Goal: Task Accomplishment & Management: Use online tool/utility

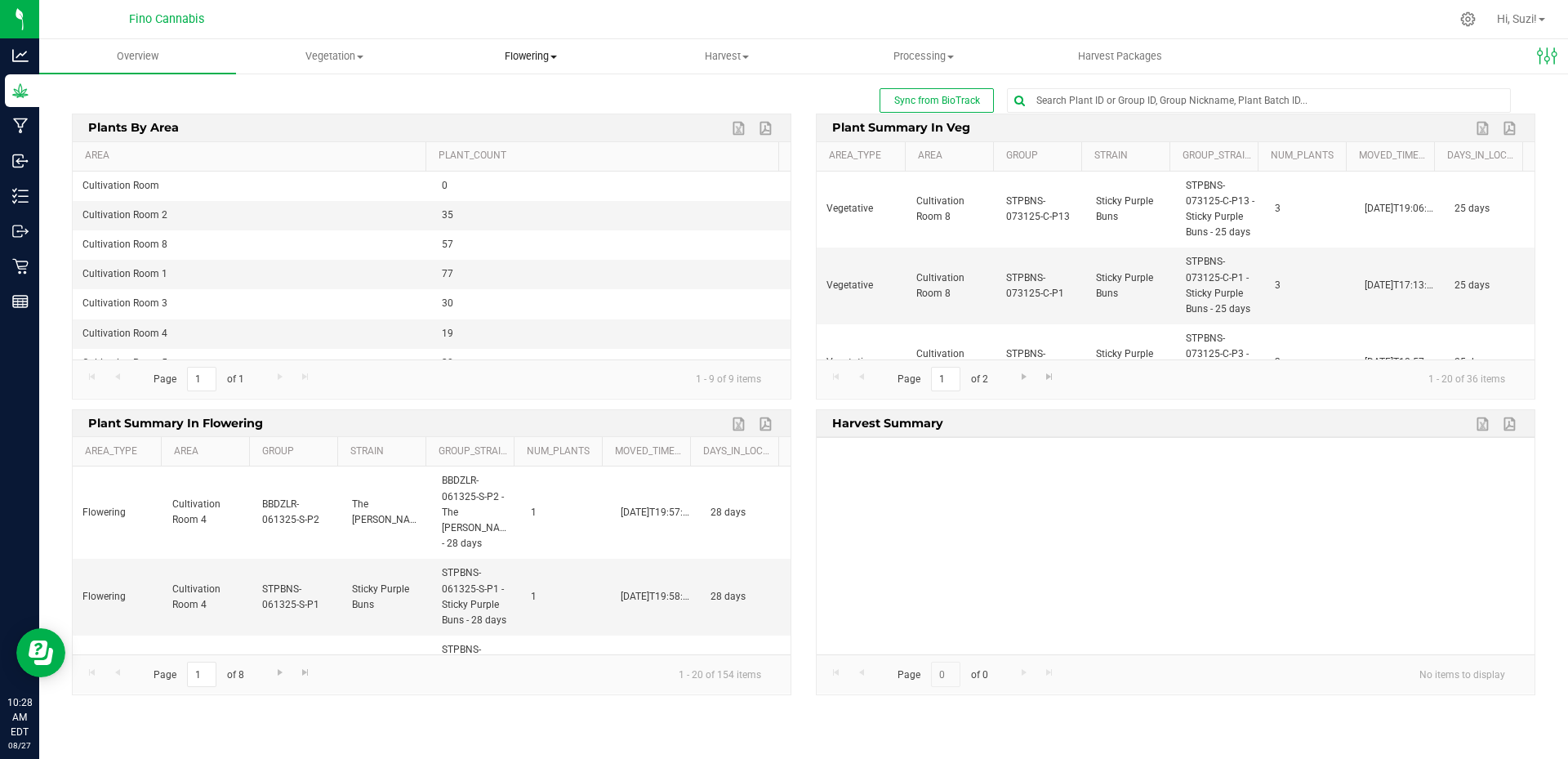
click at [557, 55] on span at bounding box center [554, 57] width 7 height 3
click at [536, 116] on span "Flowering groups" at bounding box center [500, 118] width 136 height 14
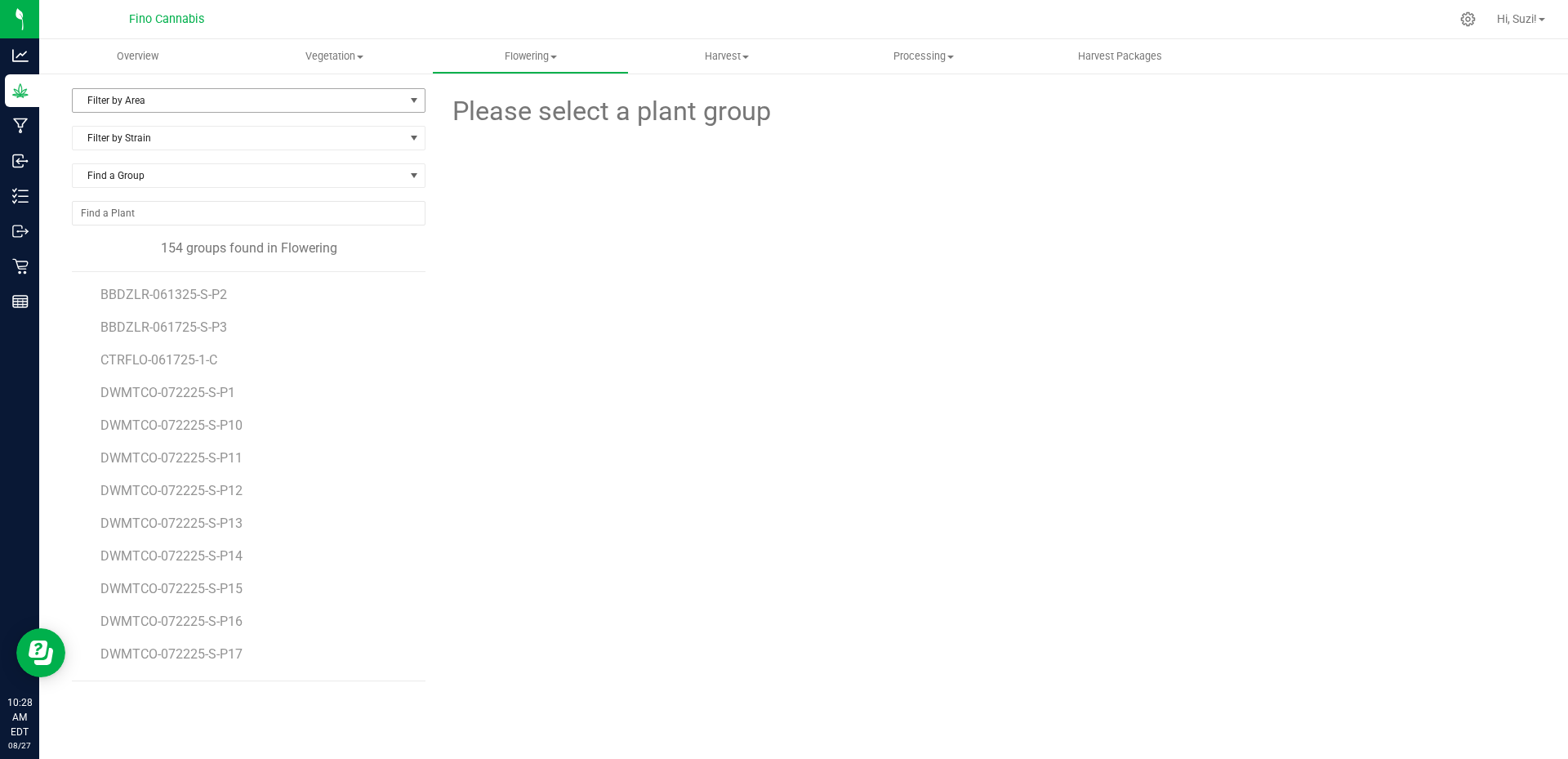
click at [317, 88] on span "Filter by Area" at bounding box center [248, 100] width 353 height 24
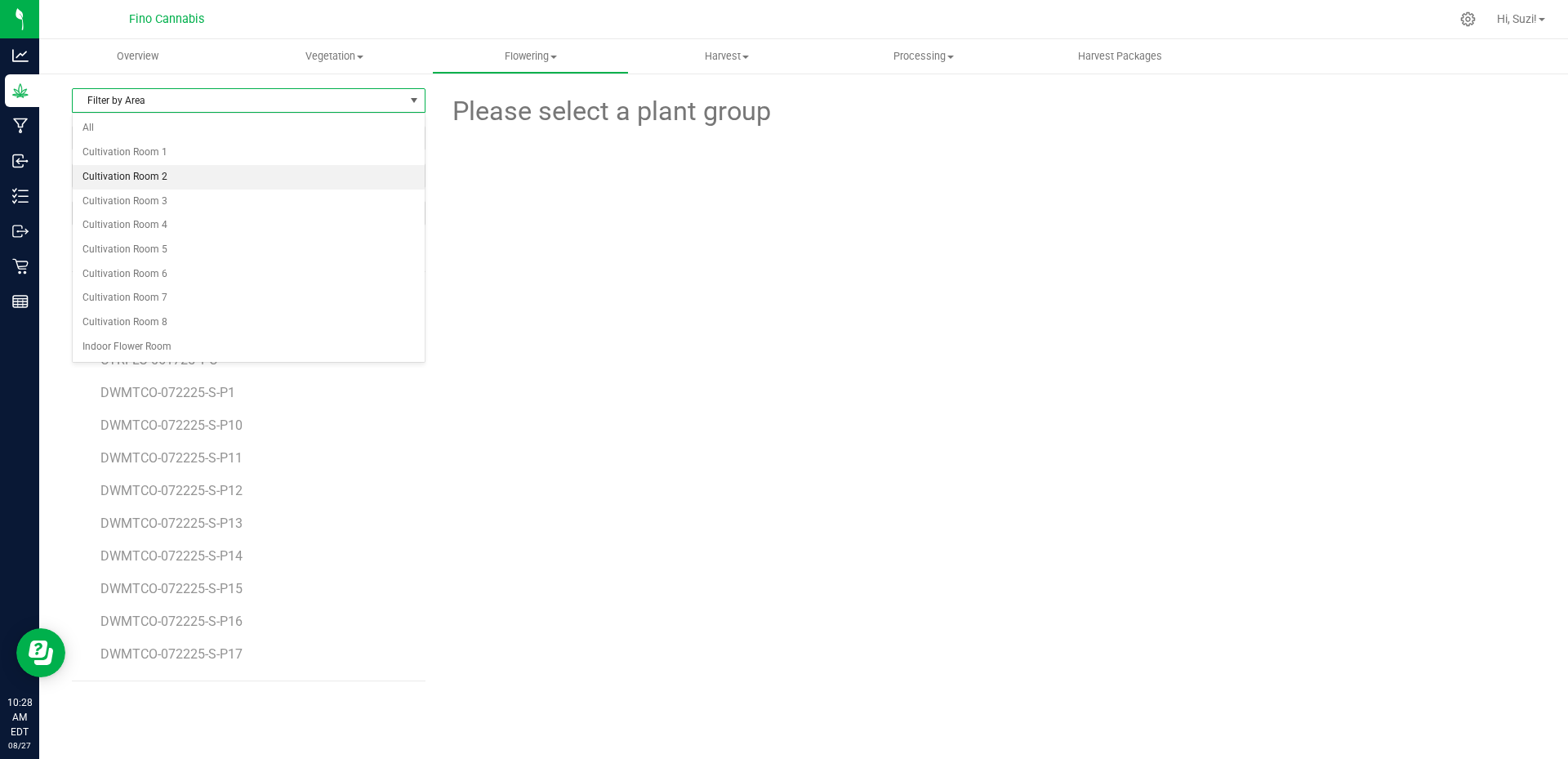
click at [258, 181] on li "Cultivation Room 2" at bounding box center [248, 177] width 352 height 24
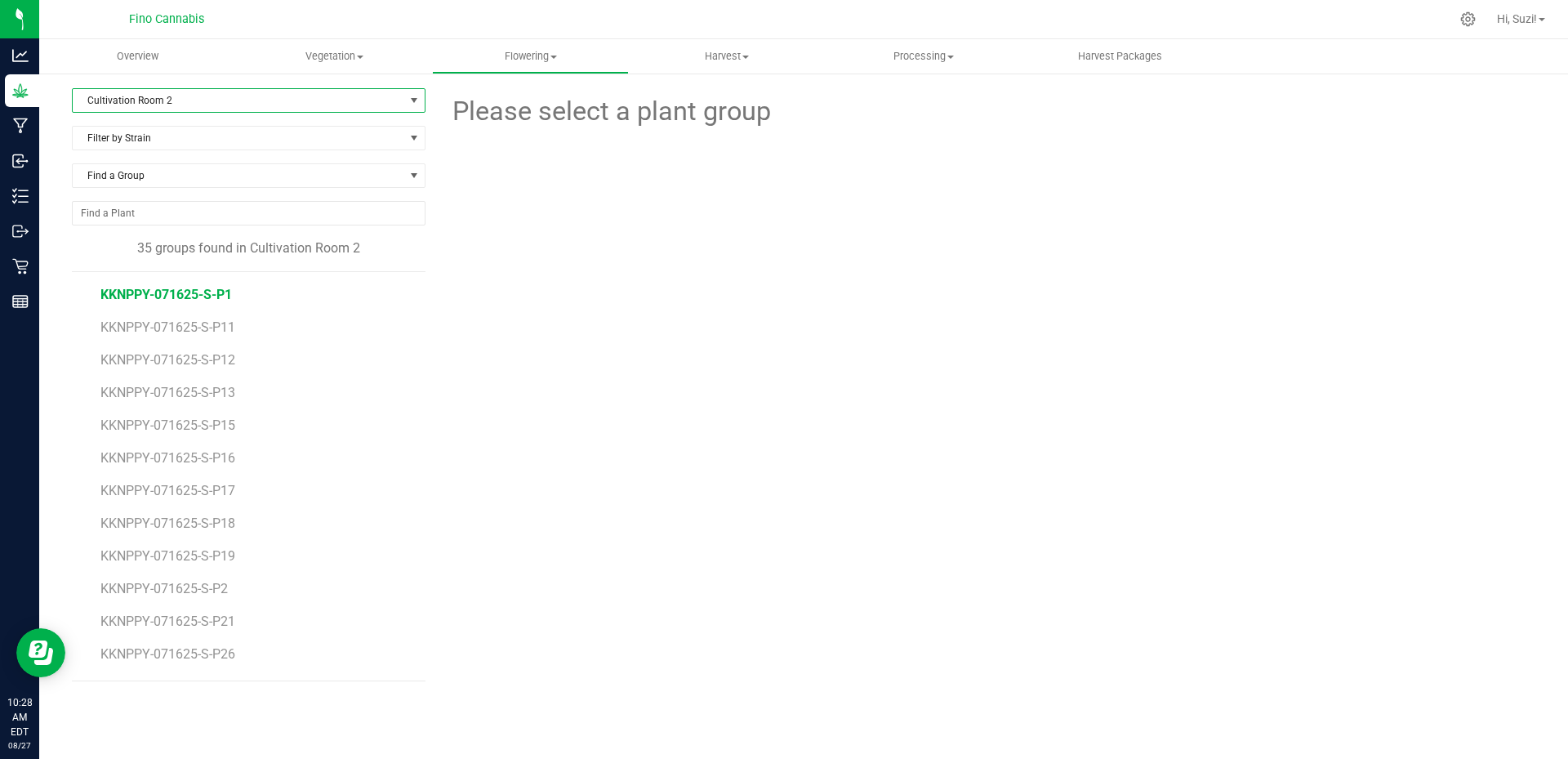
click at [223, 301] on span "KKNPPY-071625-S-P1" at bounding box center [166, 295] width 132 height 15
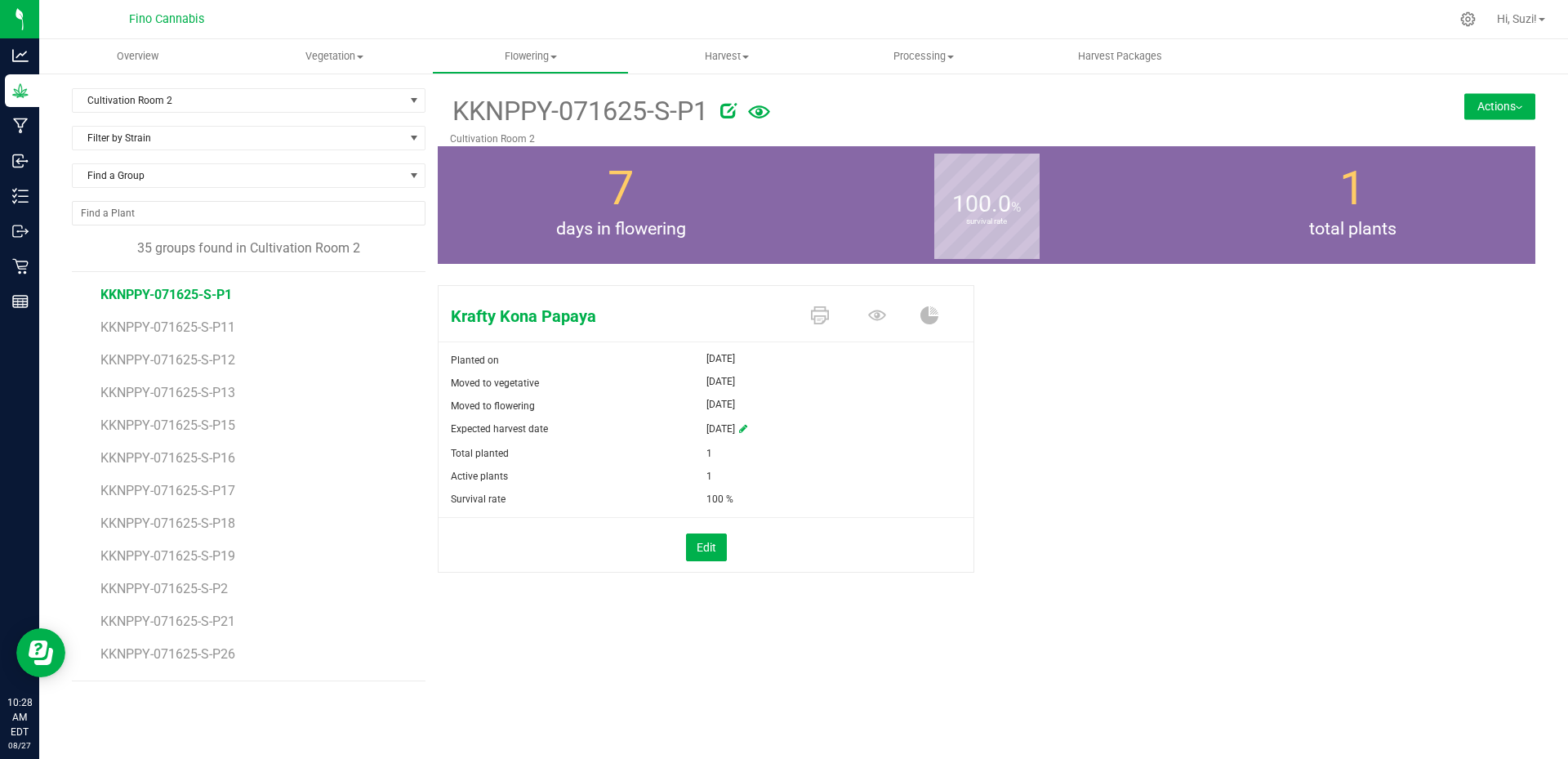
click at [1518, 102] on button "Actions" at bounding box center [1500, 106] width 71 height 26
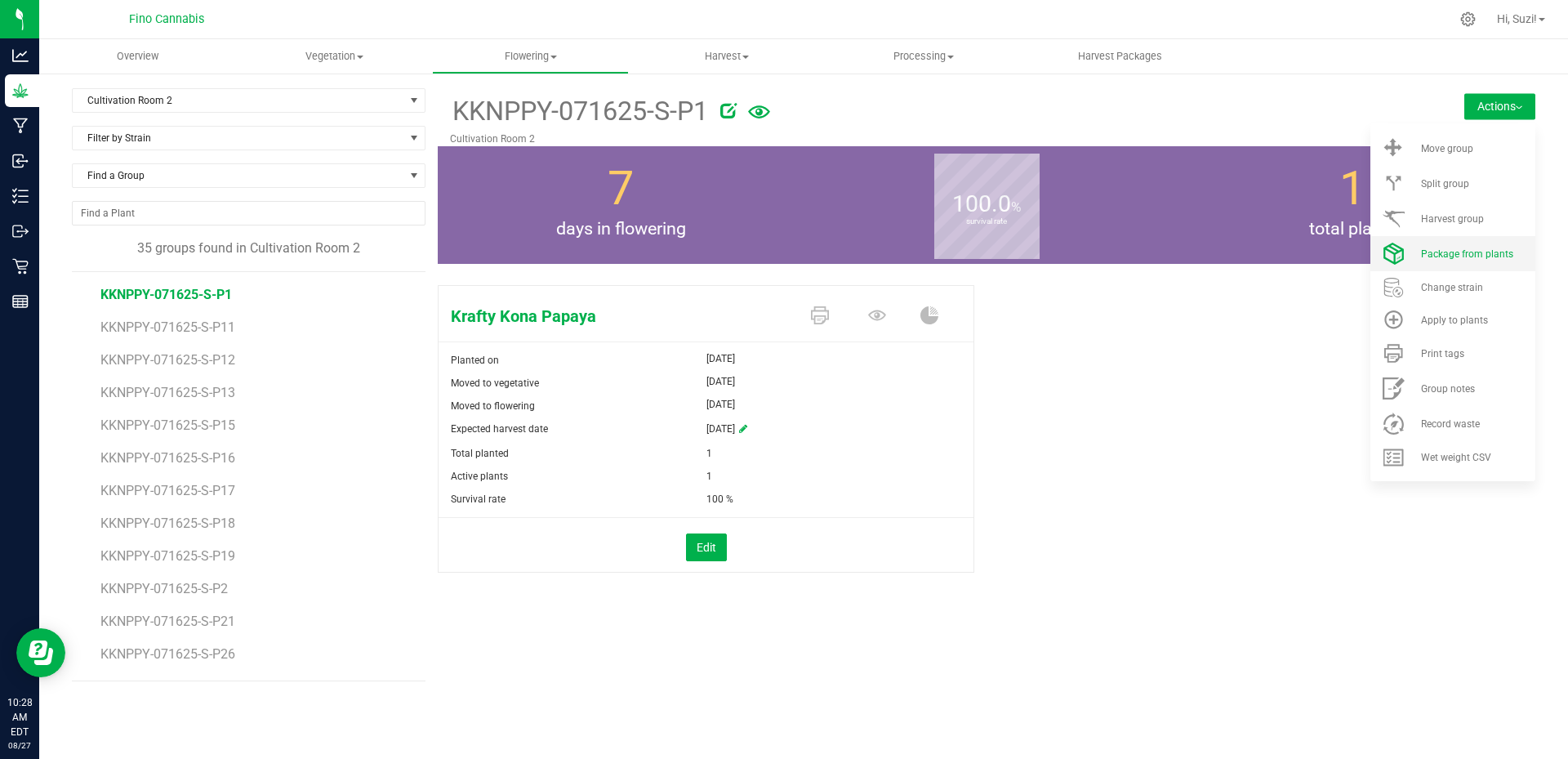
click at [1472, 264] on li "Package from plants" at bounding box center [1453, 254] width 165 height 35
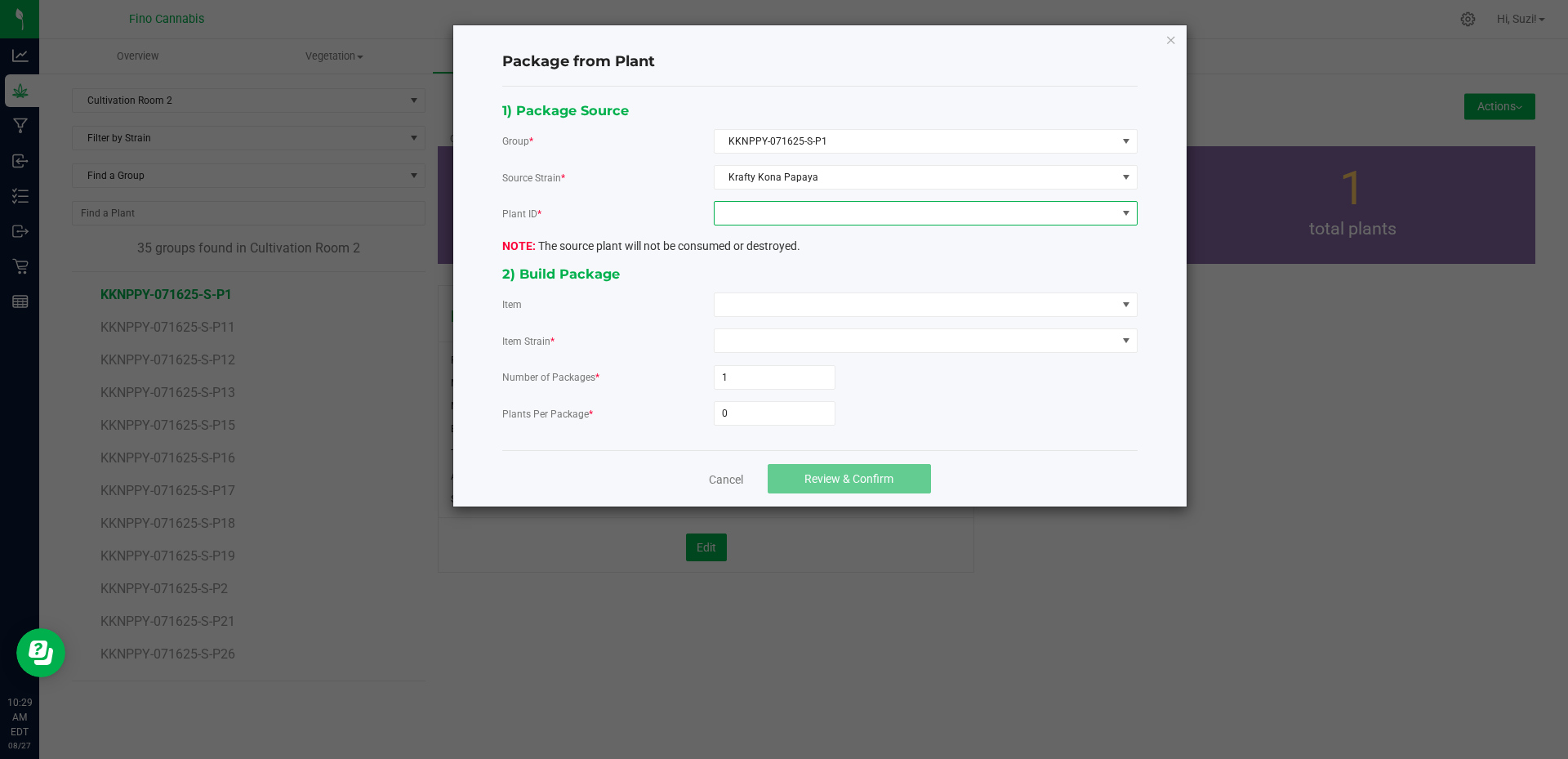
click at [1120, 220] on span at bounding box center [1126, 213] width 13 height 13
click at [804, 283] on li "0829186487498186" at bounding box center [925, 283] width 422 height 28
click at [803, 301] on span at bounding box center [915, 304] width 402 height 23
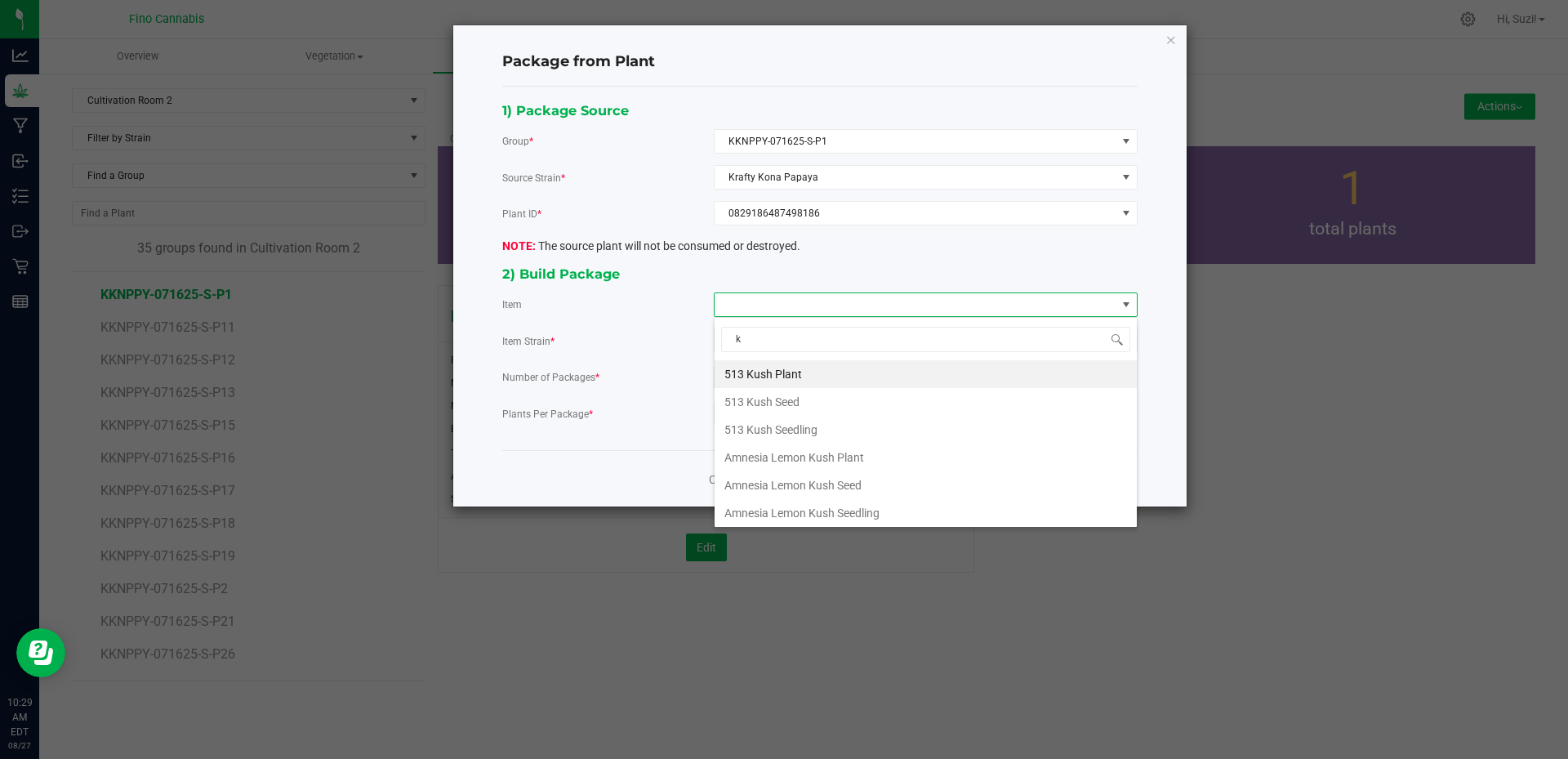
type input "kr"
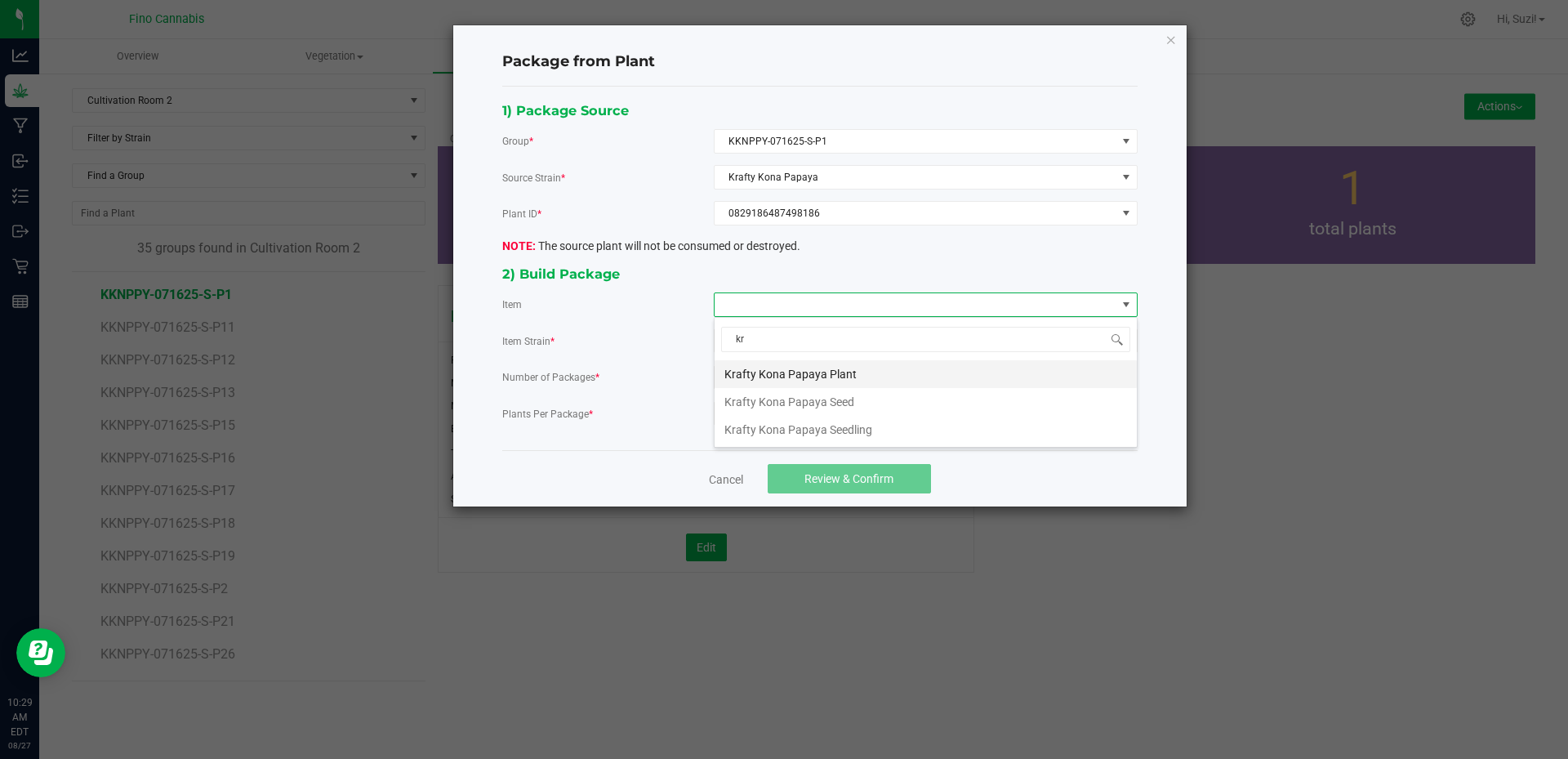
click at [834, 382] on Plant "Krafty Kona Papaya Plant" at bounding box center [925, 374] width 422 height 28
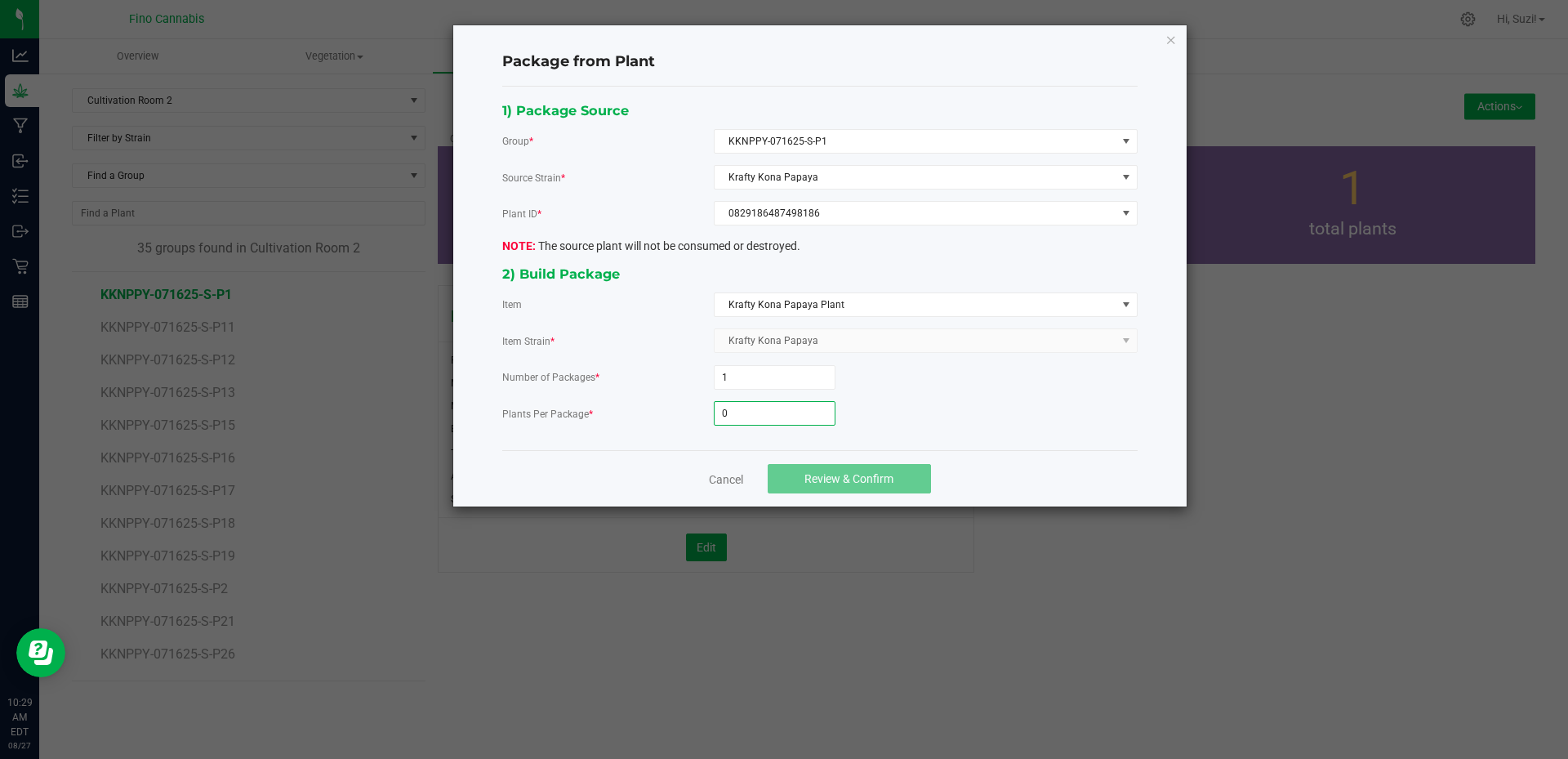
click at [781, 412] on input "0" at bounding box center [774, 413] width 120 height 23
type input "3"
click at [957, 405] on div "3" at bounding box center [925, 413] width 424 height 24
click at [892, 468] on button "Review & Confirm" at bounding box center [849, 479] width 164 height 29
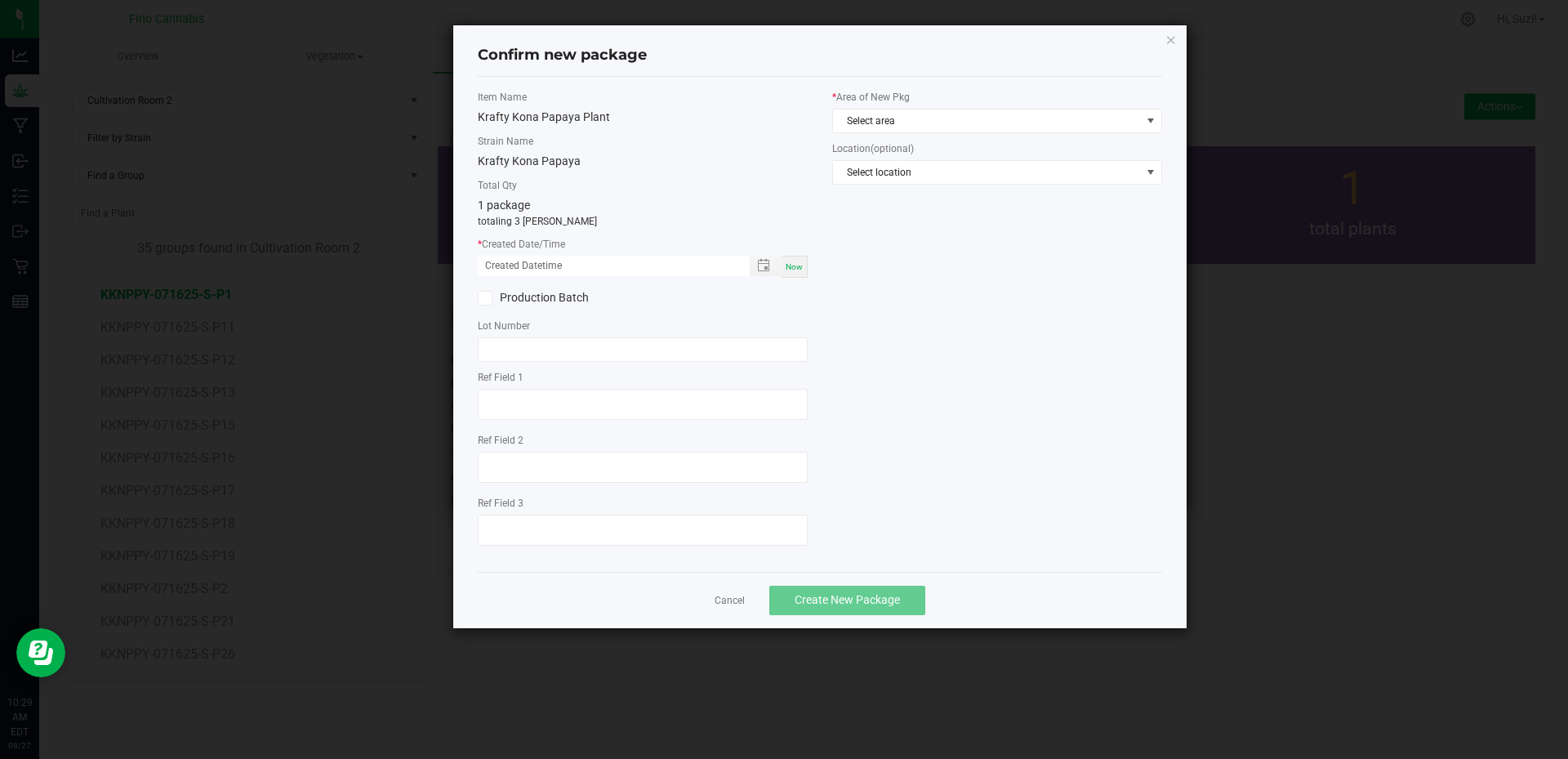
click at [790, 266] on span "Now" at bounding box center [794, 266] width 17 height 9
type input "[DATE] 10:29 AM"
click at [891, 119] on span "Select area" at bounding box center [987, 120] width 308 height 23
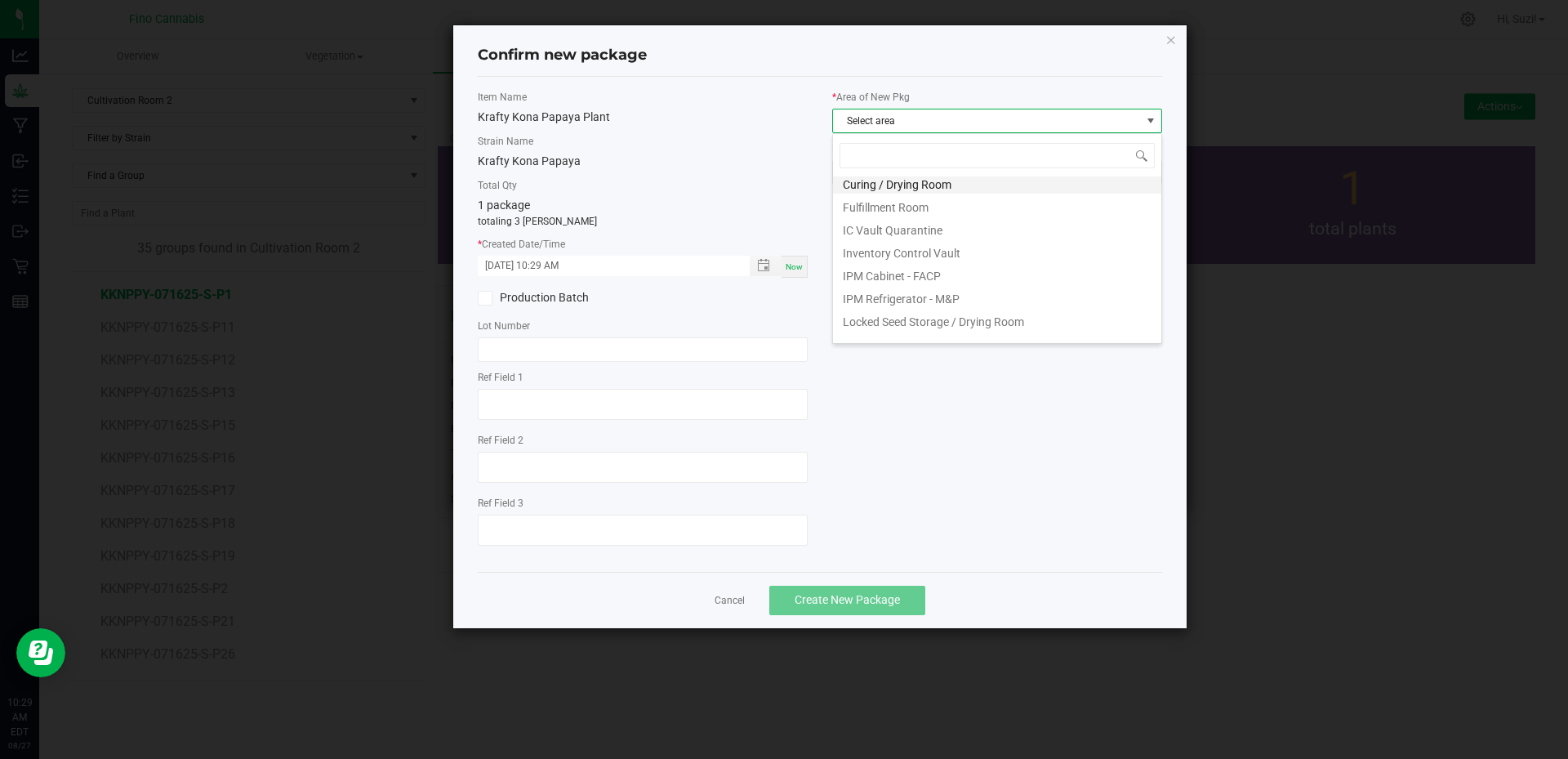
scroll to position [0, 0]
click at [930, 191] on li "Cultivation Quarantine" at bounding box center [997, 187] width 328 height 23
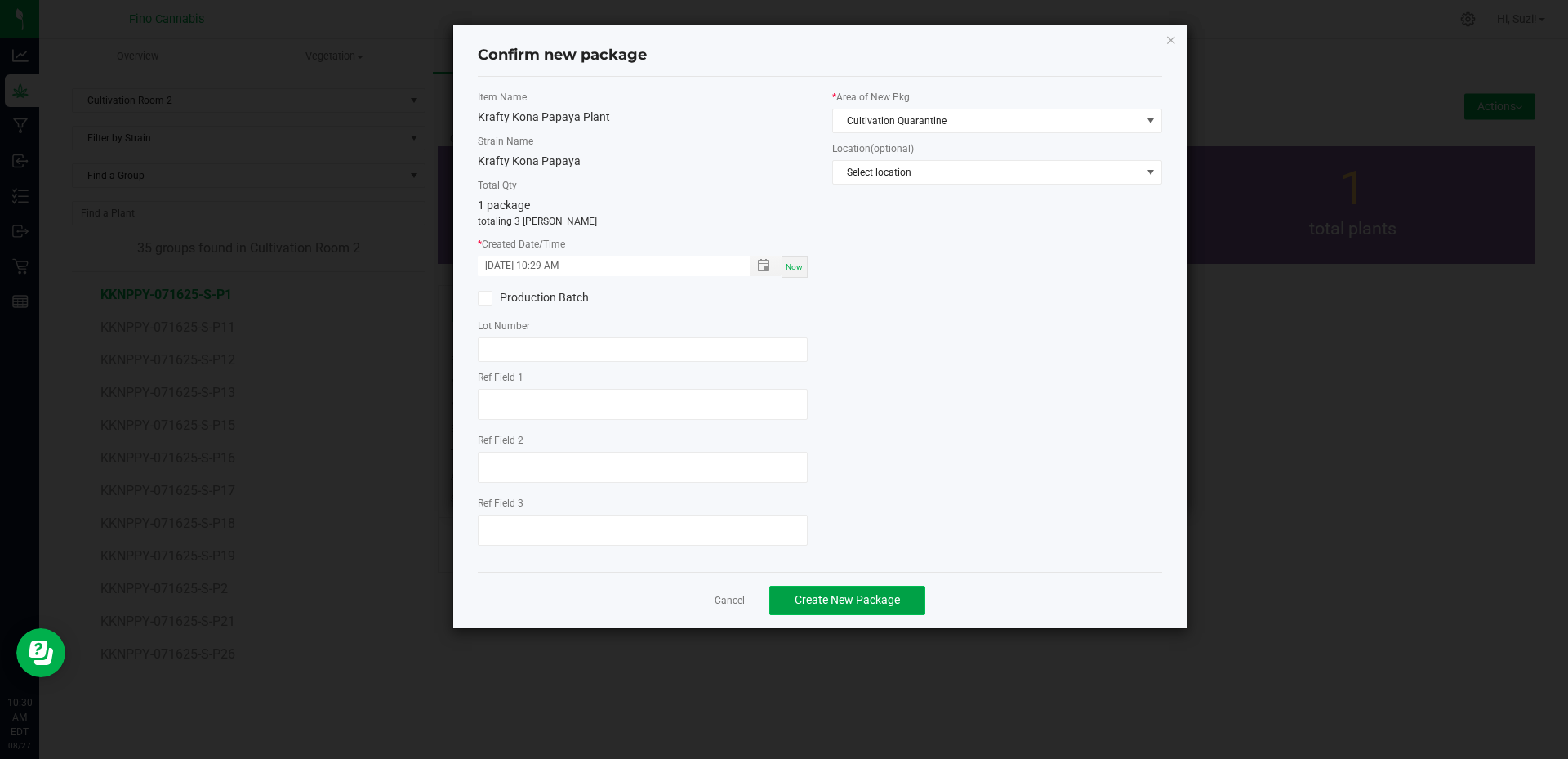
click at [872, 604] on span "Create New Package" at bounding box center [848, 599] width 106 height 13
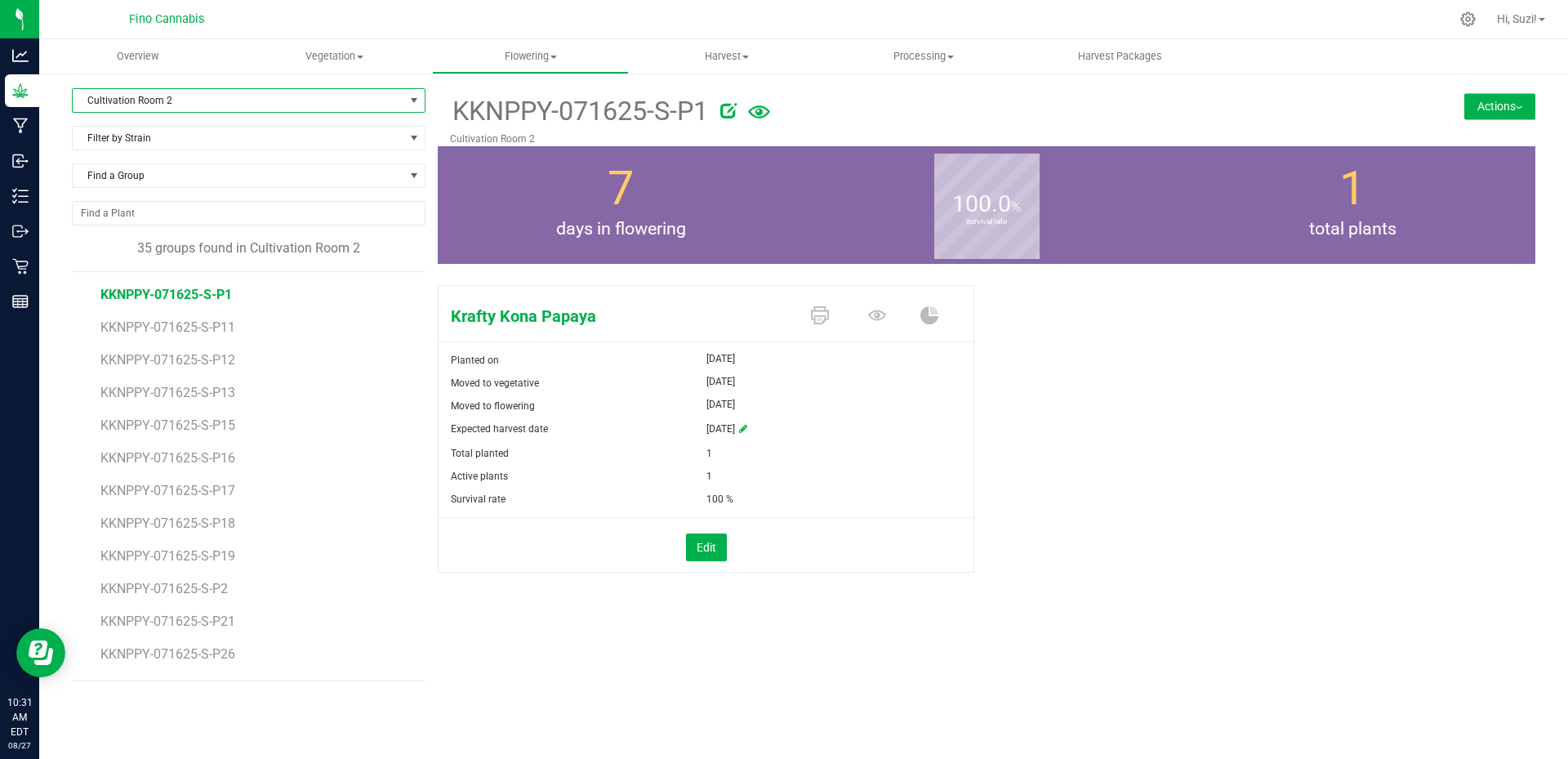
click at [231, 105] on span "Cultivation Room 2" at bounding box center [238, 100] width 332 height 23
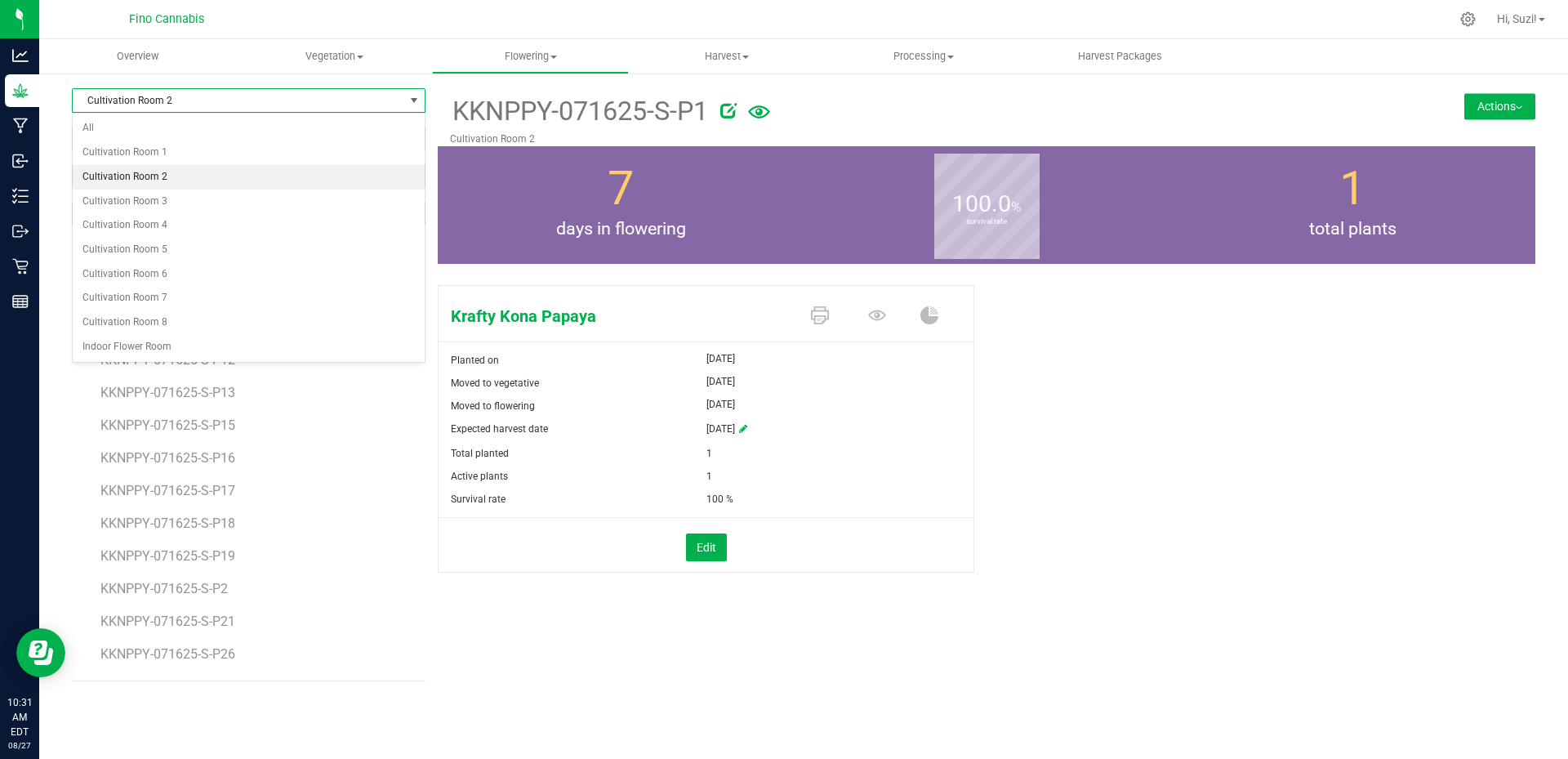
click at [231, 105] on span "Cultivation Room 2" at bounding box center [238, 100] width 332 height 23
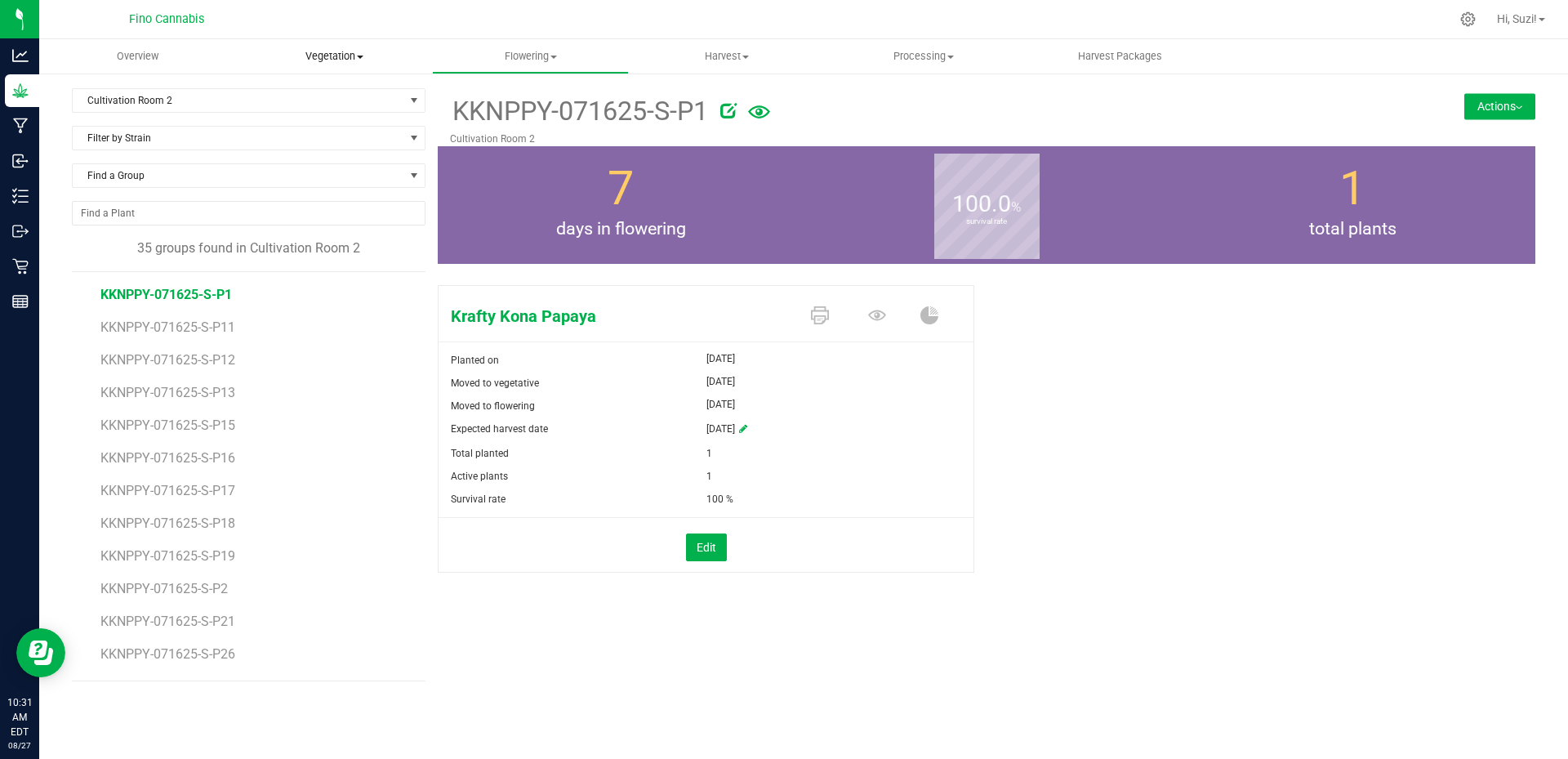
click at [358, 55] on span at bounding box center [360, 57] width 7 height 3
click at [316, 94] on span "Veg groups" at bounding box center [288, 98] width 104 height 14
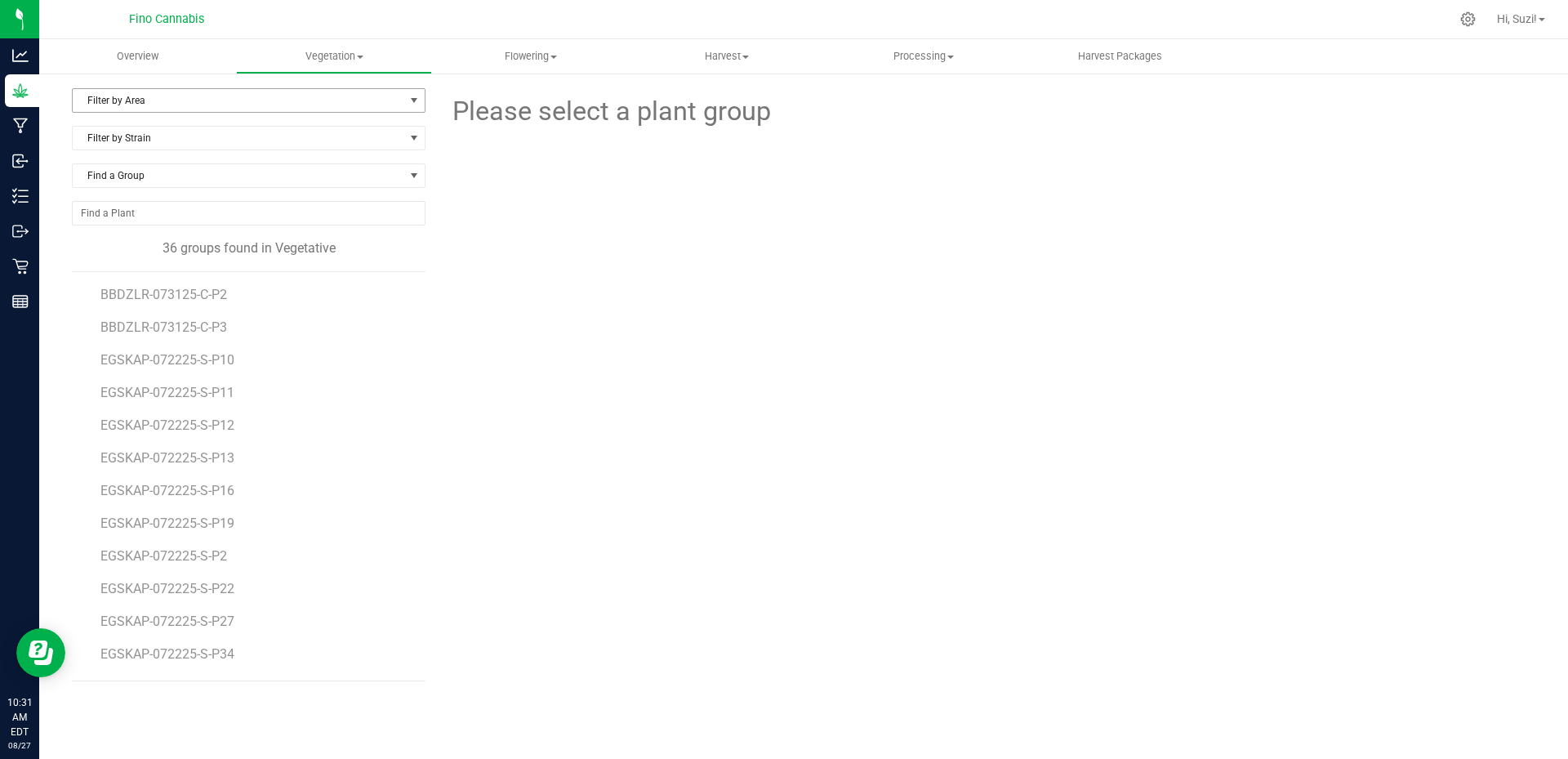
click at [197, 99] on span "Filter by Area" at bounding box center [238, 100] width 332 height 23
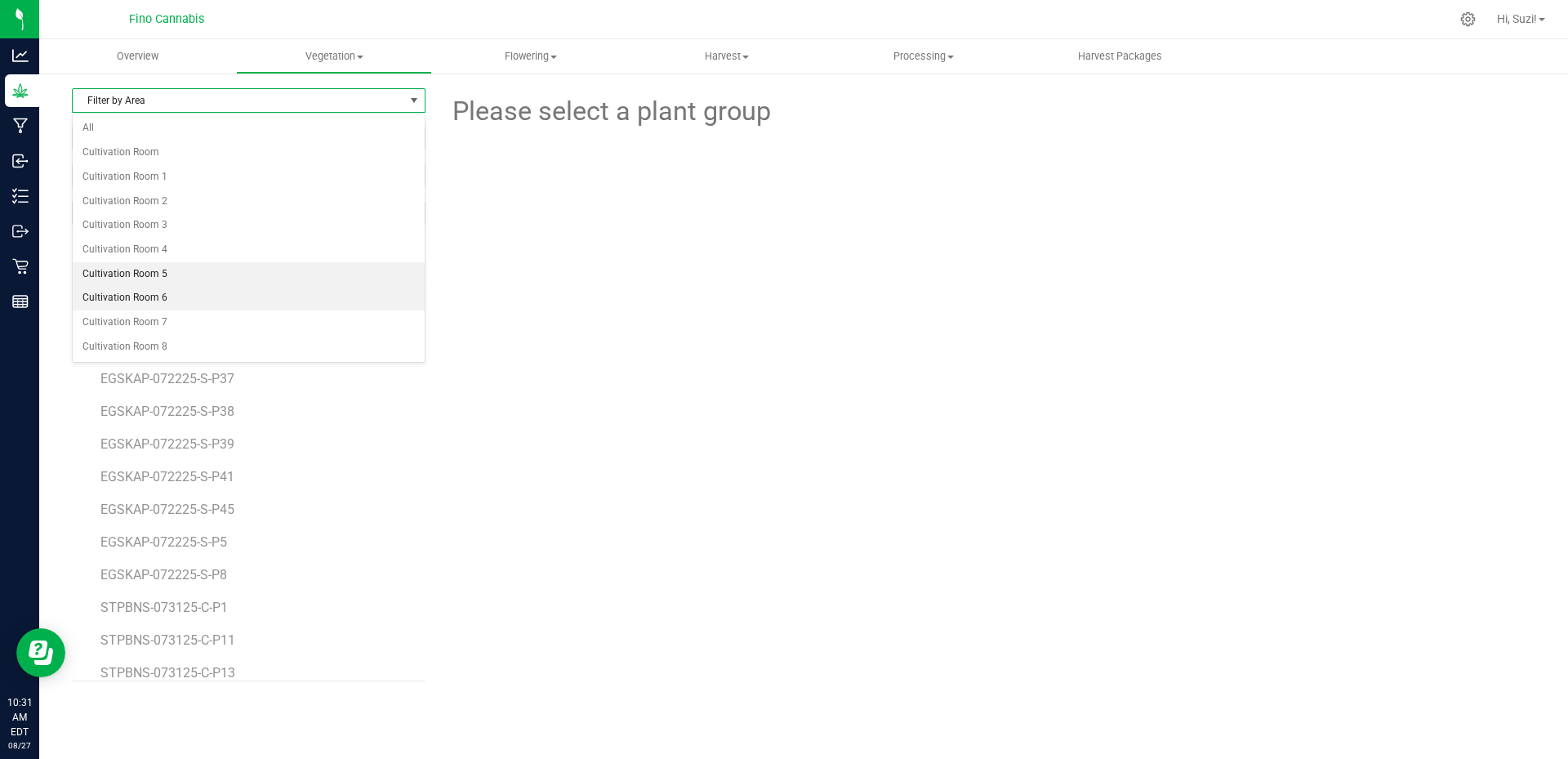
scroll to position [327, 0]
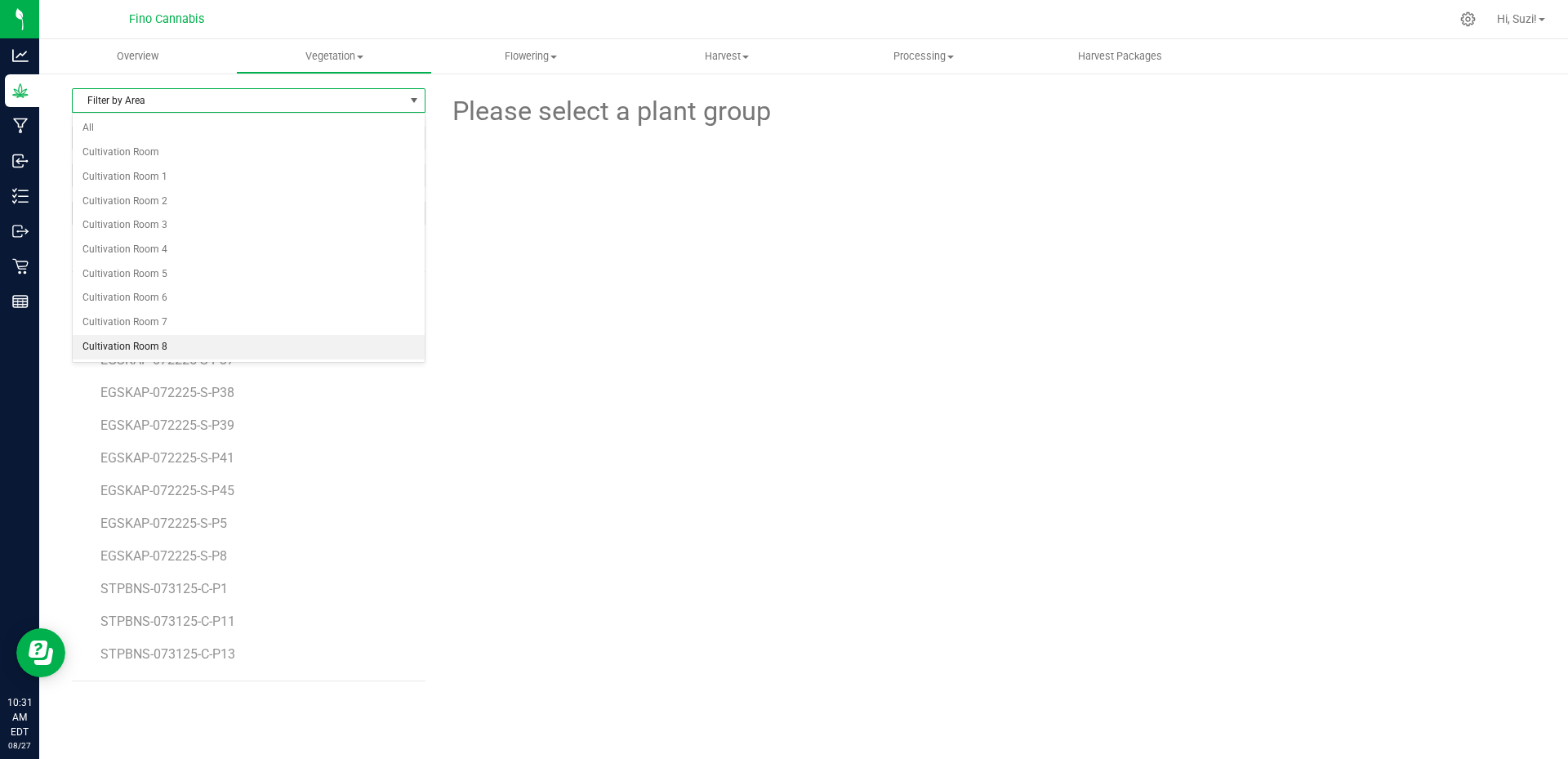
click at [154, 349] on li "Cultivation Room 8" at bounding box center [248, 347] width 352 height 24
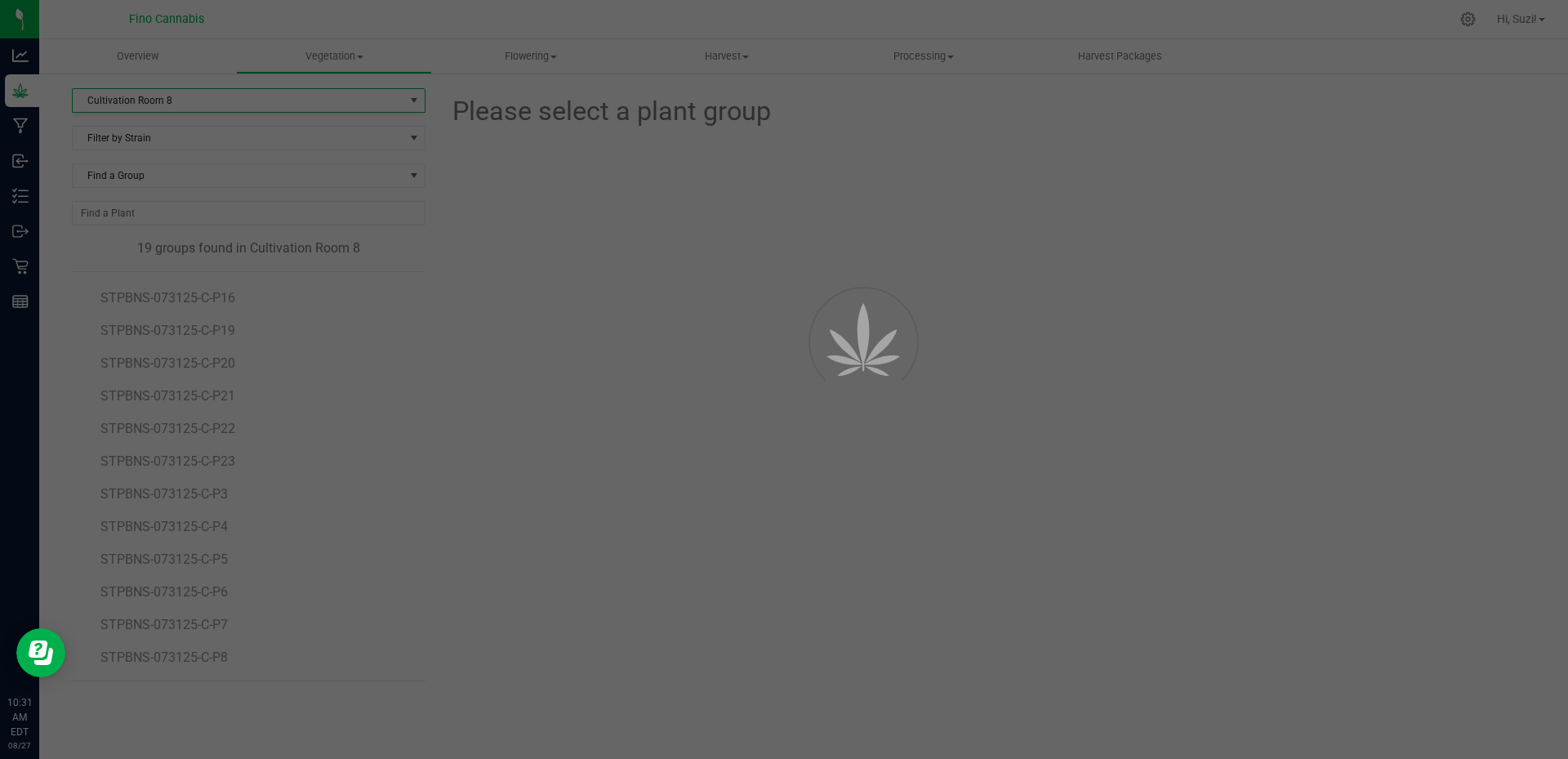
scroll to position [0, 0]
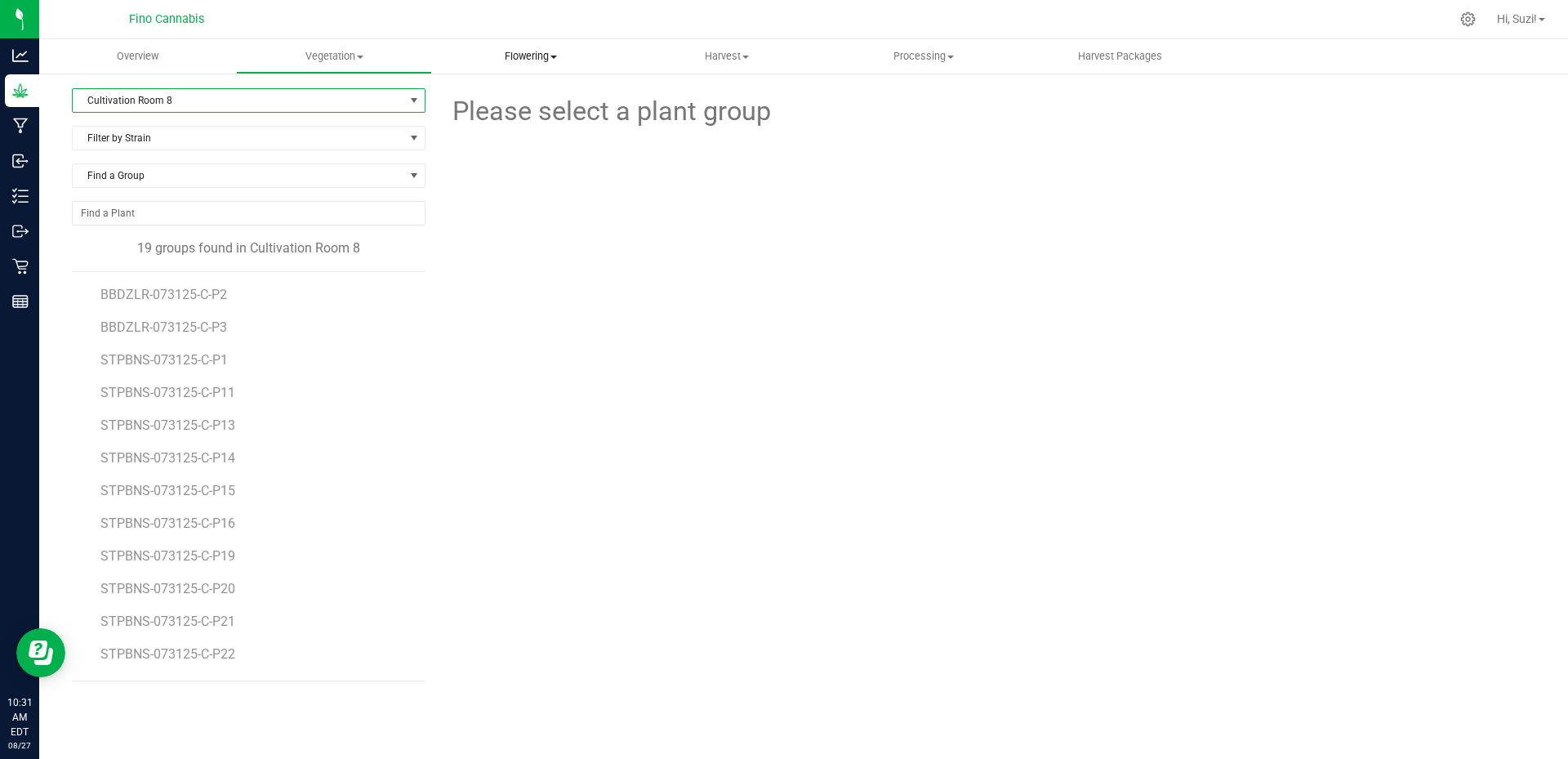
click at [555, 59] on span "Flowering" at bounding box center [531, 56] width 196 height 15
click at [535, 123] on span "Flowering groups" at bounding box center [500, 118] width 136 height 14
click at [394, 100] on span "Filter by Area" at bounding box center [238, 100] width 332 height 23
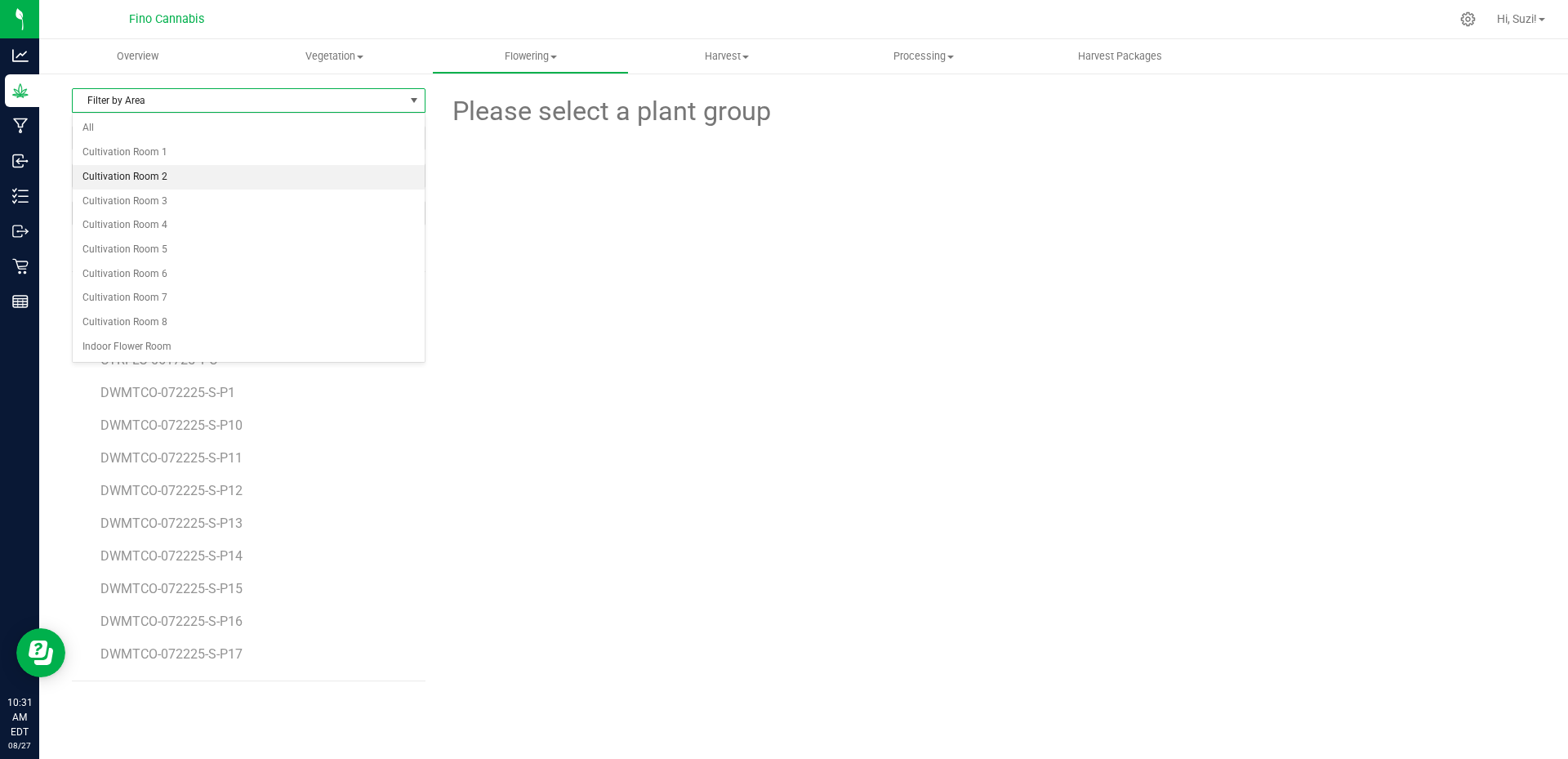
click at [244, 175] on li "Cultivation Room 2" at bounding box center [248, 177] width 352 height 24
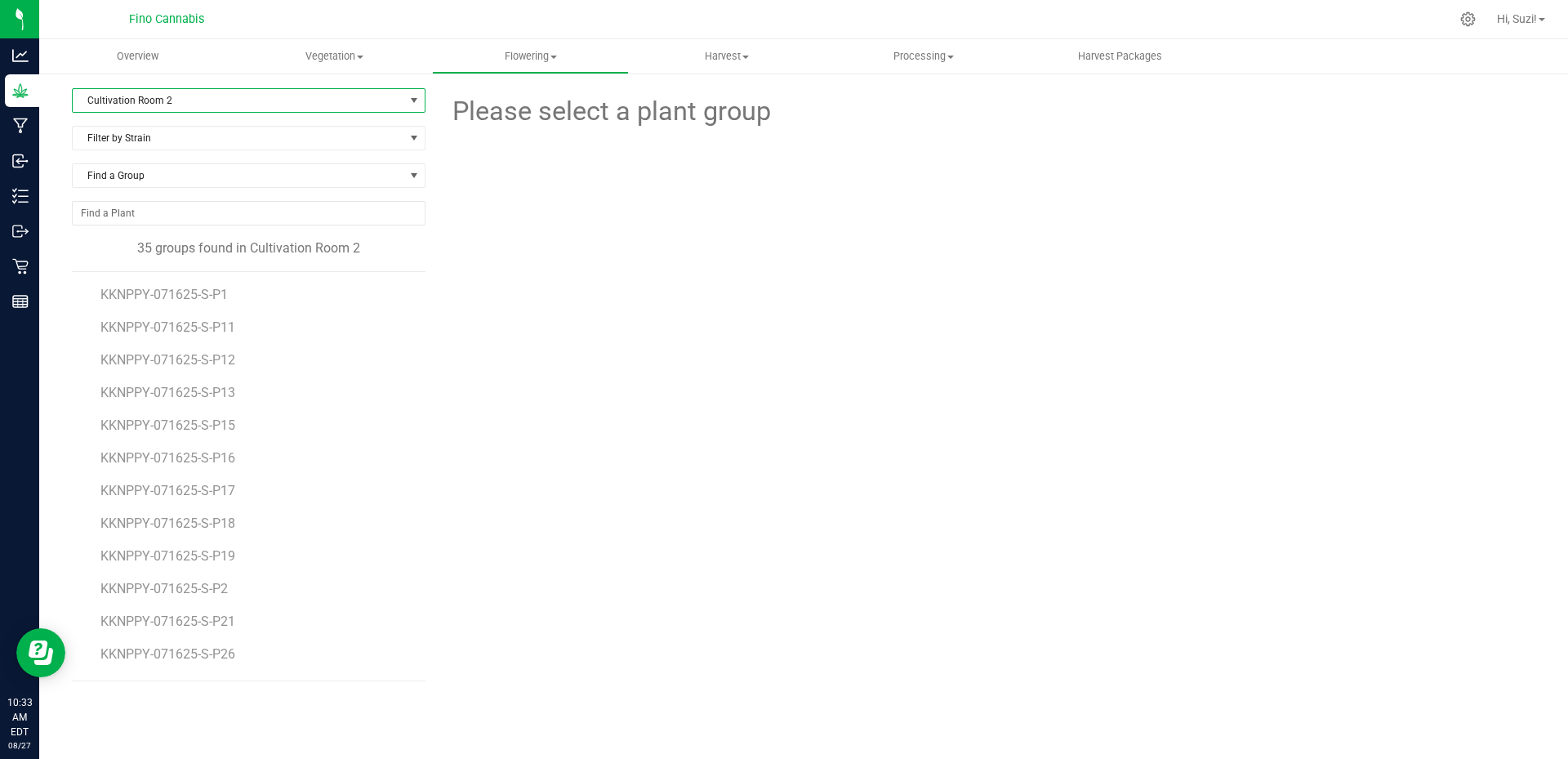
scroll to position [81, 0]
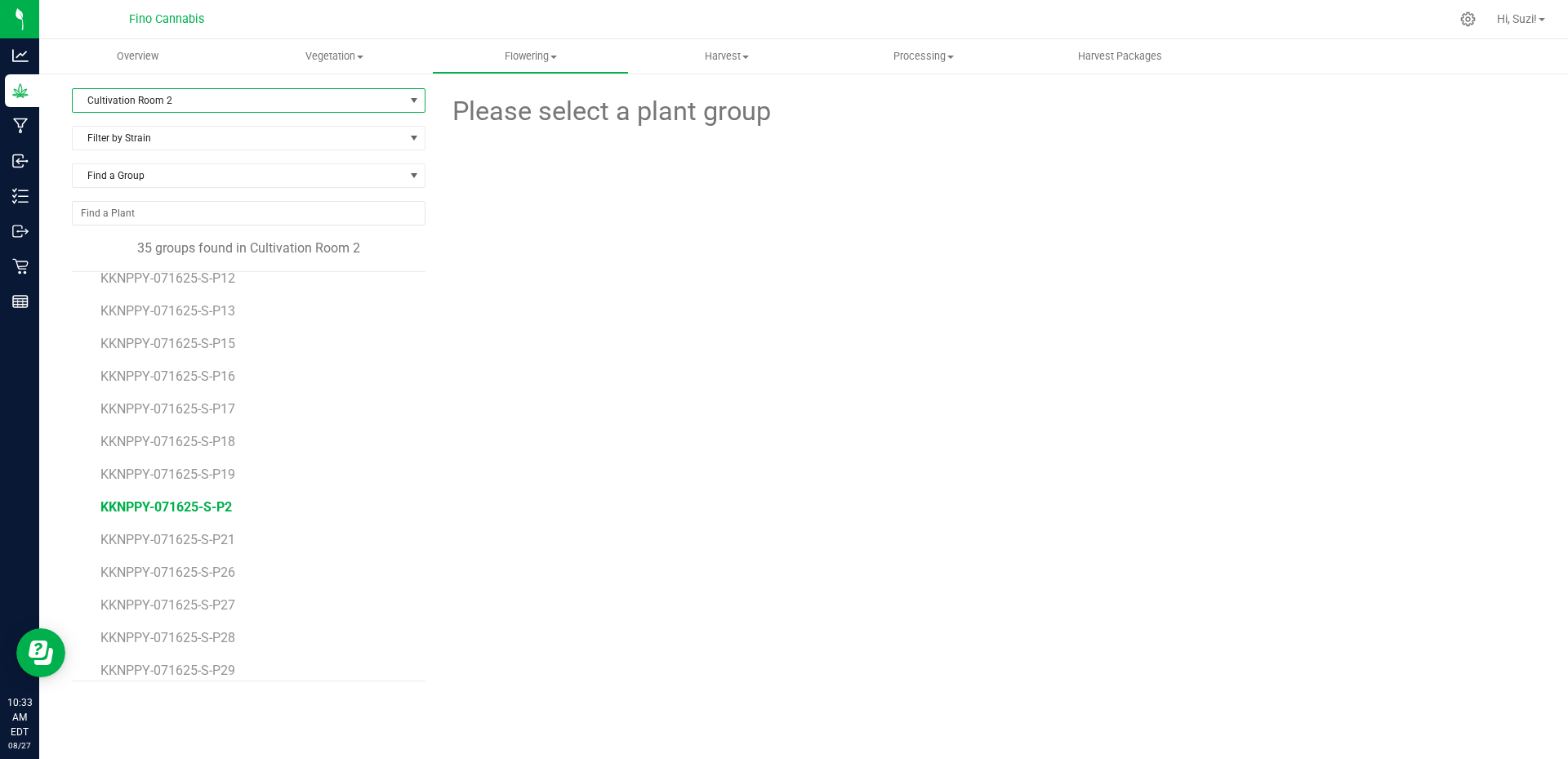
click at [212, 507] on span "KKNPPY-071625-S-P2" at bounding box center [166, 507] width 132 height 15
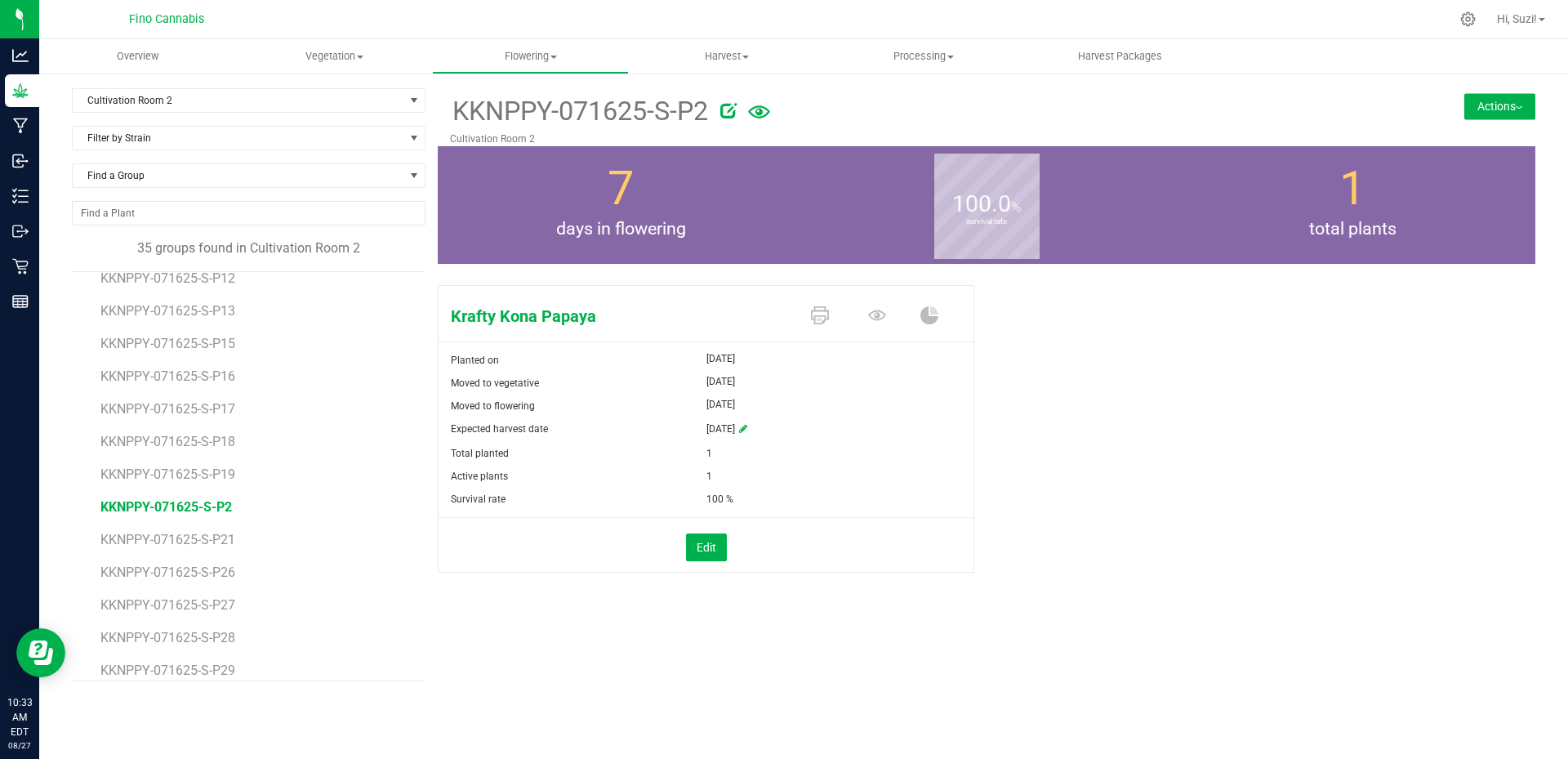
click at [1521, 110] on button "Actions" at bounding box center [1500, 106] width 71 height 26
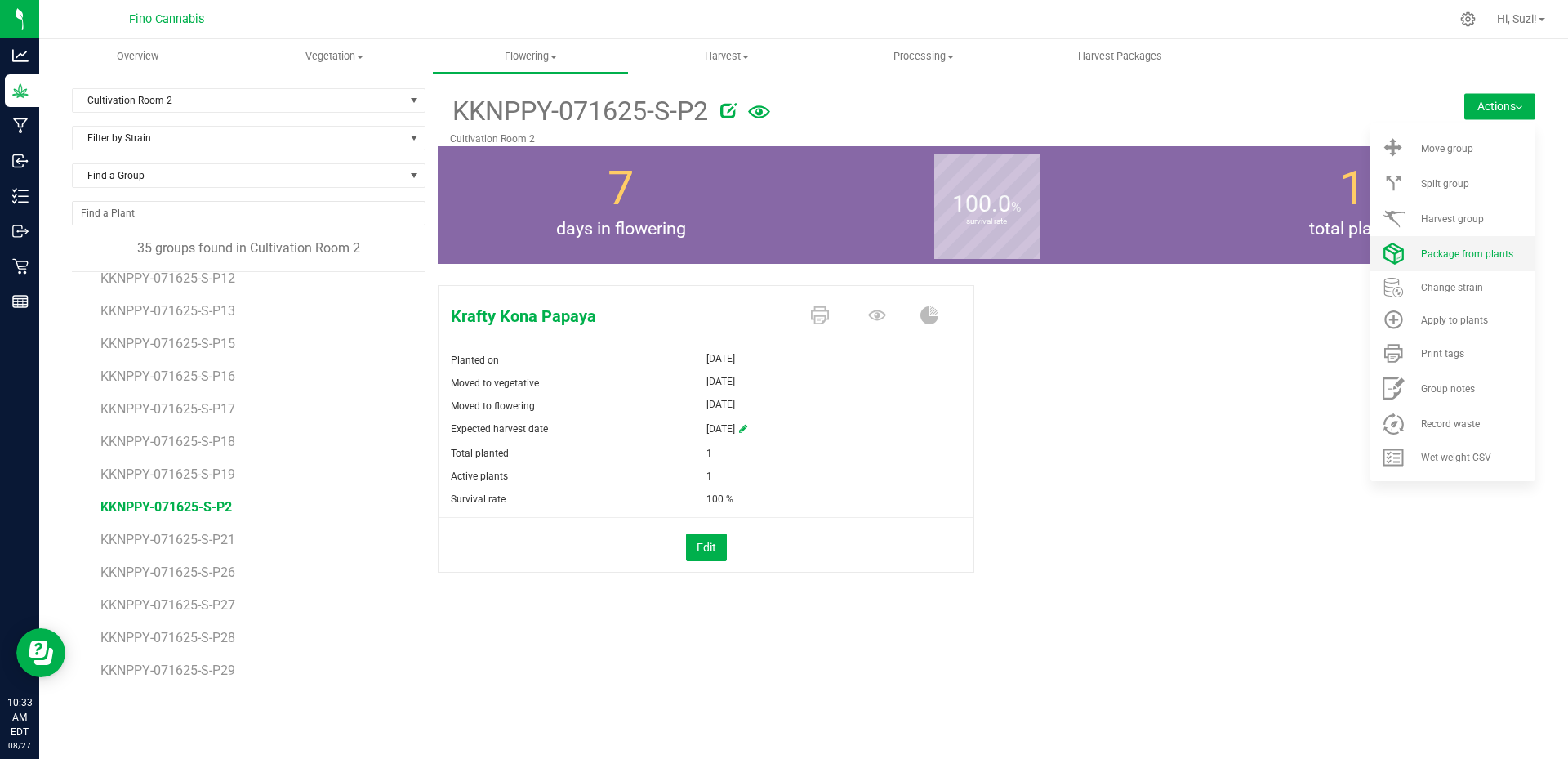
click at [1479, 254] on span "Package from plants" at bounding box center [1467, 254] width 92 height 12
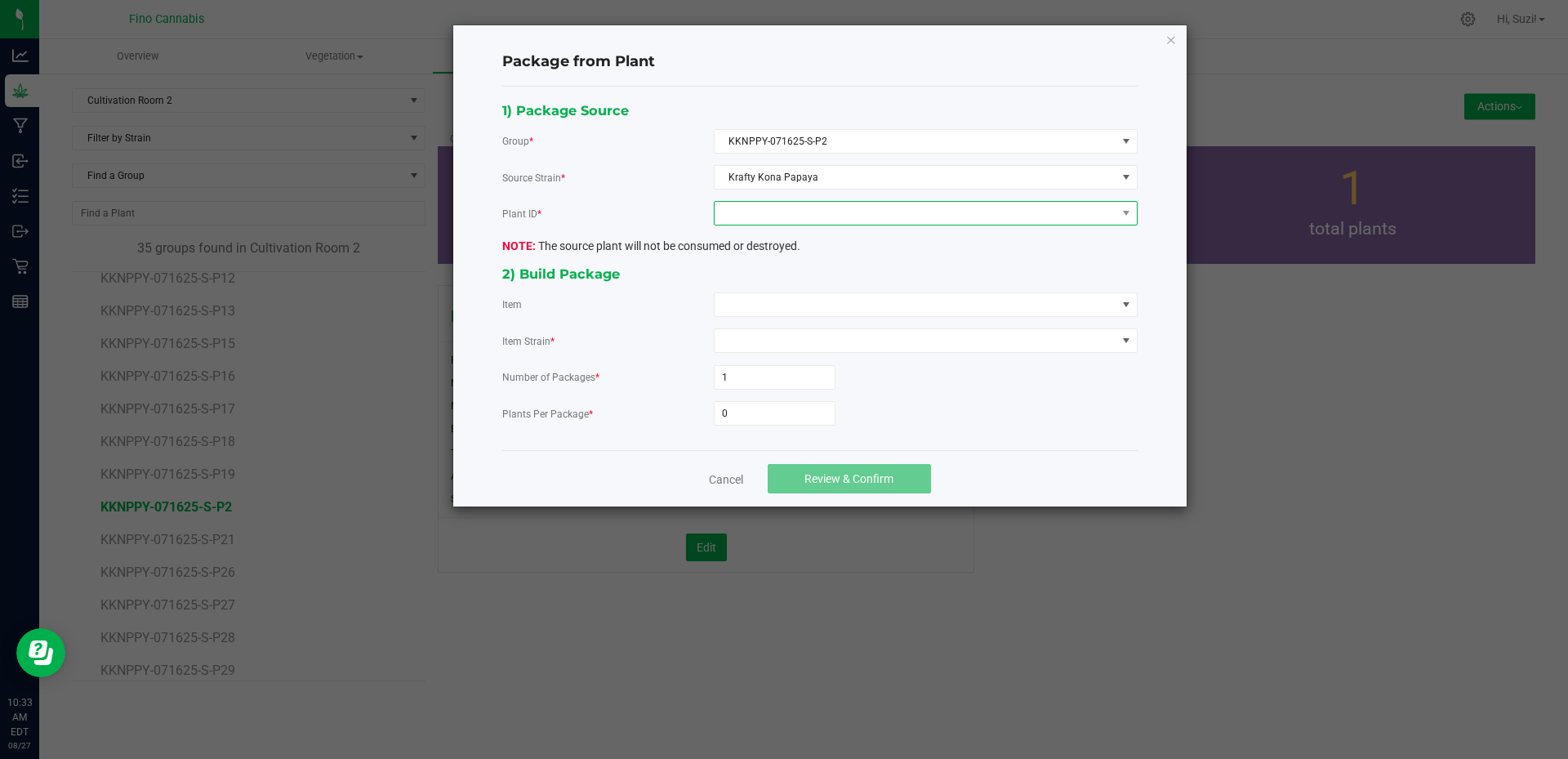
click at [834, 222] on span at bounding box center [915, 212] width 402 height 23
click at [830, 291] on li "6400088441637672" at bounding box center [925, 283] width 422 height 28
click at [829, 310] on span at bounding box center [915, 304] width 402 height 23
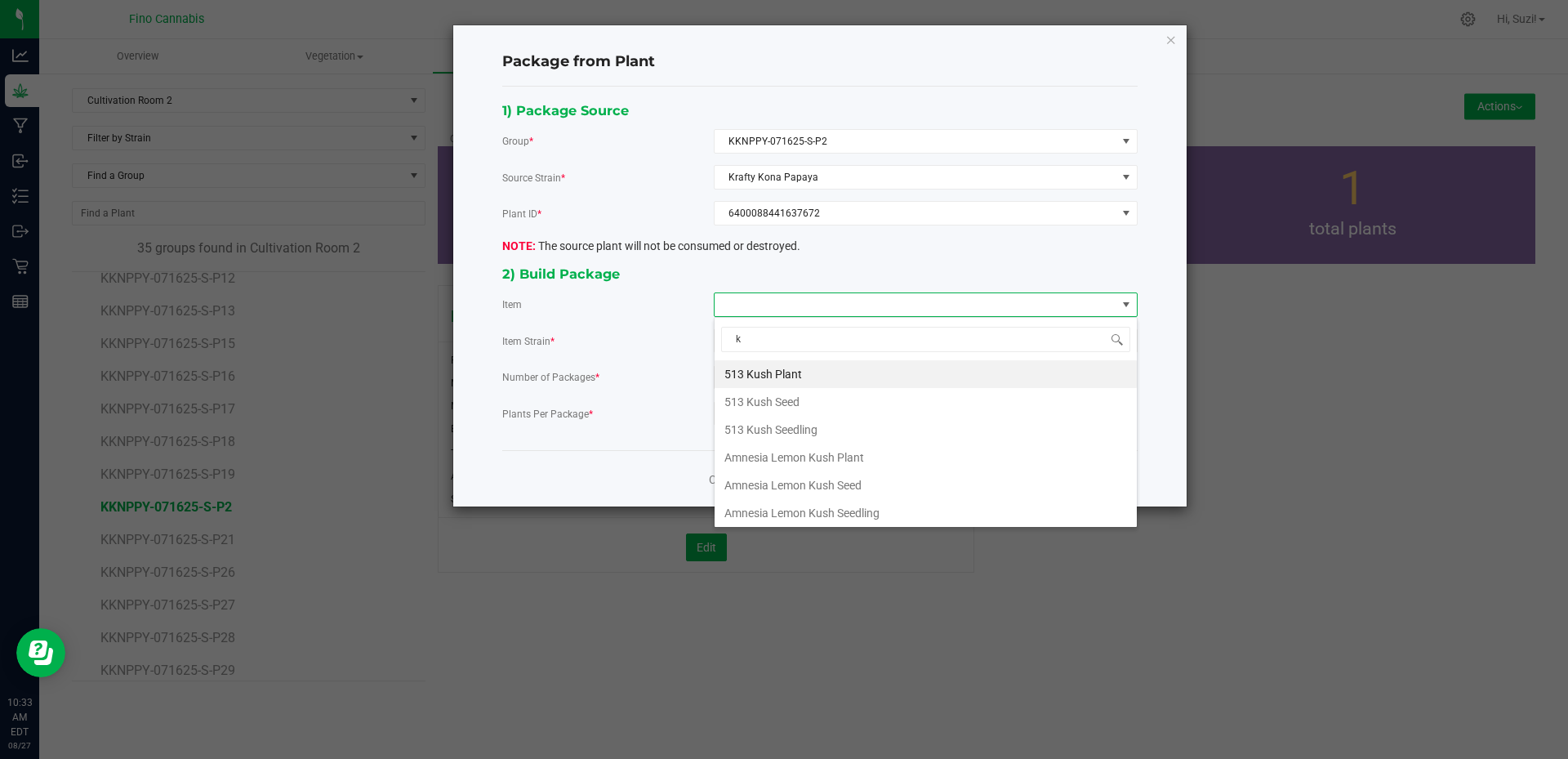
type input "kr"
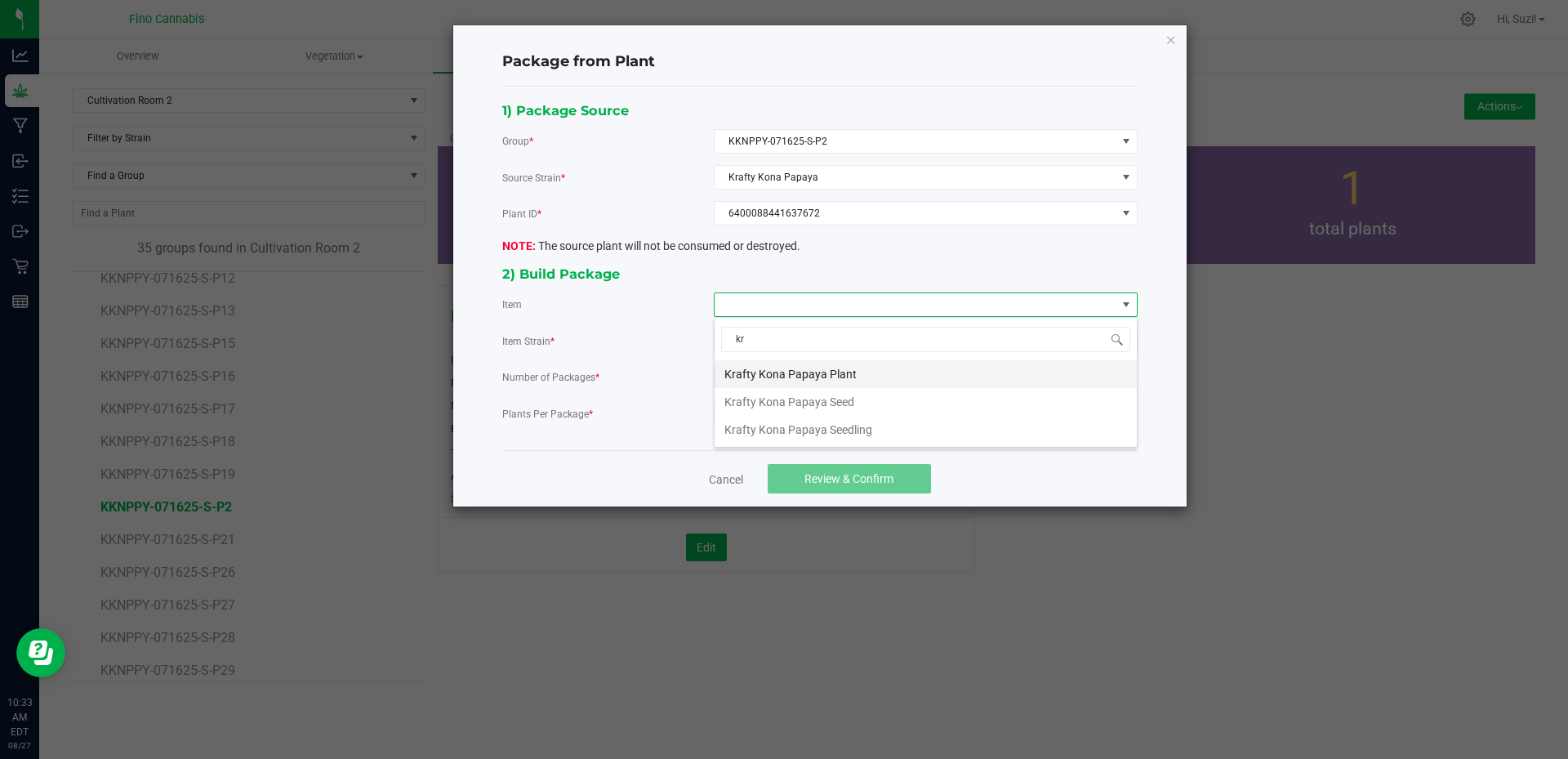
click at [819, 379] on Plant "Krafty Kona Papaya Plant" at bounding box center [925, 374] width 422 height 28
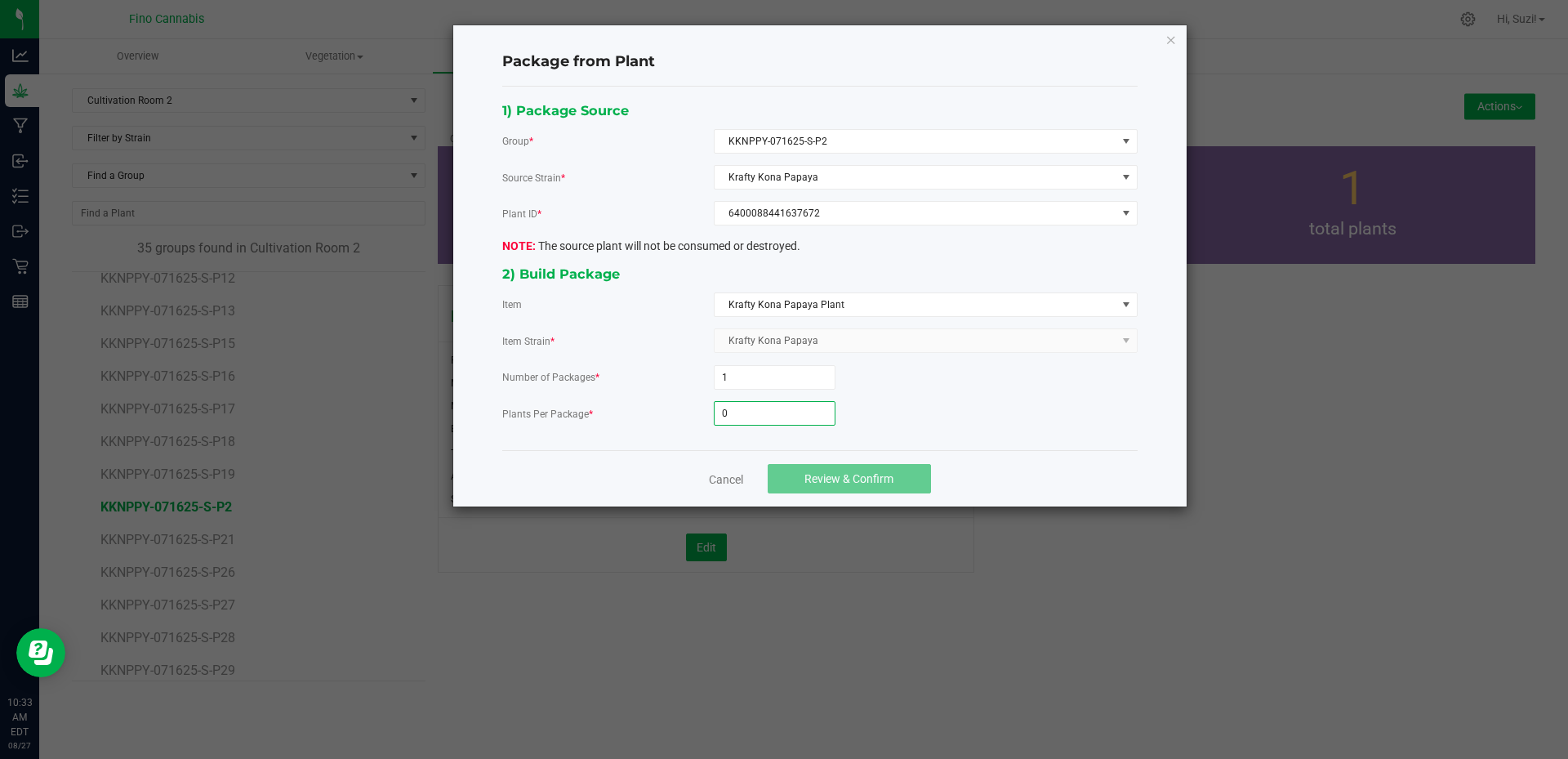
click at [795, 409] on input "0" at bounding box center [774, 413] width 120 height 23
type input "3"
click at [865, 479] on span "Review & Confirm" at bounding box center [849, 479] width 89 height 13
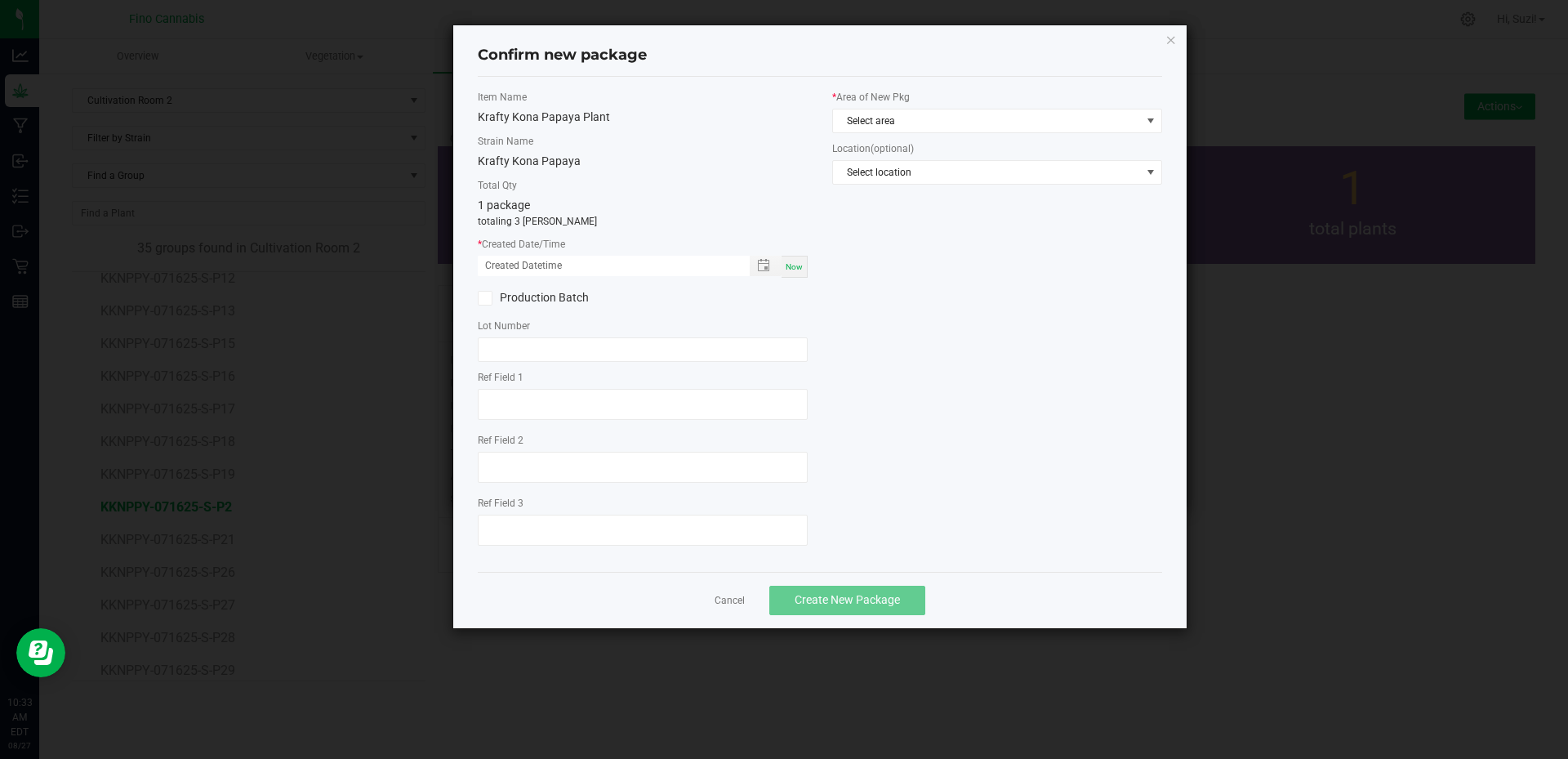
click at [791, 267] on span "Now" at bounding box center [794, 266] width 17 height 9
type input "[DATE] 10:33 AM"
click at [976, 128] on span "Select area" at bounding box center [987, 120] width 308 height 23
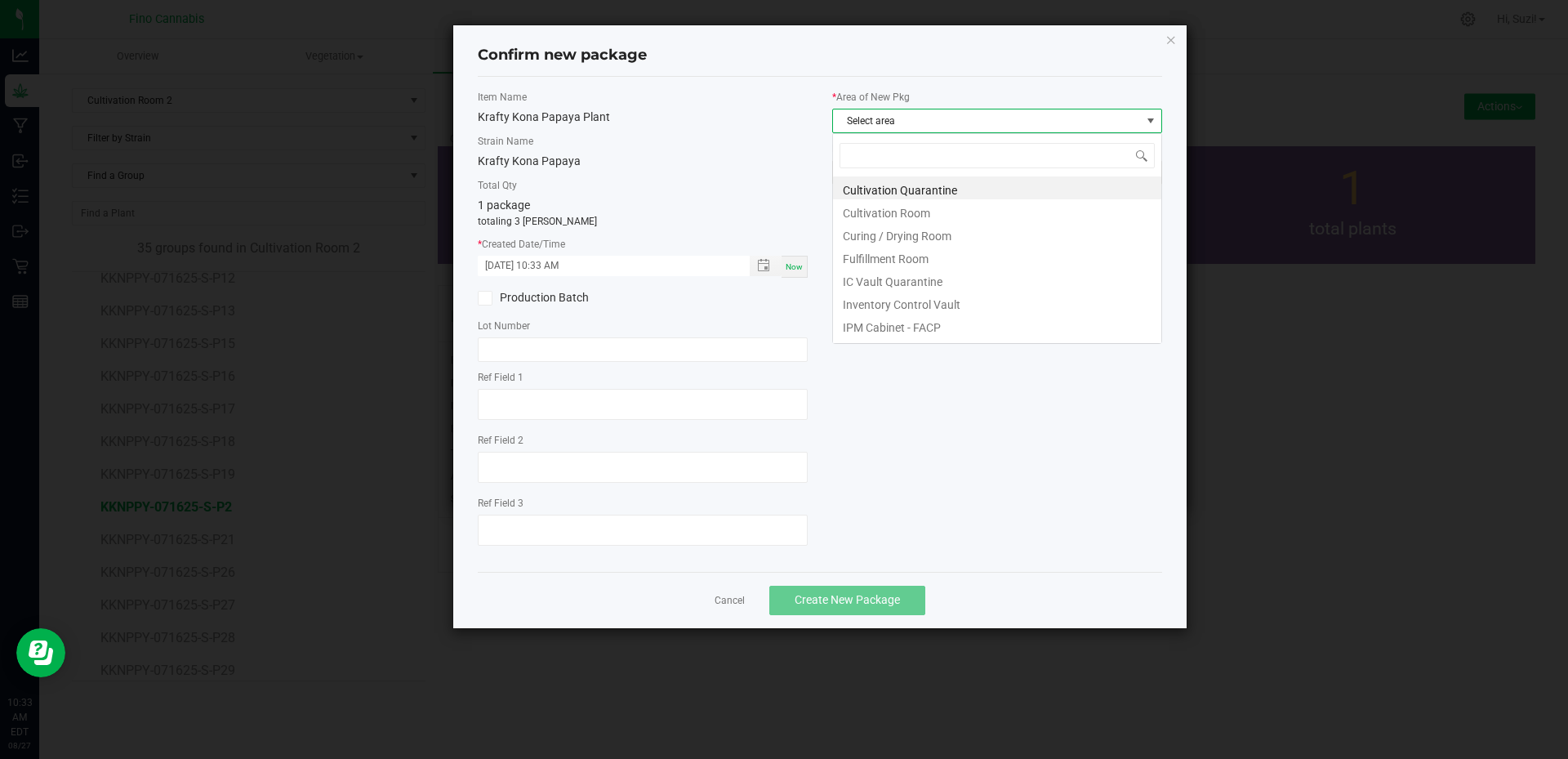
scroll to position [24, 330]
click at [948, 191] on li "Cultivation Quarantine" at bounding box center [997, 187] width 328 height 23
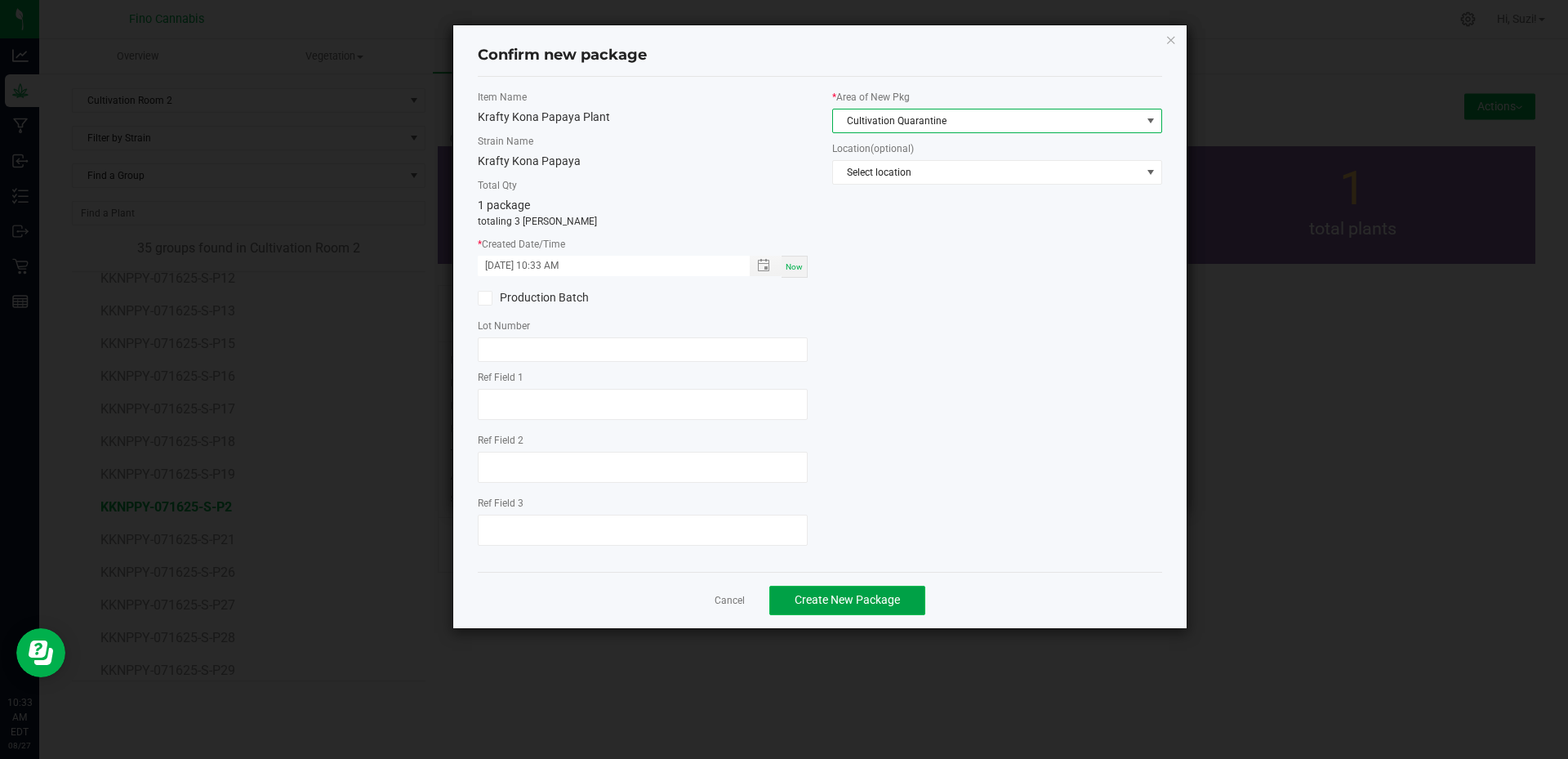
click at [876, 601] on span "Create New Package" at bounding box center [848, 599] width 106 height 13
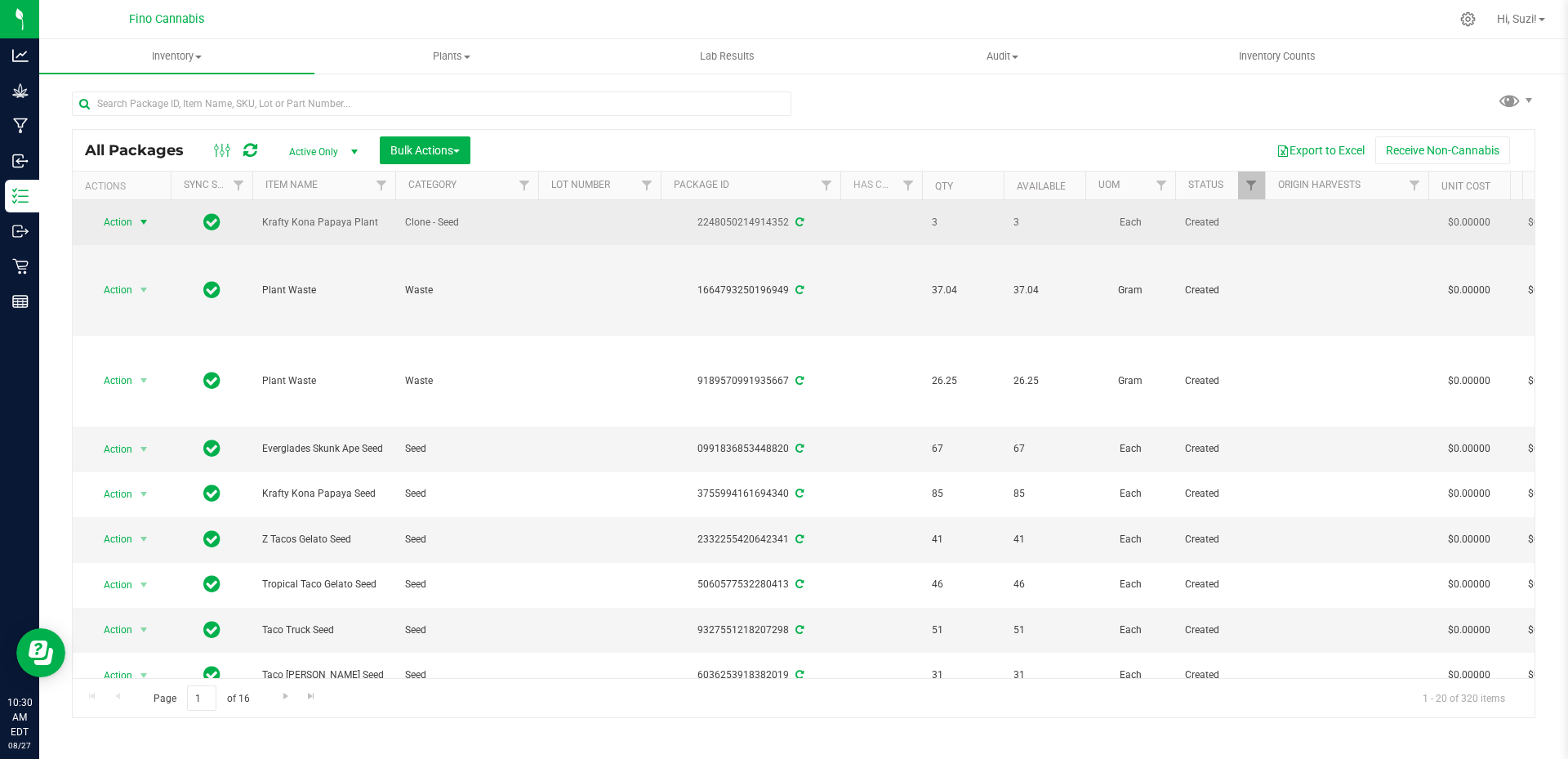
click at [144, 217] on span "select" at bounding box center [144, 222] width 13 height 13
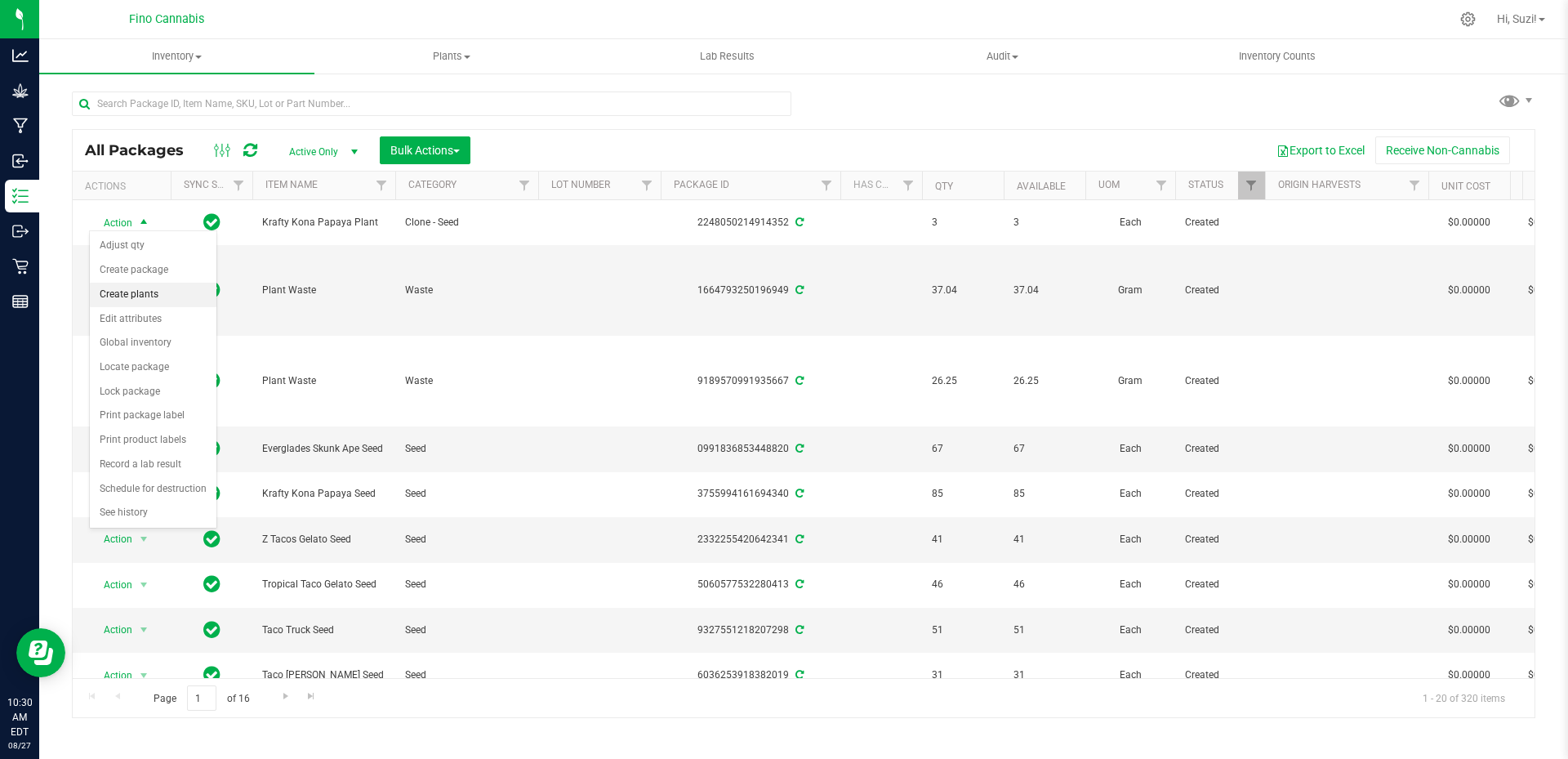
click at [142, 298] on li "Create plants" at bounding box center [153, 295] width 127 height 24
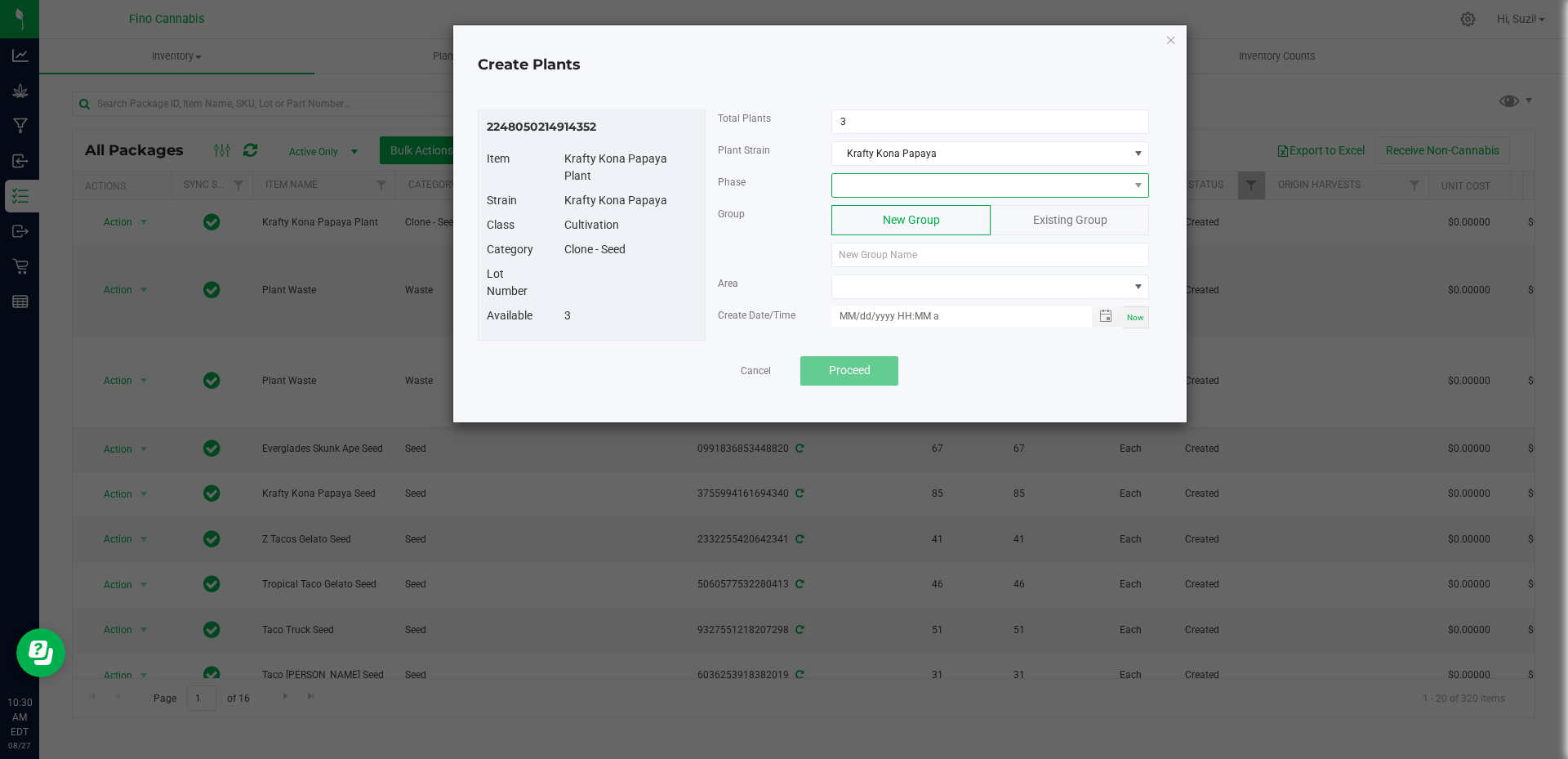
click at [943, 186] on span at bounding box center [980, 185] width 295 height 23
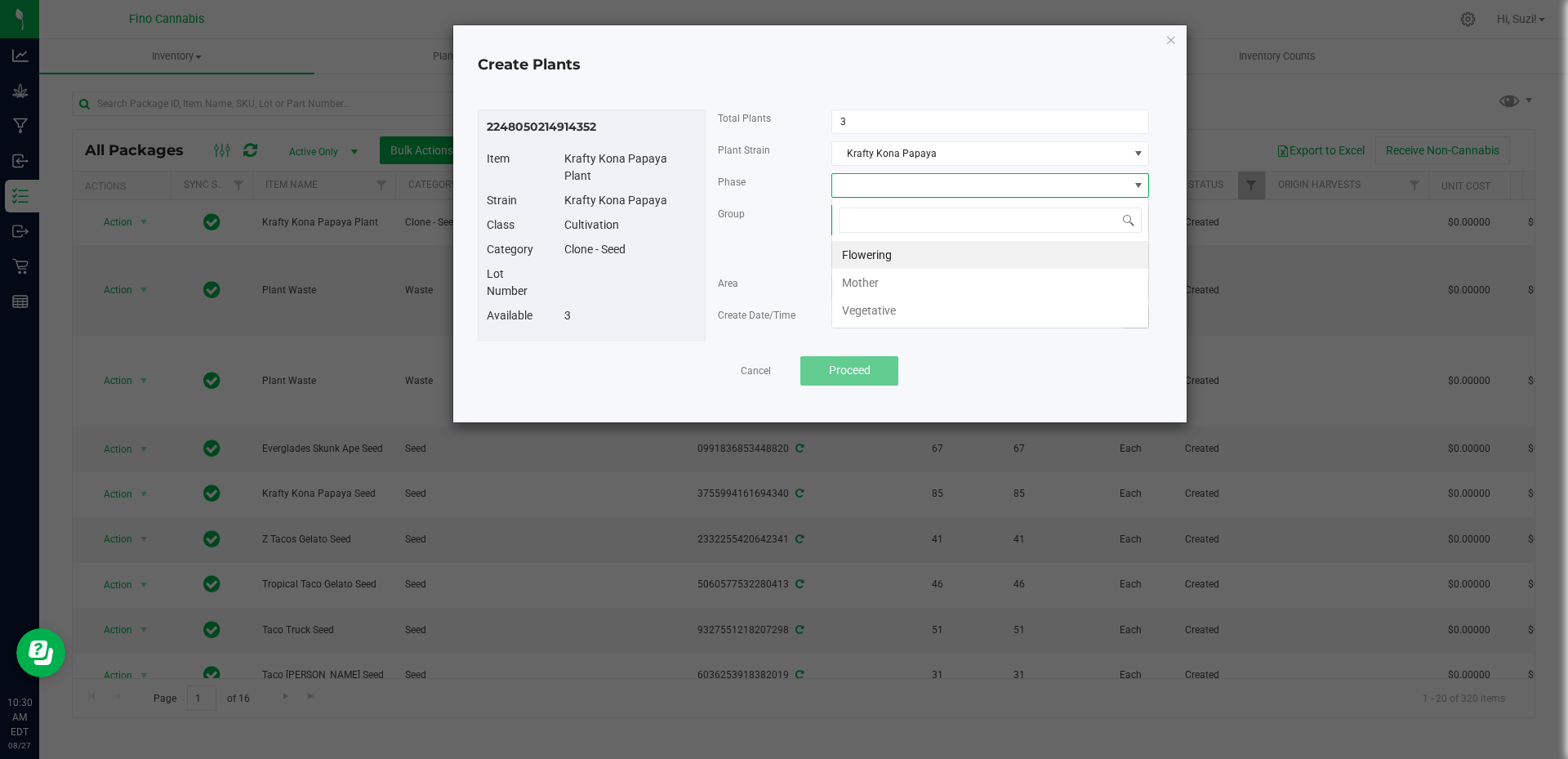
scroll to position [24, 318]
click at [896, 315] on li "Vegetative" at bounding box center [990, 310] width 316 height 28
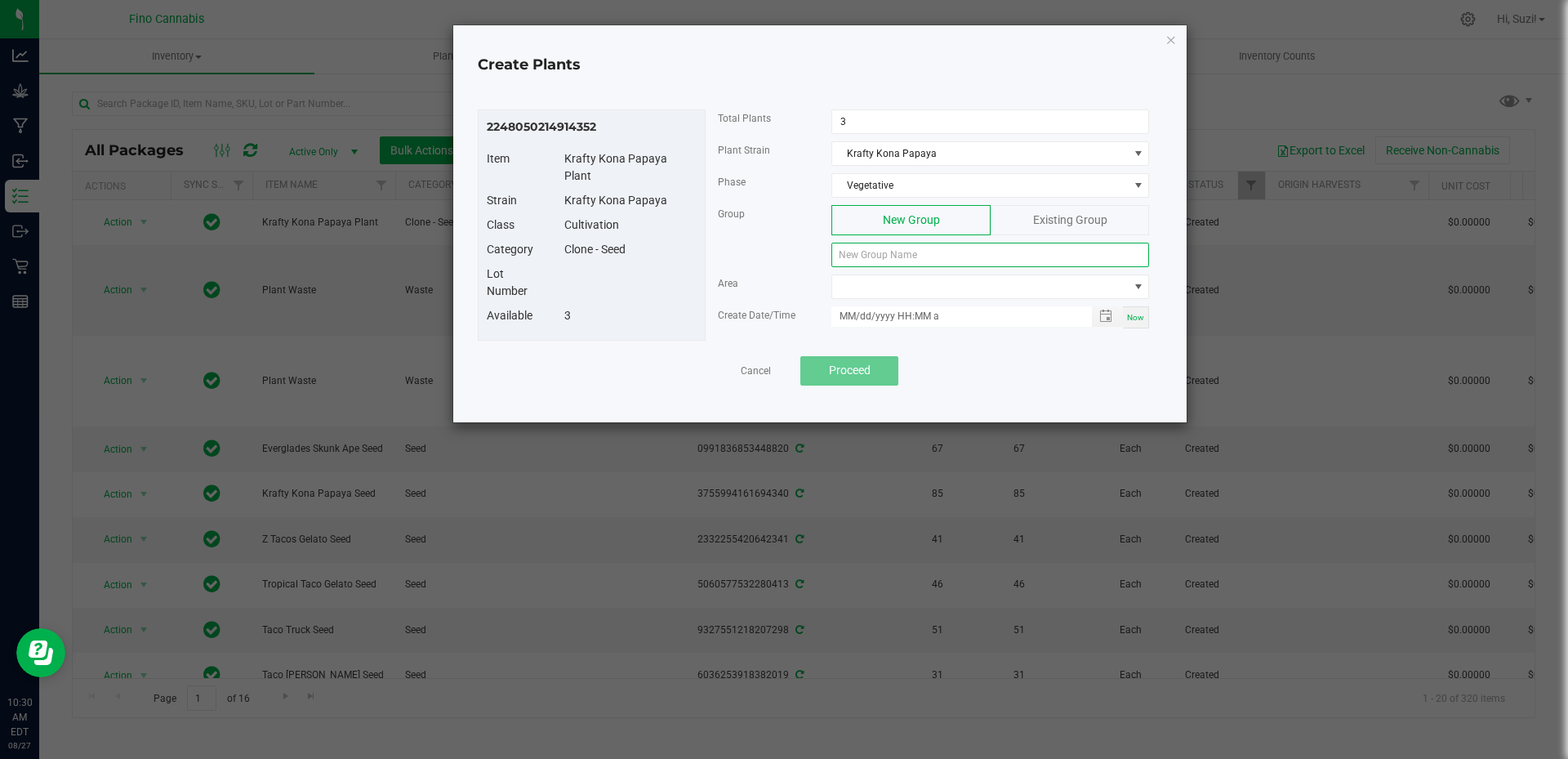
click at [891, 256] on input at bounding box center [990, 254] width 318 height 24
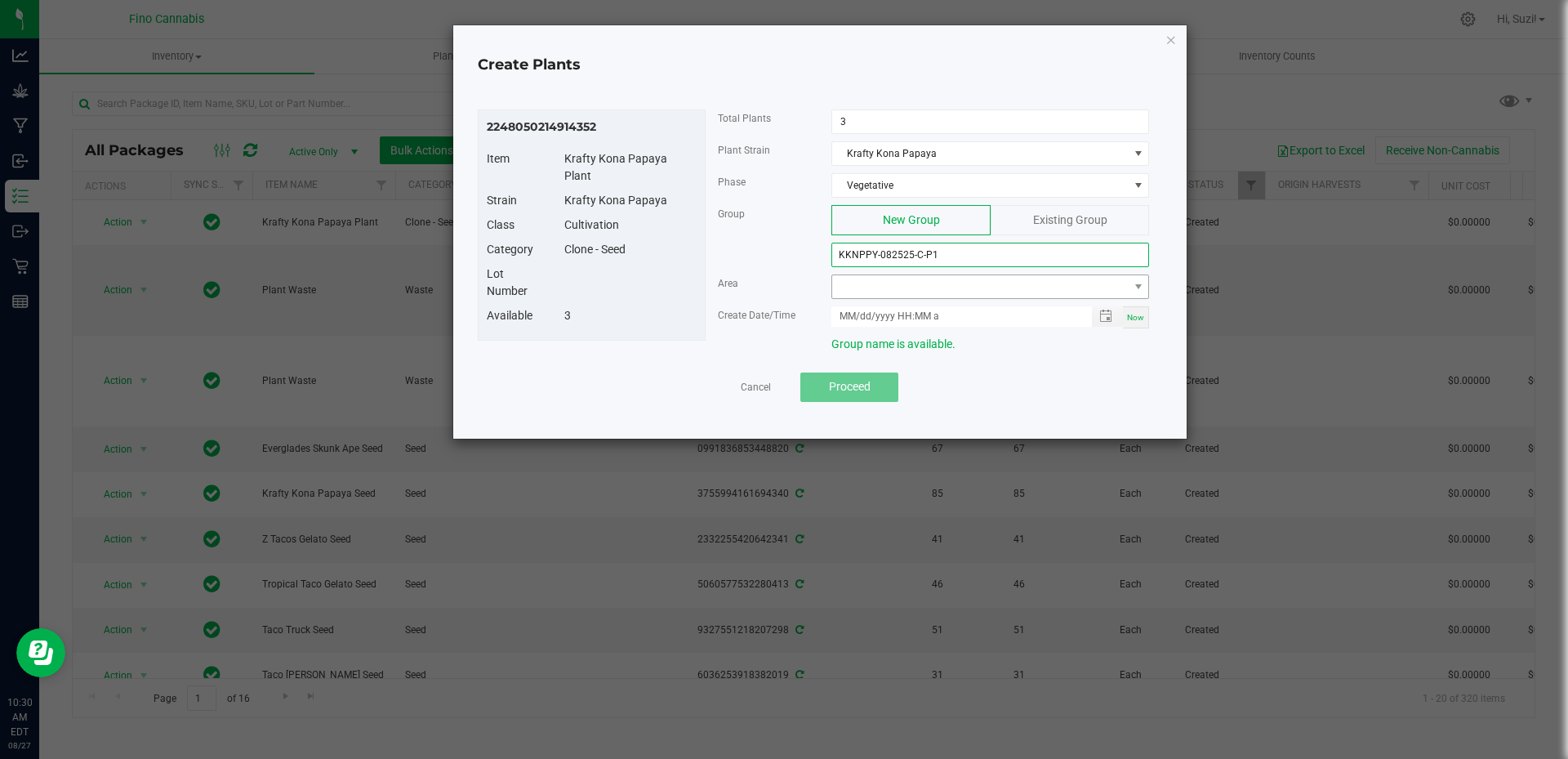
type input "KKNPPY-082525-C-P1"
click at [912, 284] on span at bounding box center [980, 286] width 295 height 23
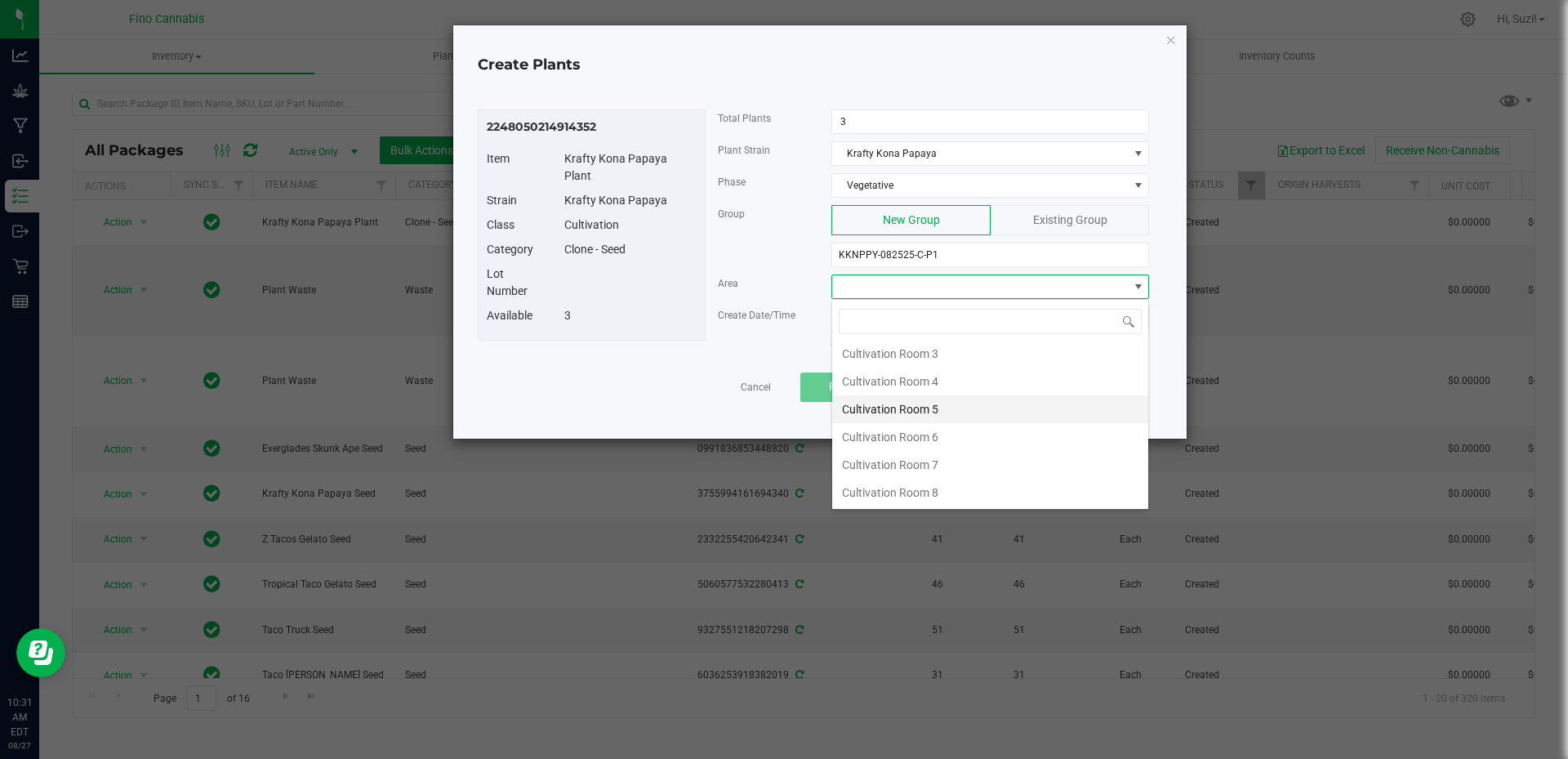
scroll to position [86, 0]
click at [931, 500] on li "Cultivation Room 8" at bounding box center [990, 491] width 316 height 28
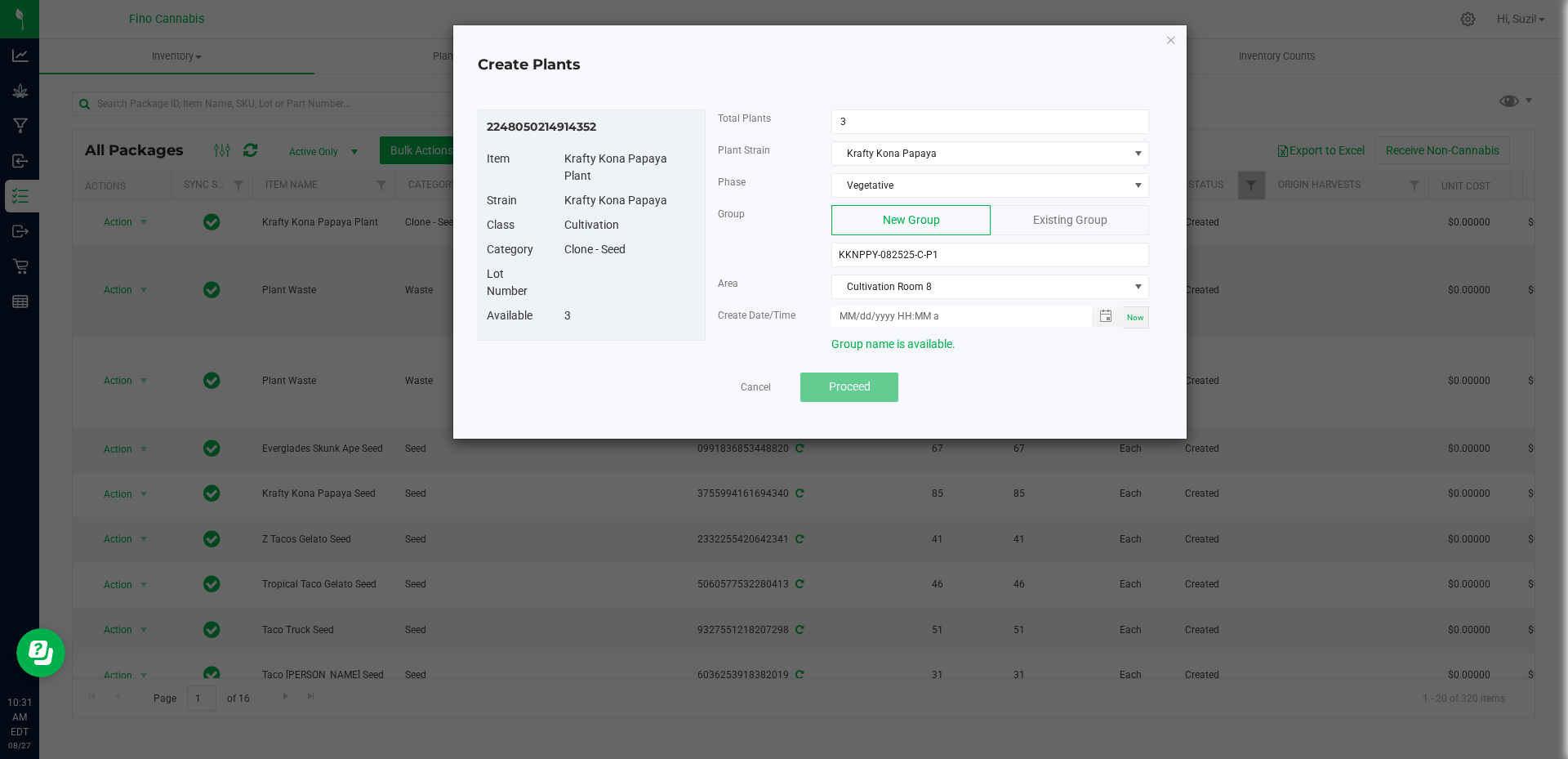
click at [1128, 320] on span "Now" at bounding box center [1136, 317] width 17 height 9
type input "08/27/2025 10:31 AM"
drag, startPoint x: 954, startPoint y: 256, endPoint x: 820, endPoint y: 238, distance: 135.2
click at [820, 238] on div "New Group Existing Group KKNPPY-082525-C-P1" at bounding box center [990, 236] width 342 height 62
click at [902, 257] on input "KKNPPY-082525-C-P1" at bounding box center [990, 254] width 318 height 24
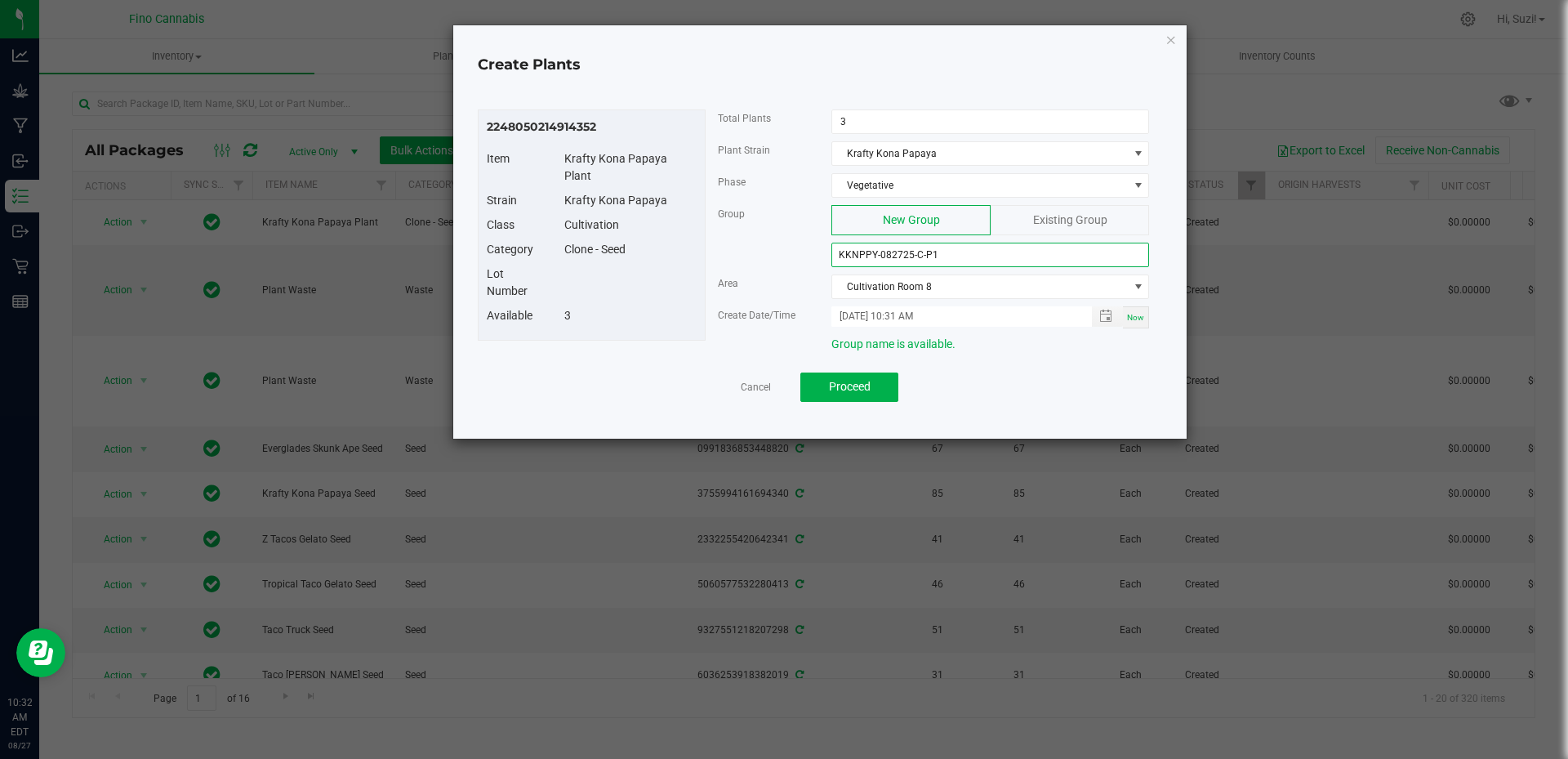
drag, startPoint x: 950, startPoint y: 255, endPoint x: 782, endPoint y: 242, distance: 168.5
click at [782, 242] on div "Group New Group Existing Group KKNPPY-082725-C-P1" at bounding box center [934, 239] width 457 height 70
type input "KKNPPY-082725-C-P1"
click at [977, 364] on div at bounding box center [820, 366] width 660 height 13
click at [851, 388] on span "Proceed" at bounding box center [850, 386] width 42 height 13
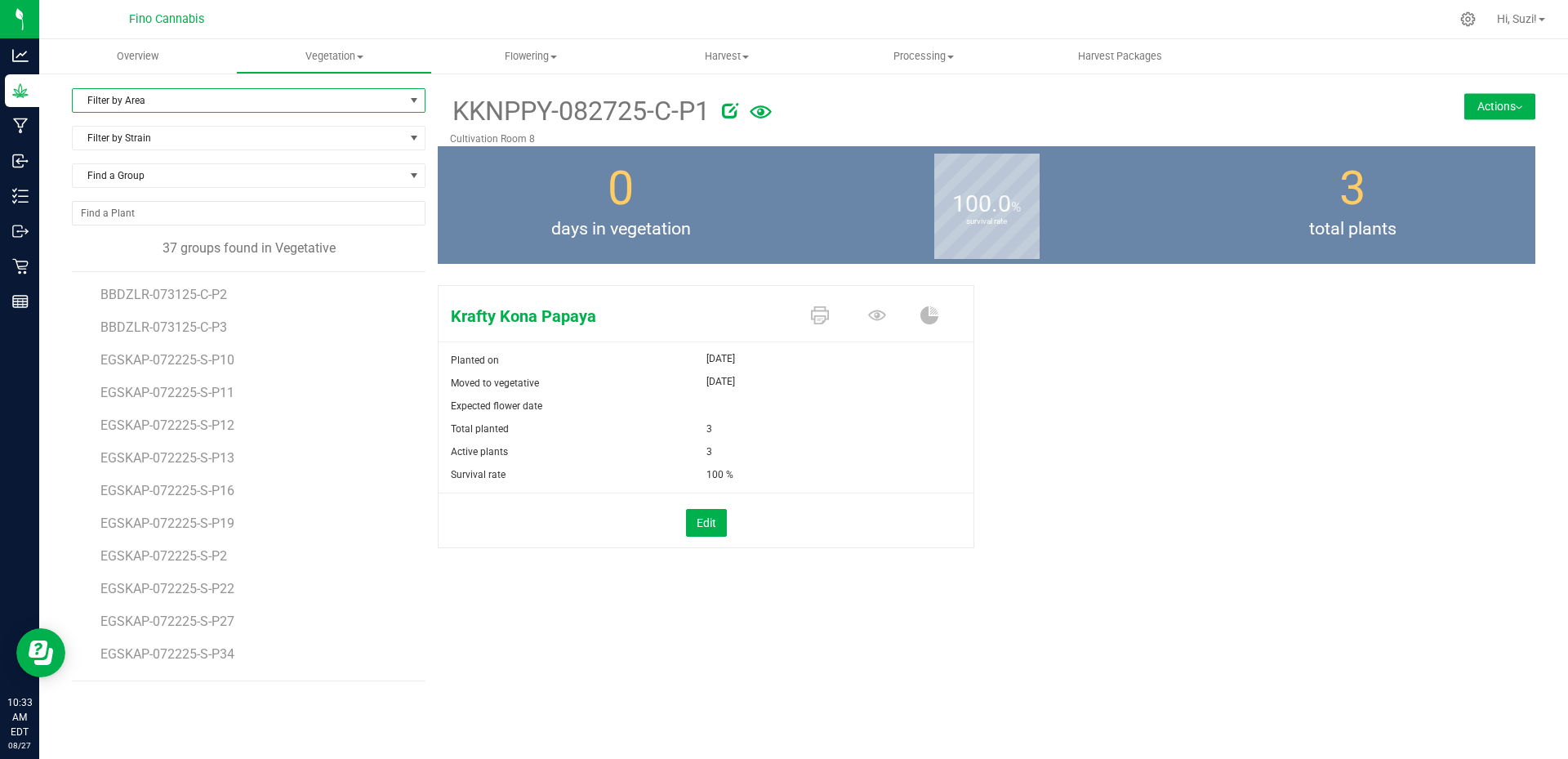
click at [335, 103] on span "Filter by Area" at bounding box center [238, 100] width 332 height 23
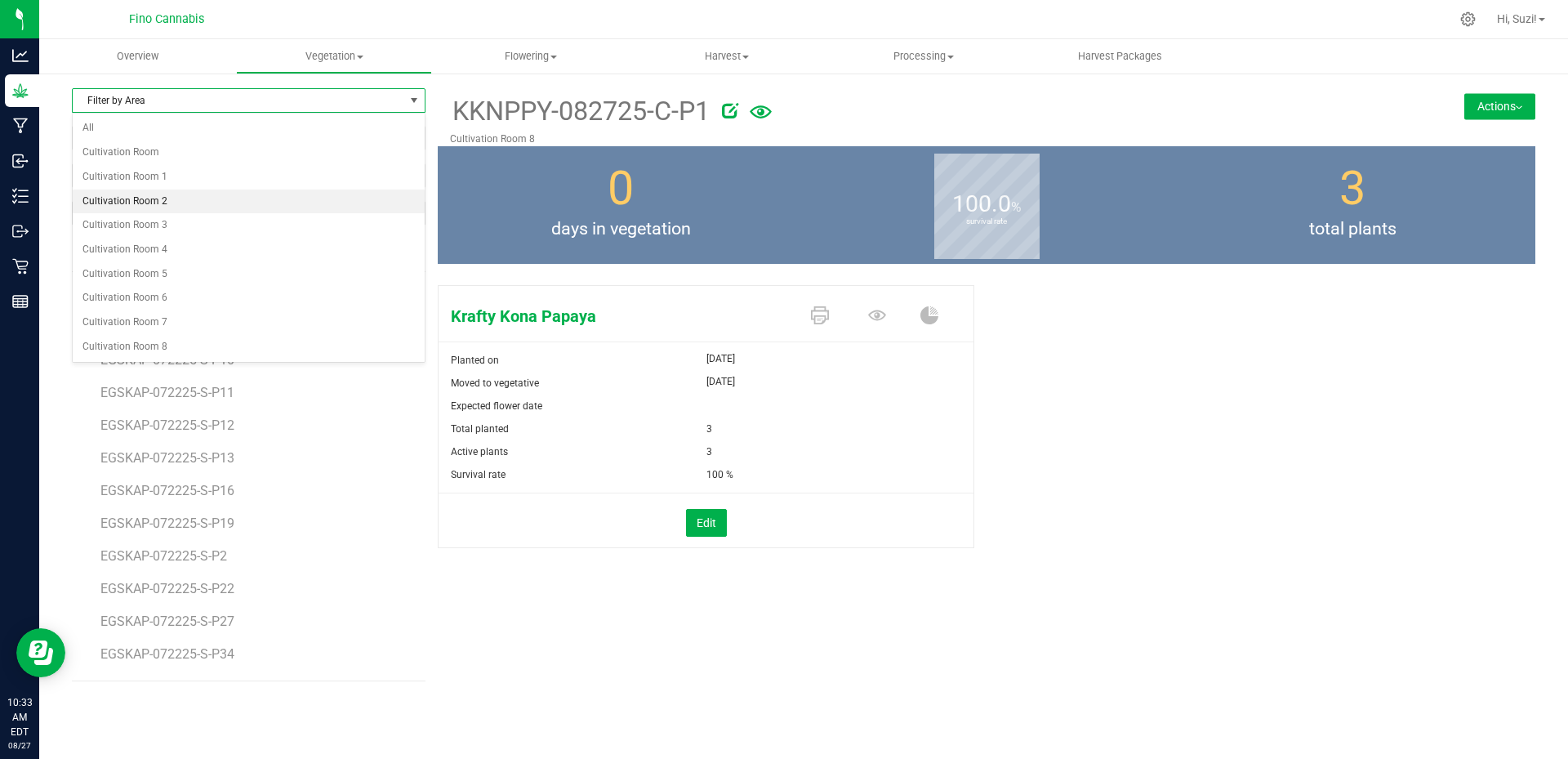
click at [256, 201] on li "Cultivation Room 2" at bounding box center [248, 202] width 352 height 24
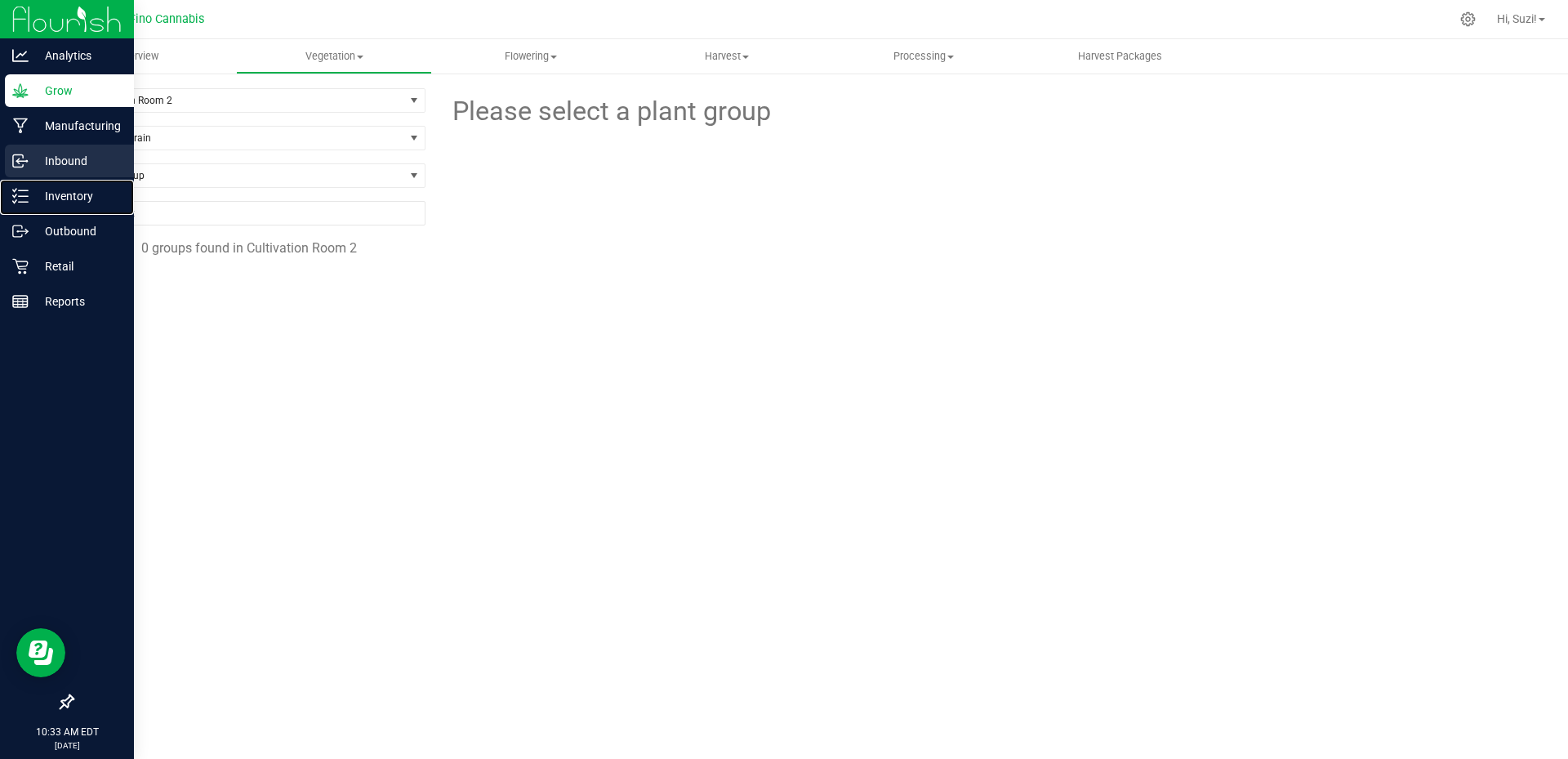
drag, startPoint x: 28, startPoint y: 196, endPoint x: 37, endPoint y: 166, distance: 31.3
click at [28, 195] on icon at bounding box center [20, 196] width 16 height 16
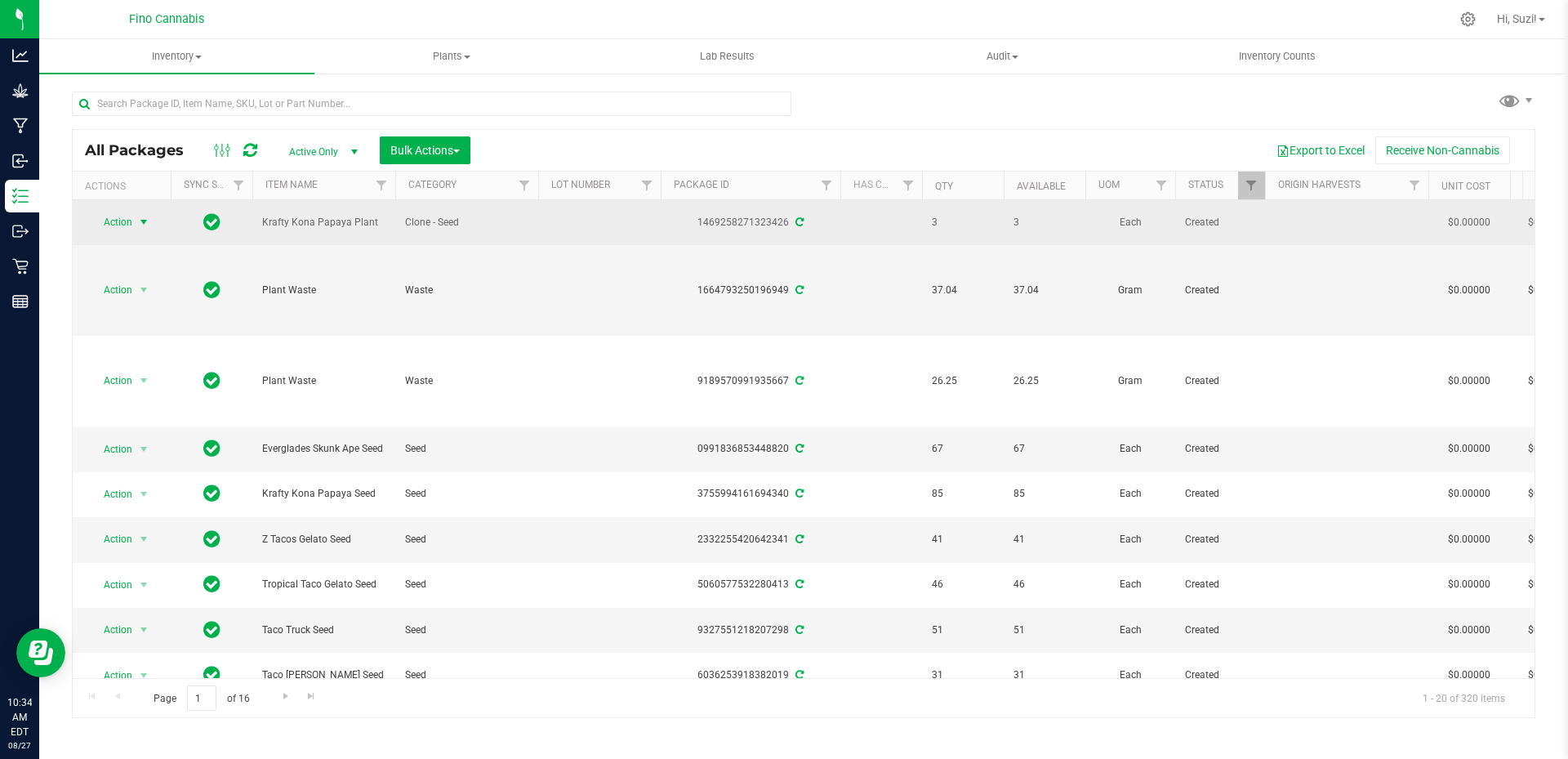
click at [149, 217] on span "select" at bounding box center [144, 222] width 13 height 13
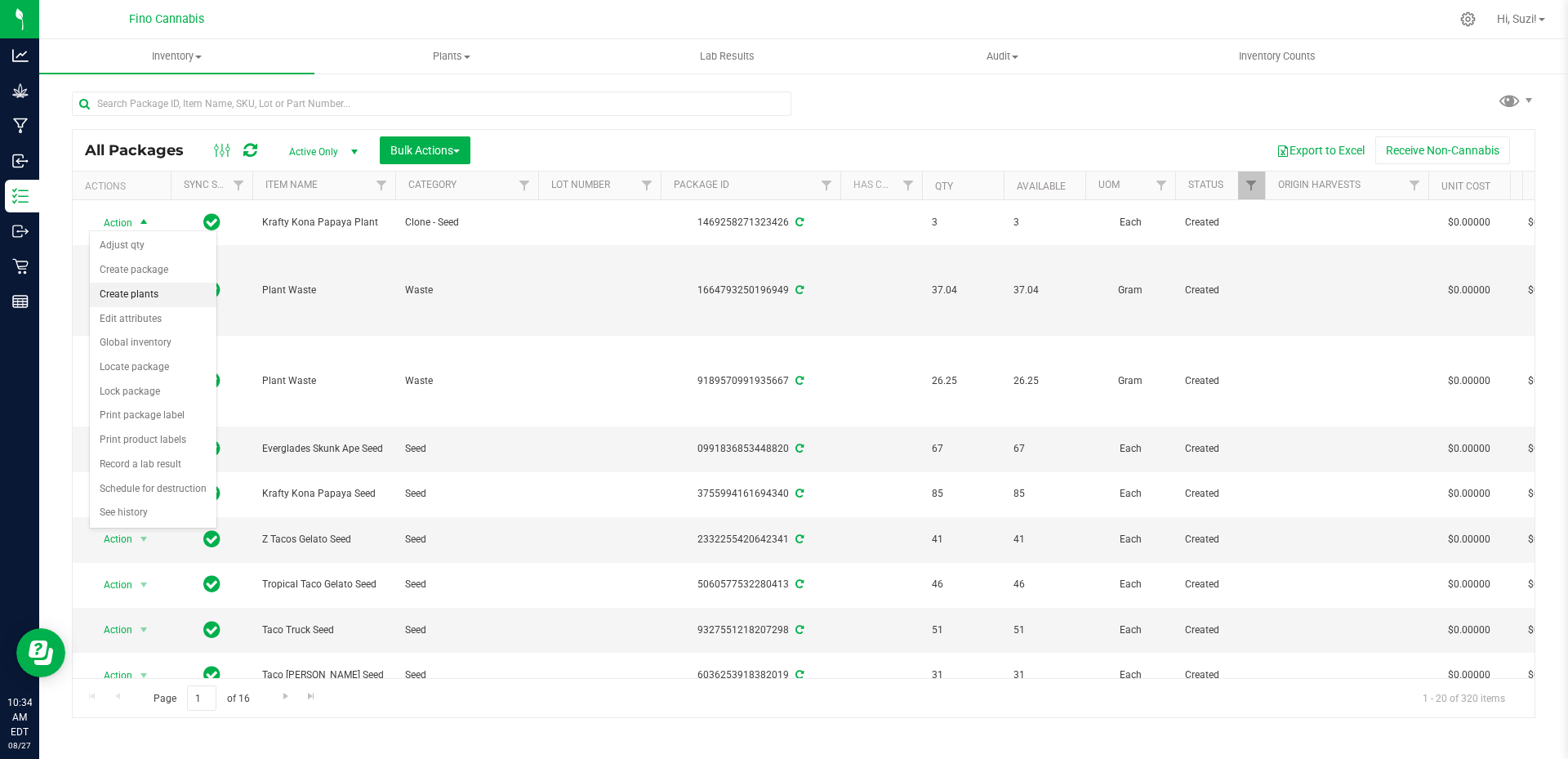
click at [149, 291] on li "Create plants" at bounding box center [153, 295] width 127 height 24
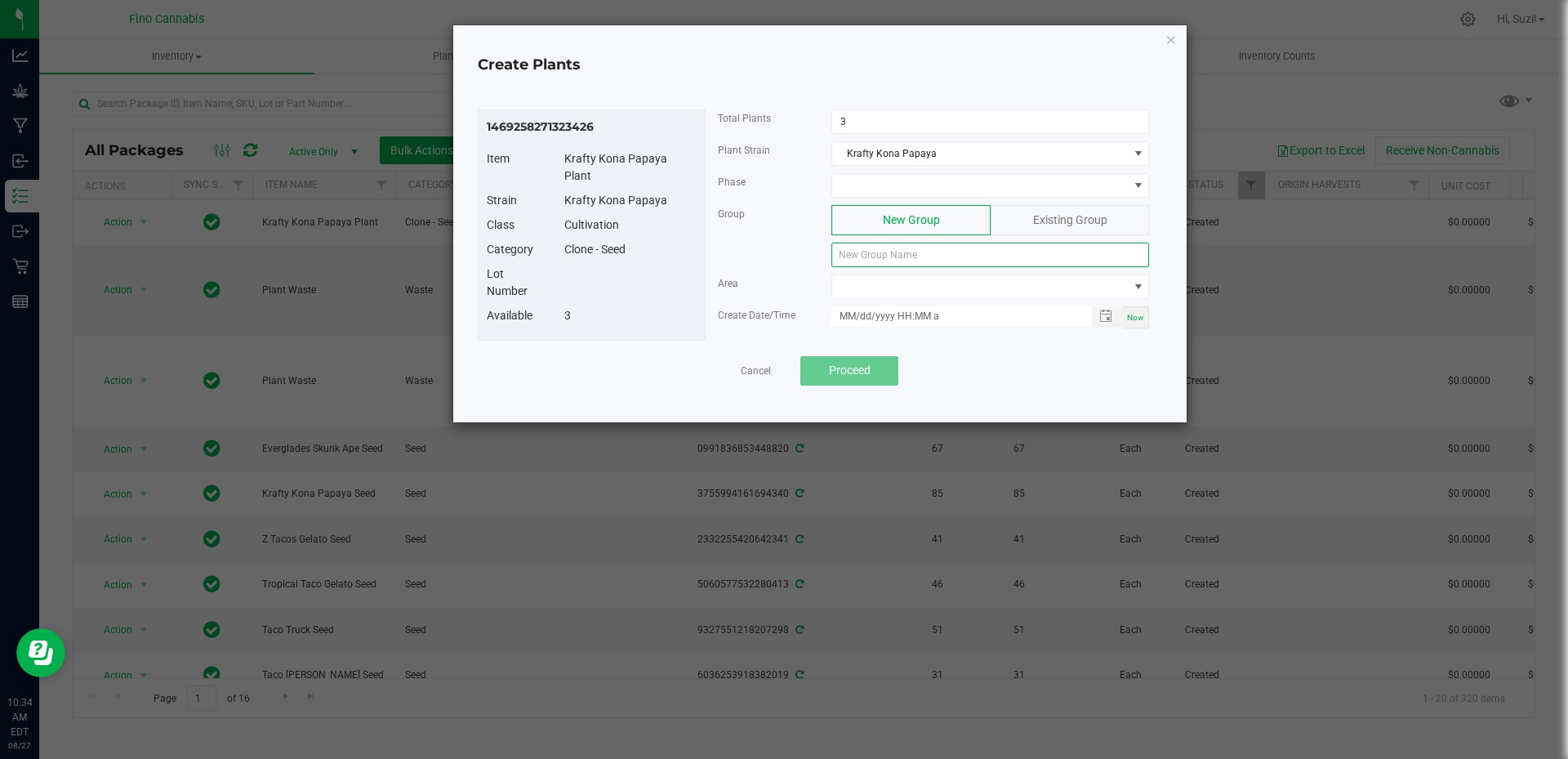
click at [875, 252] on input at bounding box center [990, 254] width 318 height 24
paste input "KKNPPY-082725-C-P1"
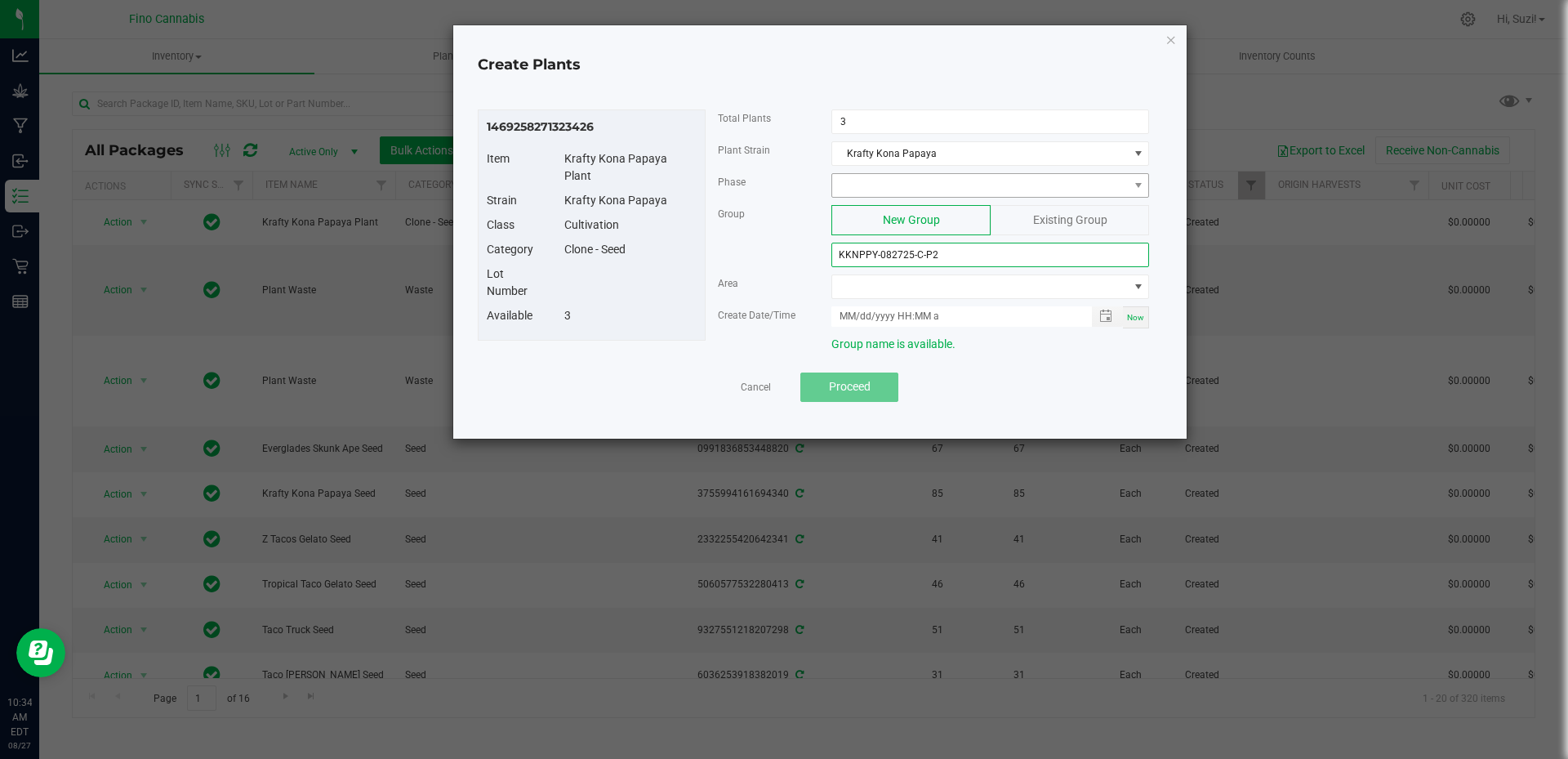
type input "KKNPPY-082725-C-P2"
click at [927, 188] on span at bounding box center [980, 185] width 295 height 23
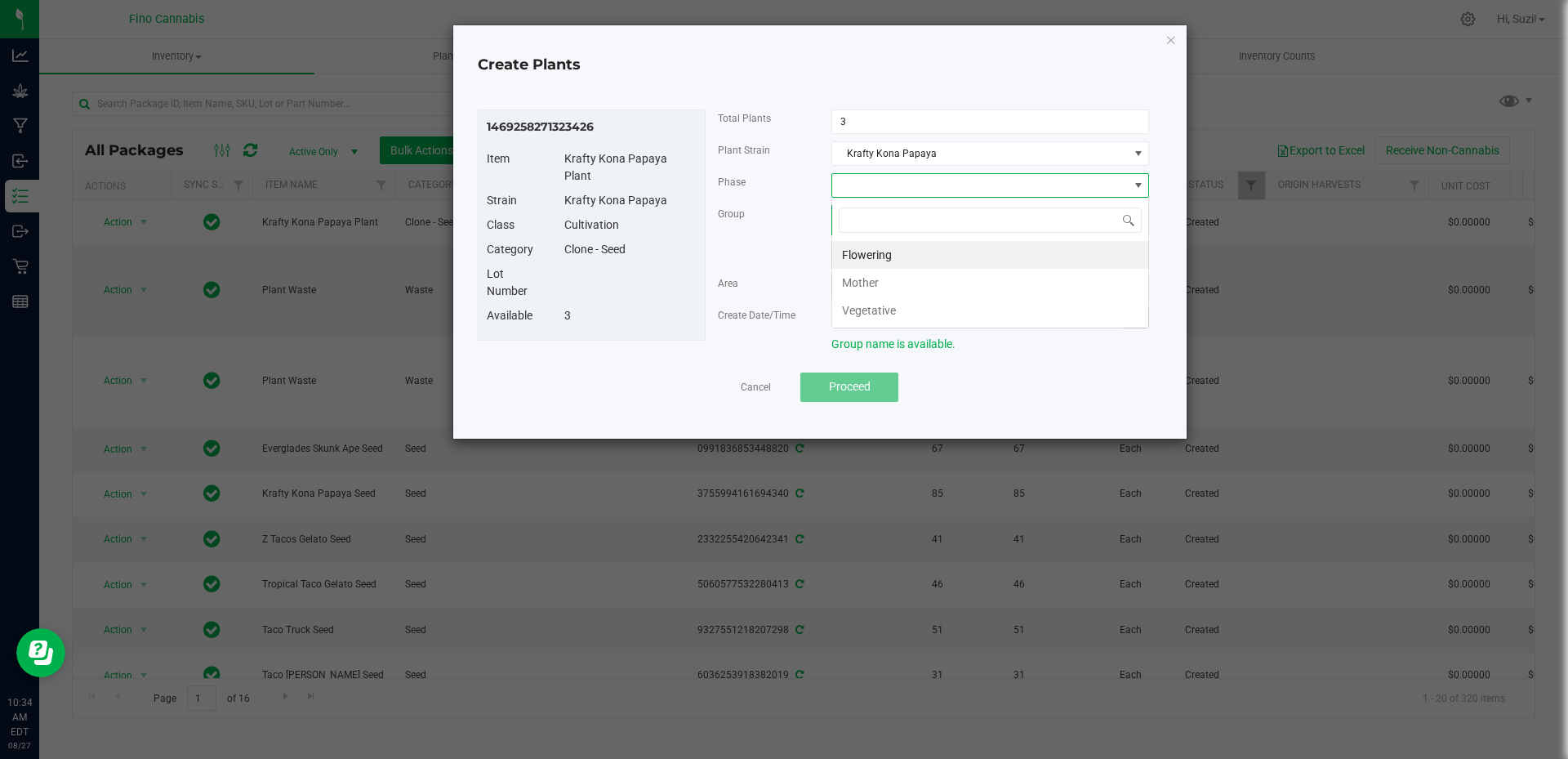
scroll to position [24, 318]
click at [899, 318] on li "Vegetative" at bounding box center [990, 310] width 316 height 28
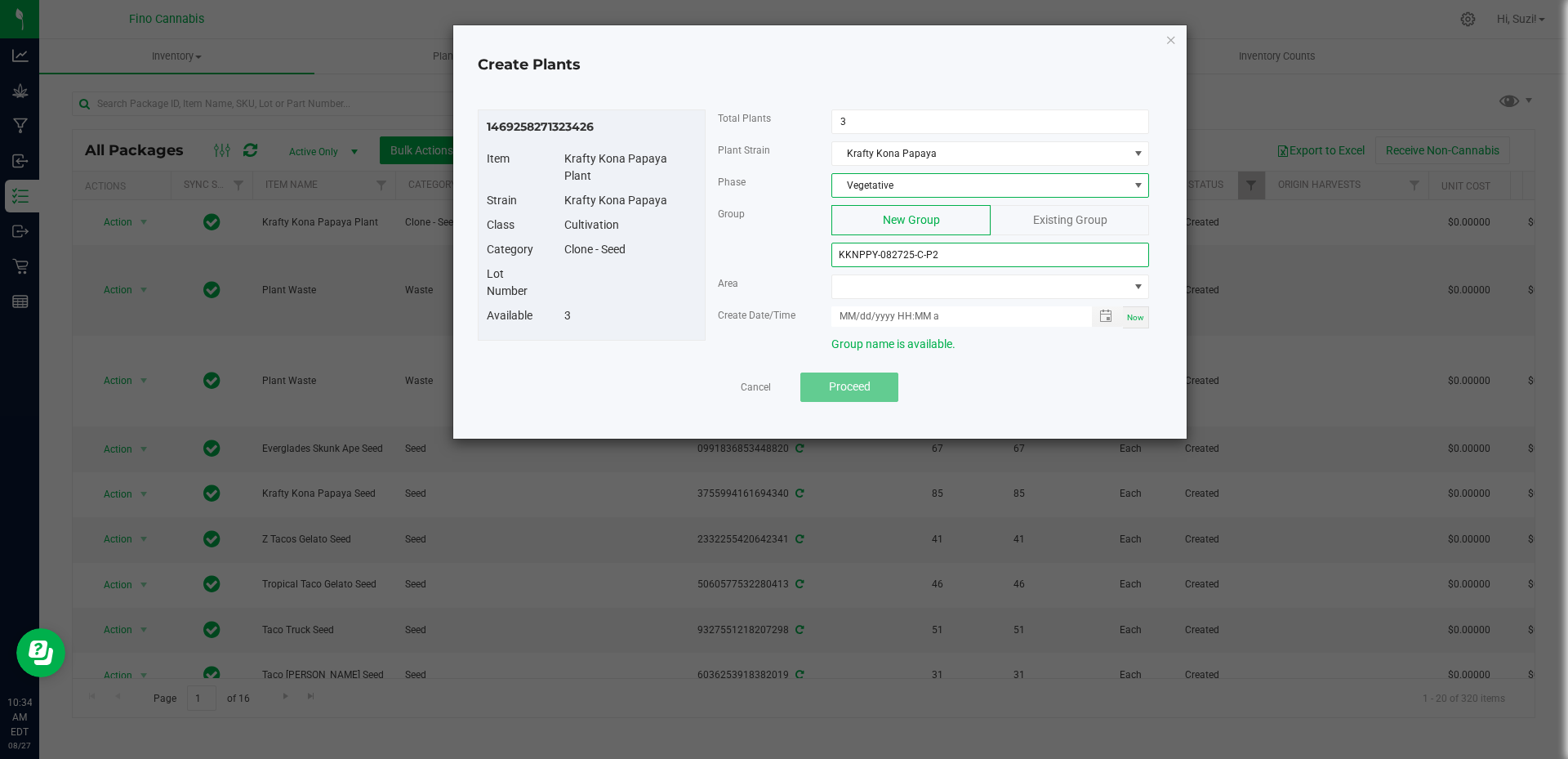
click at [959, 254] on input "KKNPPY-082725-C-P2" at bounding box center [990, 254] width 318 height 24
click at [956, 289] on span at bounding box center [980, 286] width 295 height 23
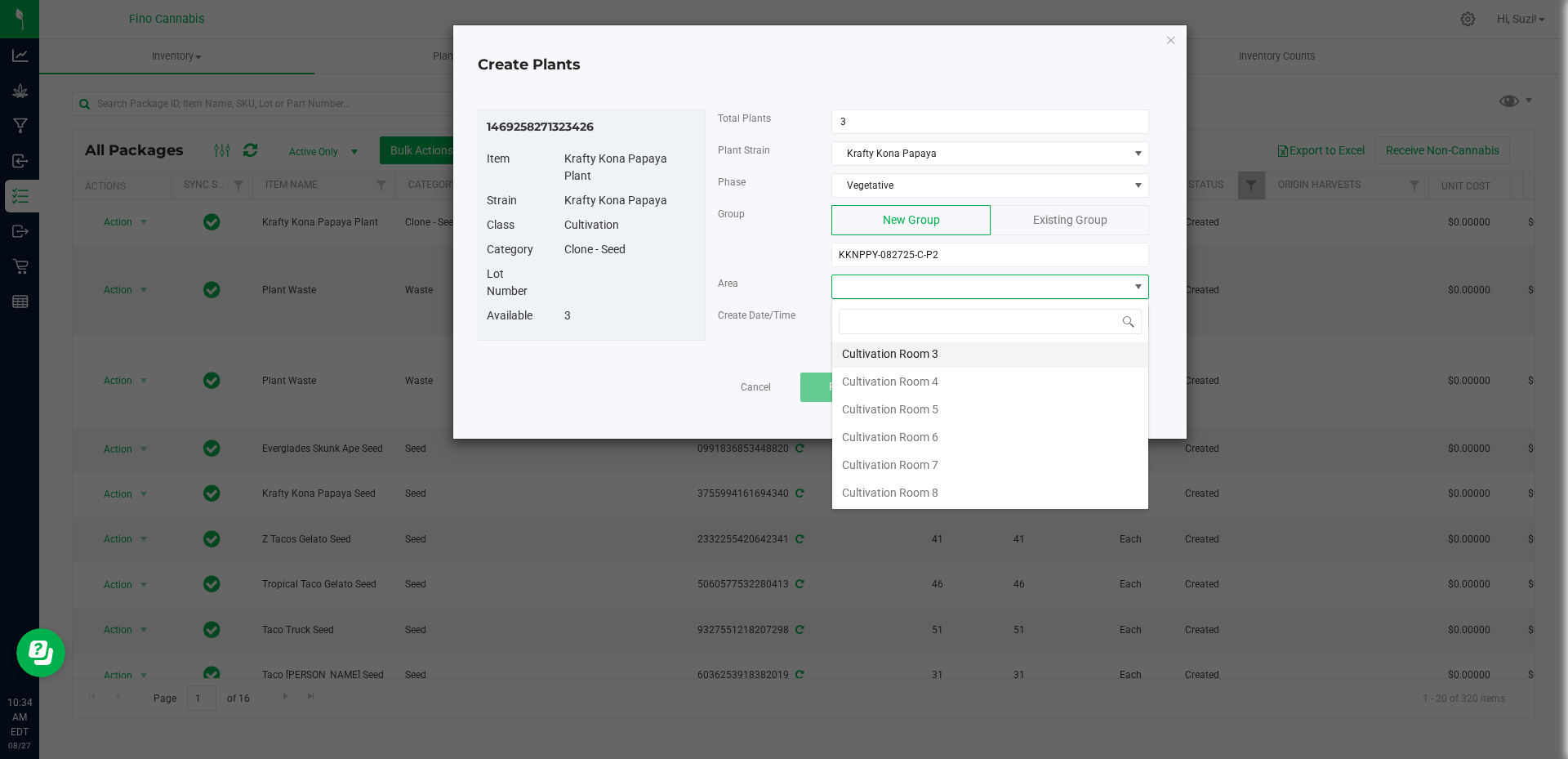
scroll to position [86, 0]
click at [926, 491] on li "Cultivation Room 8" at bounding box center [990, 491] width 316 height 28
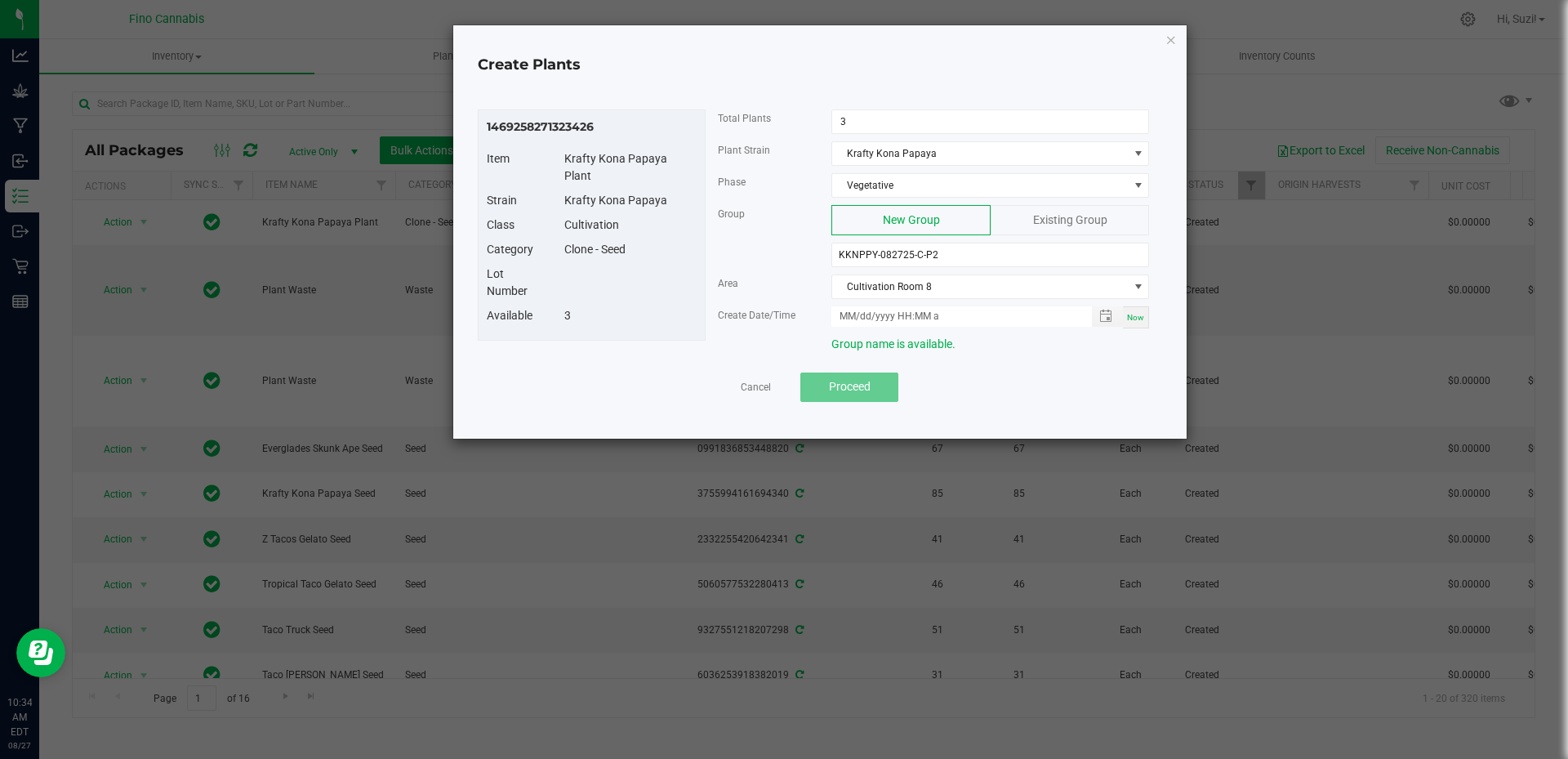
click at [1129, 324] on div "Now" at bounding box center [1136, 317] width 26 height 22
type input "08/27/2025 10:34 AM"
click at [878, 385] on button "Proceed" at bounding box center [849, 387] width 98 height 29
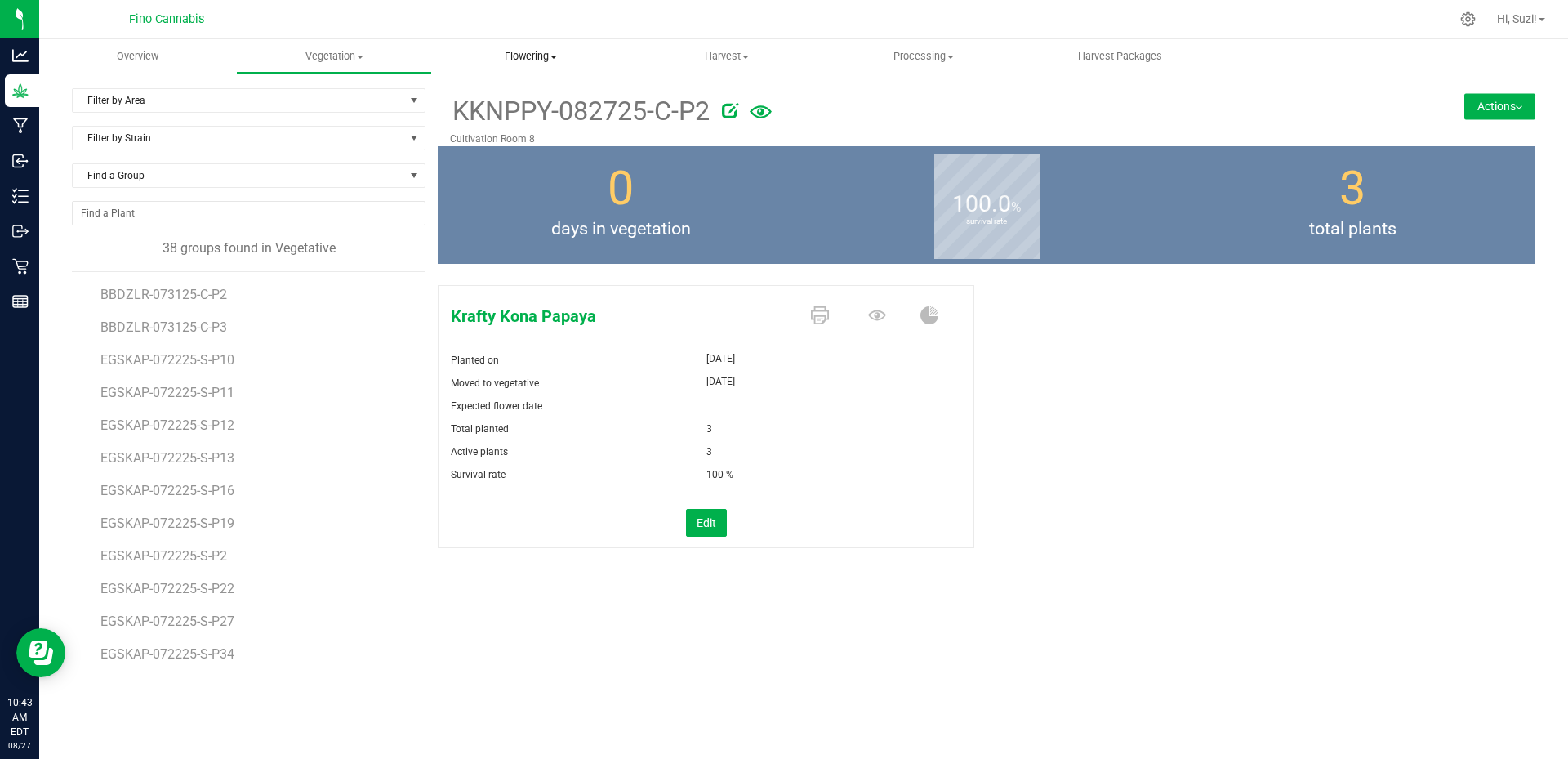
click at [555, 55] on span at bounding box center [554, 57] width 7 height 3
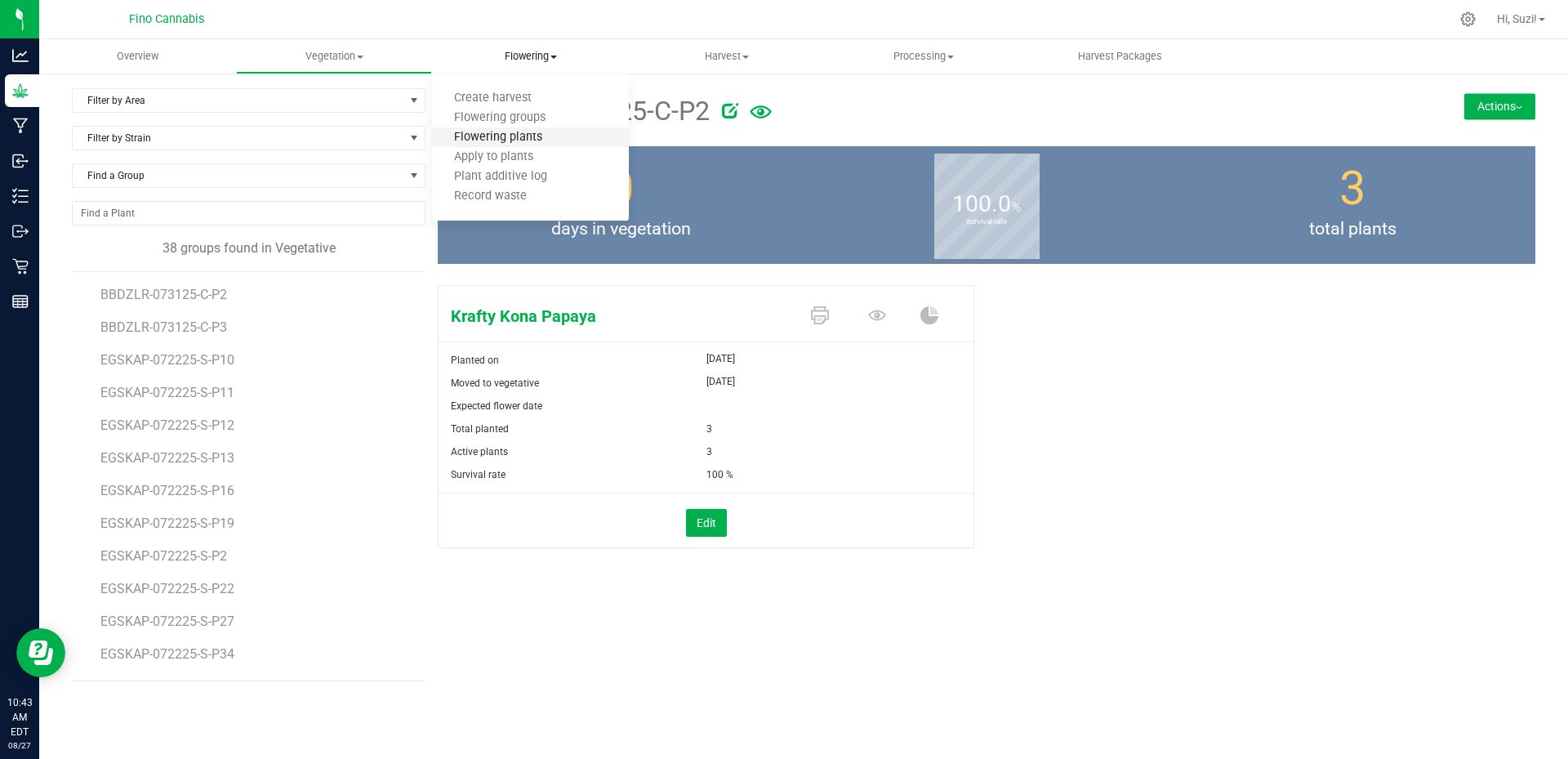
click at [542, 139] on span "Flowering plants" at bounding box center [499, 138] width 133 height 14
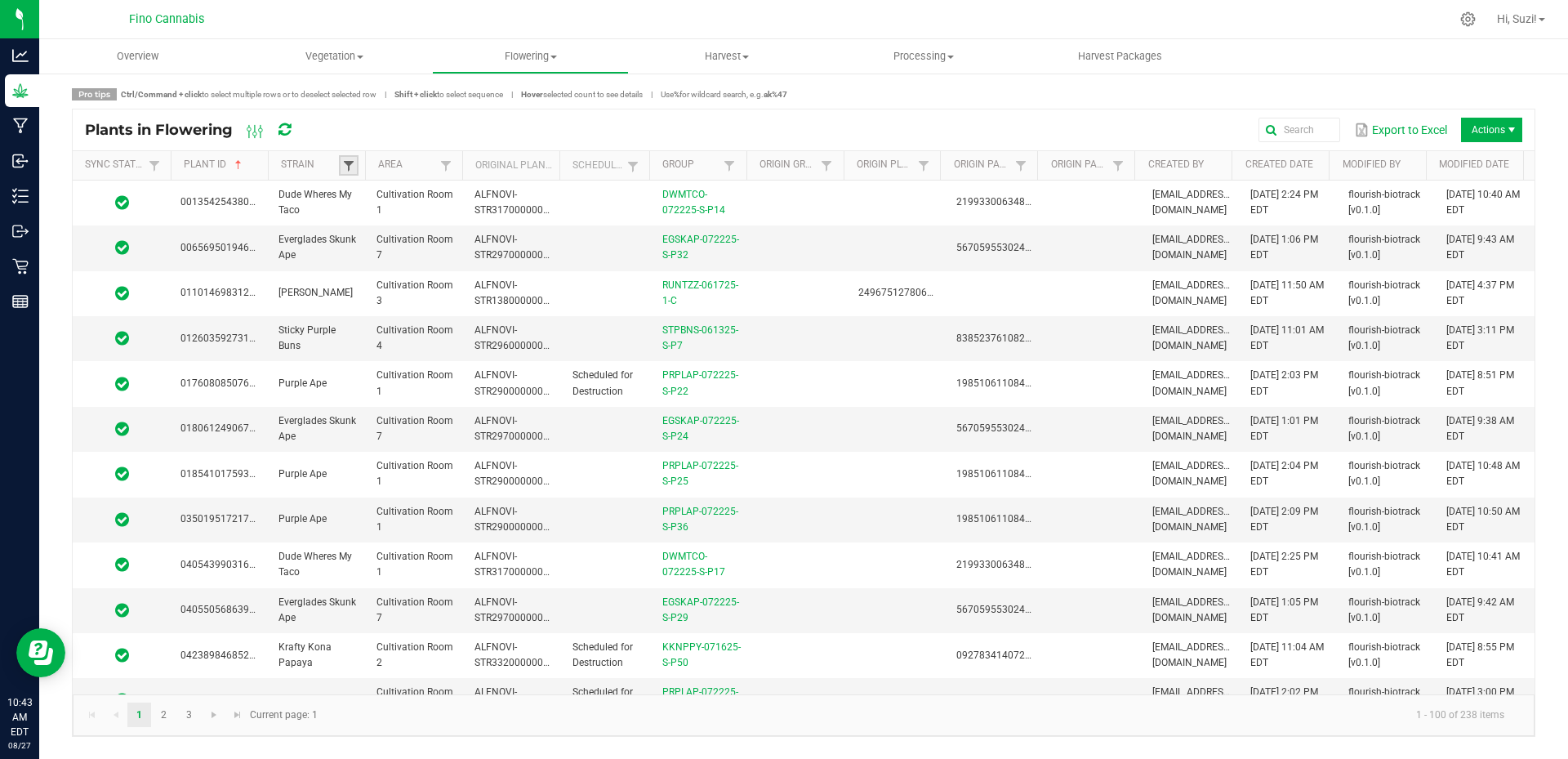
click at [343, 163] on span at bounding box center [349, 166] width 13 height 13
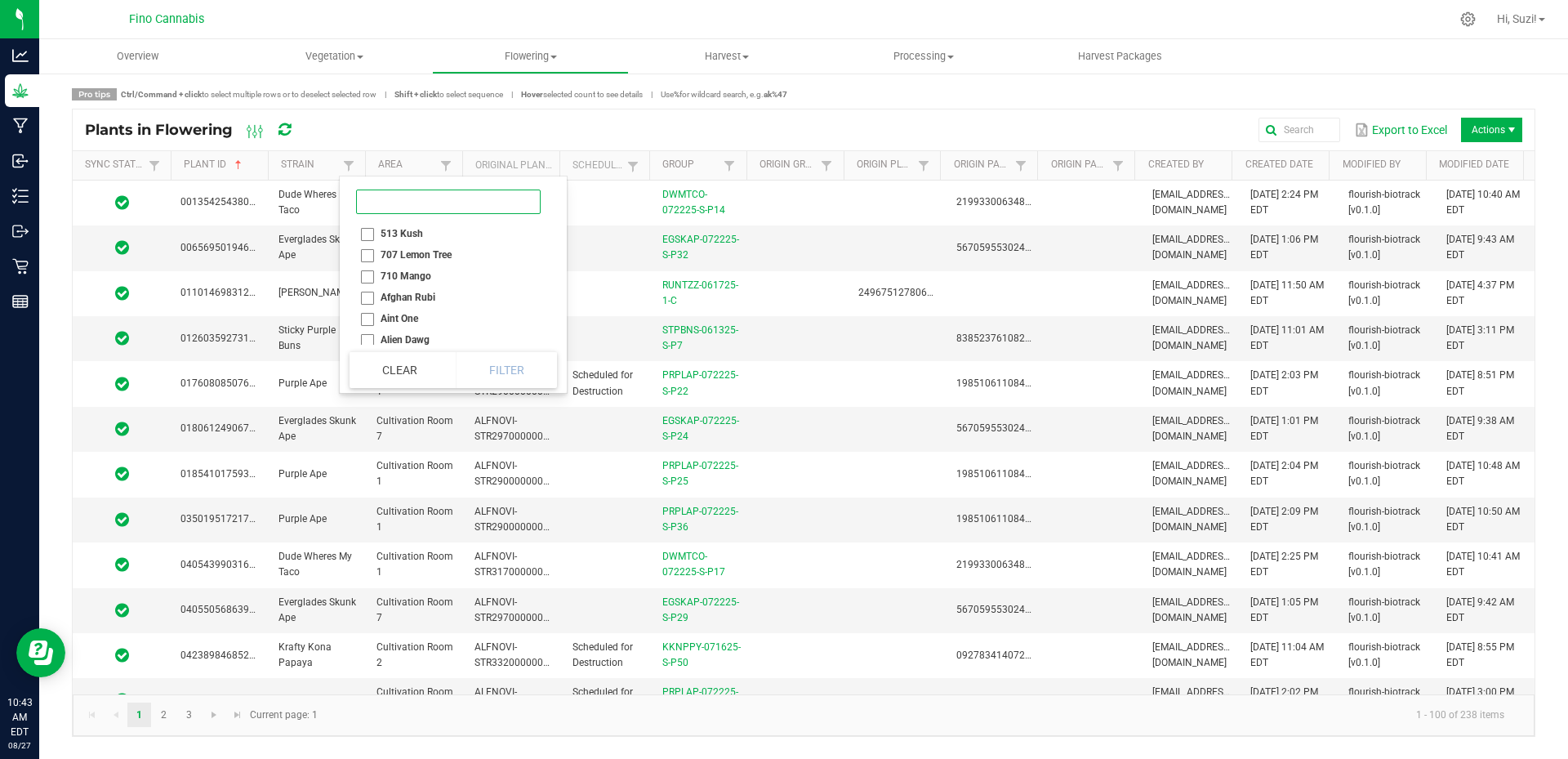
click at [405, 205] on input at bounding box center [448, 202] width 185 height 24
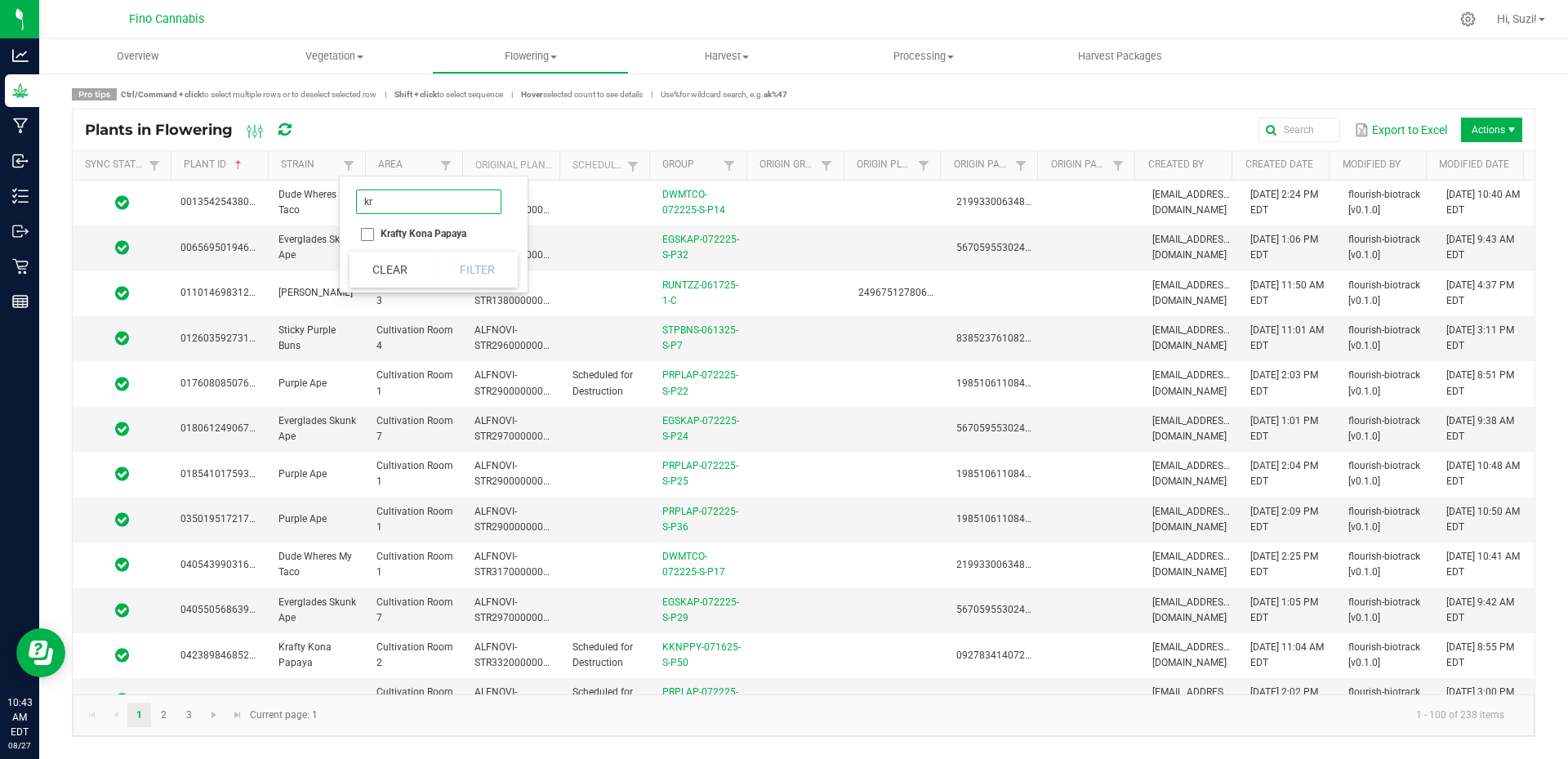
type input "kr"
click at [363, 234] on li "Krafty Kona Papaya" at bounding box center [428, 233] width 159 height 21
checkbox Papaya "true"
click at [495, 264] on button "Filter" at bounding box center [477, 270] width 81 height 36
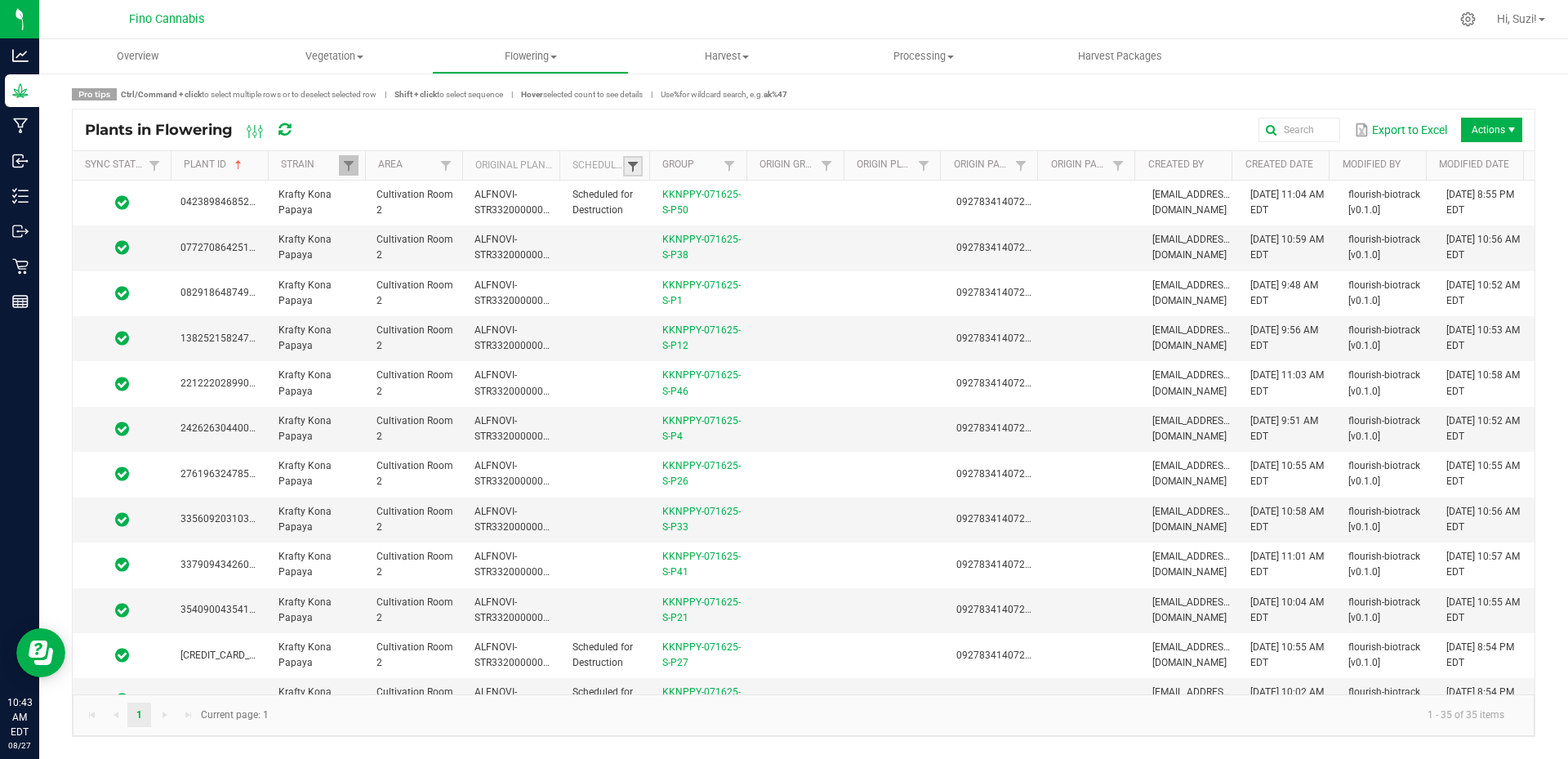
click at [632, 168] on span at bounding box center [633, 167] width 13 height 13
click at [656, 258] on li "Not Scheduled" at bounding box center [713, 255] width 159 height 21
checkbox Scheduled "true"
click at [753, 300] on button "Filter" at bounding box center [760, 291] width 81 height 36
click at [680, 167] on link "Group" at bounding box center [691, 165] width 57 height 13
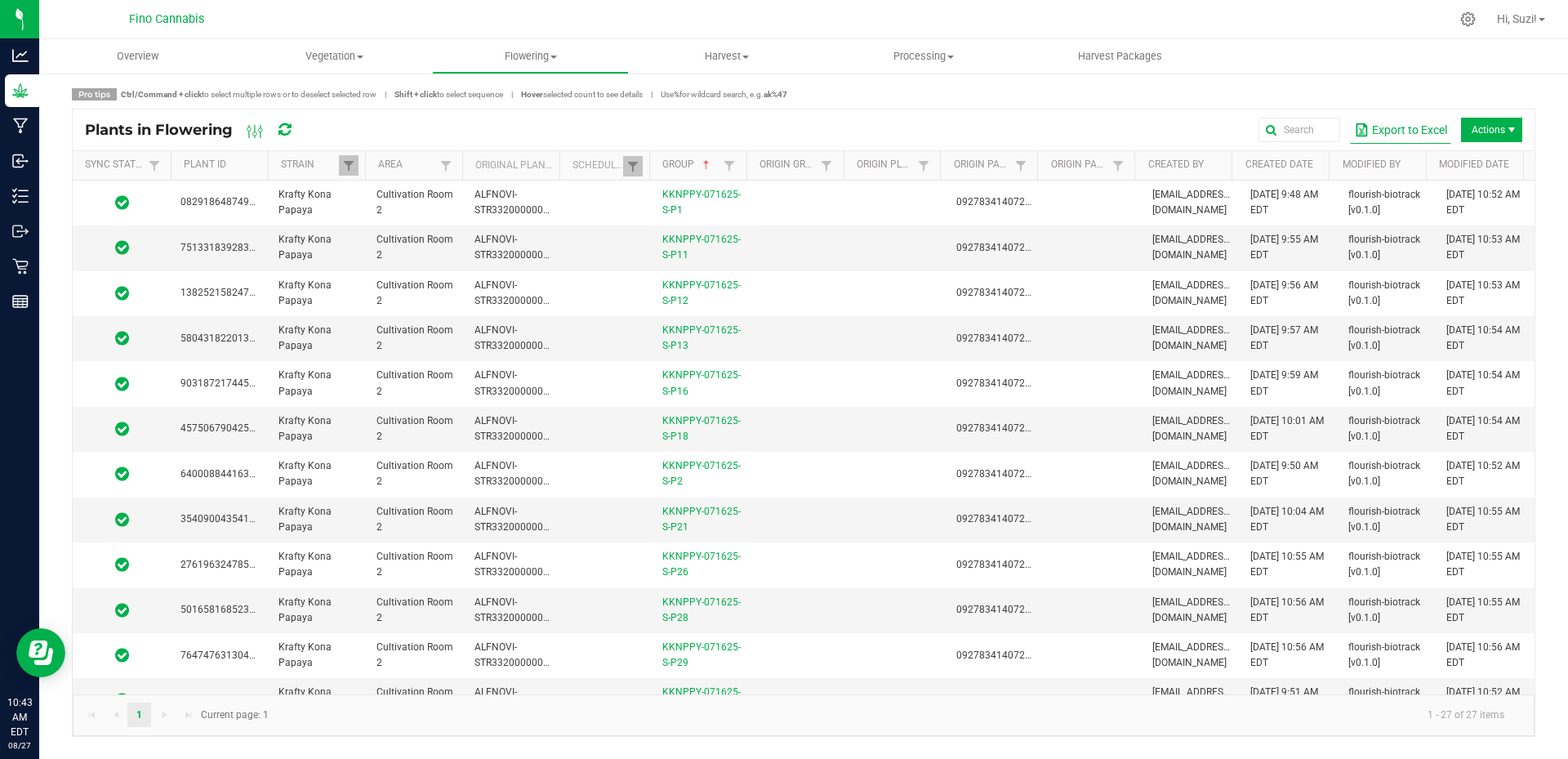
click at [1375, 132] on button "Export to Excel" at bounding box center [1400, 129] width 102 height 28
